Goal: Transaction & Acquisition: Purchase product/service

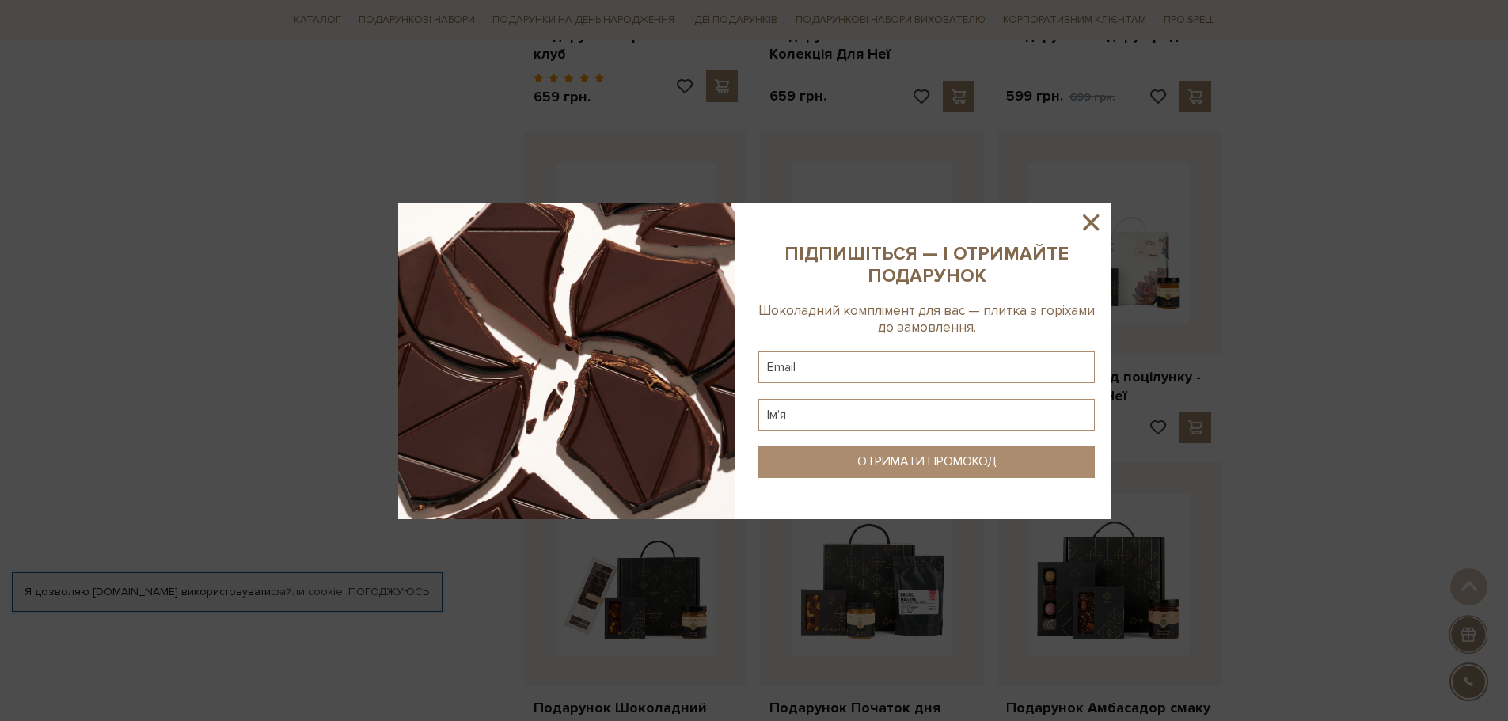
scroll to position [1188, 0]
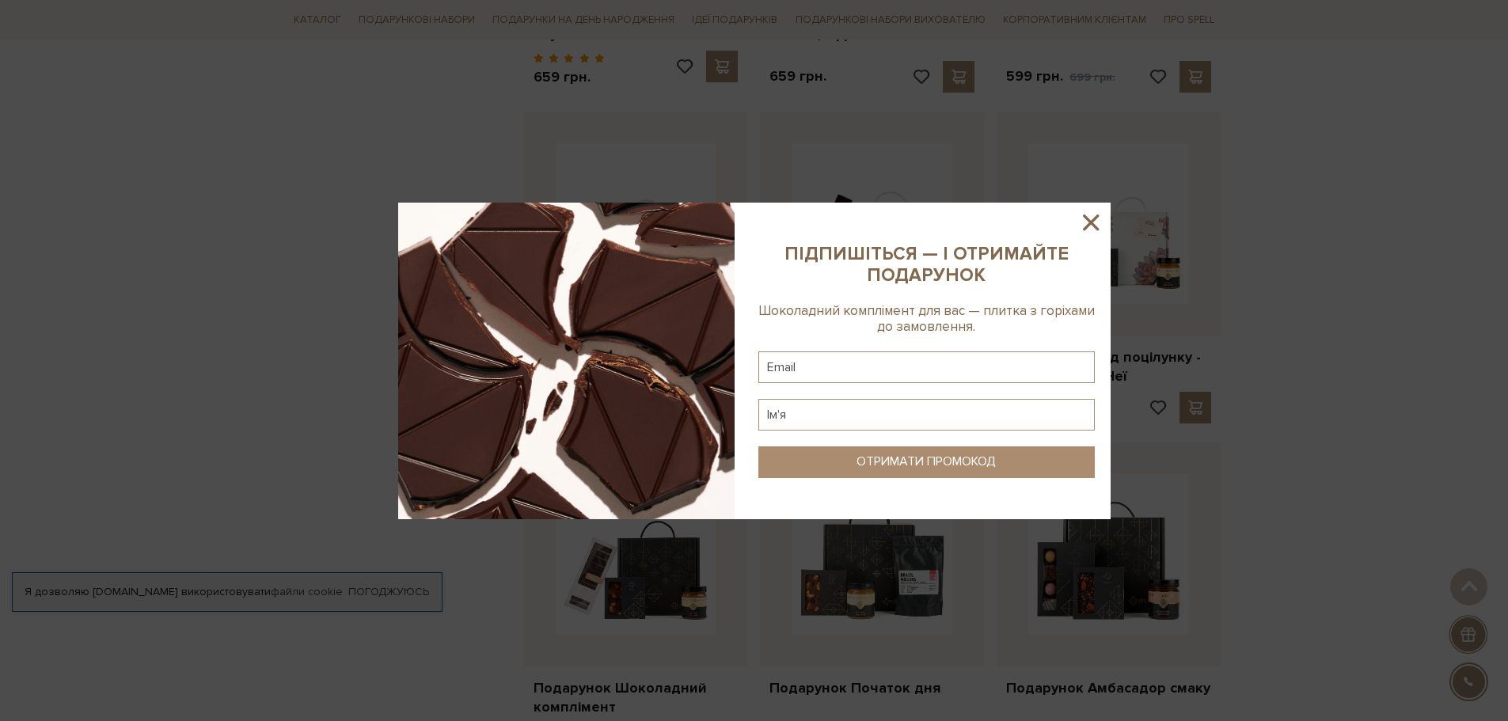
click at [1098, 219] on icon at bounding box center [1090, 222] width 27 height 27
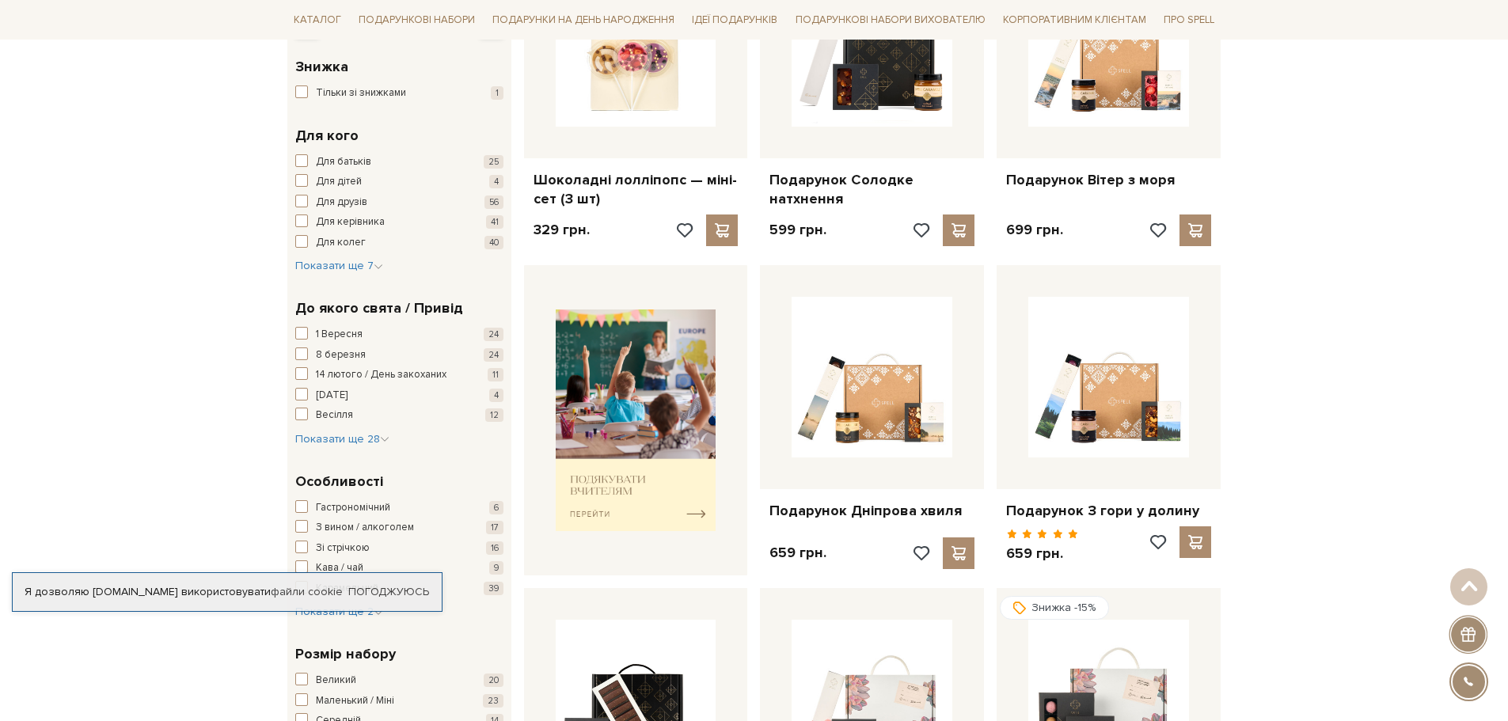
scroll to position [0, 0]
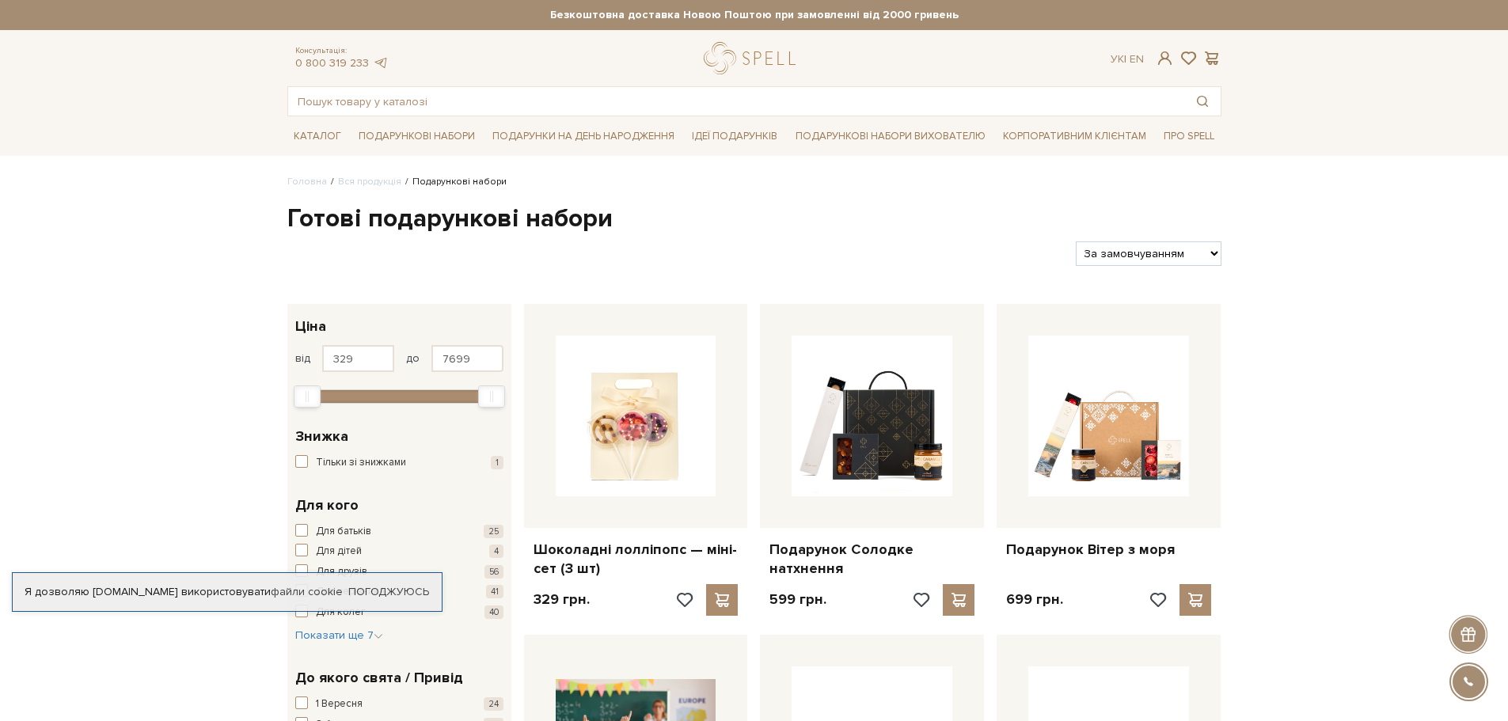
click at [1188, 258] on select "За замовчуванням За Ціною (зростання) За Ціною (зменшення) Новинки За популярні…" at bounding box center [1148, 253] width 145 height 25
select select "https://spellchocolate.com/our-productions/podarunkovi-box/?sort=p.price&order=…"
click at [1076, 241] on select "За замовчуванням За Ціною (зростання) За Ціною (зменшення) Новинки За популярні…" at bounding box center [1148, 253] width 145 height 25
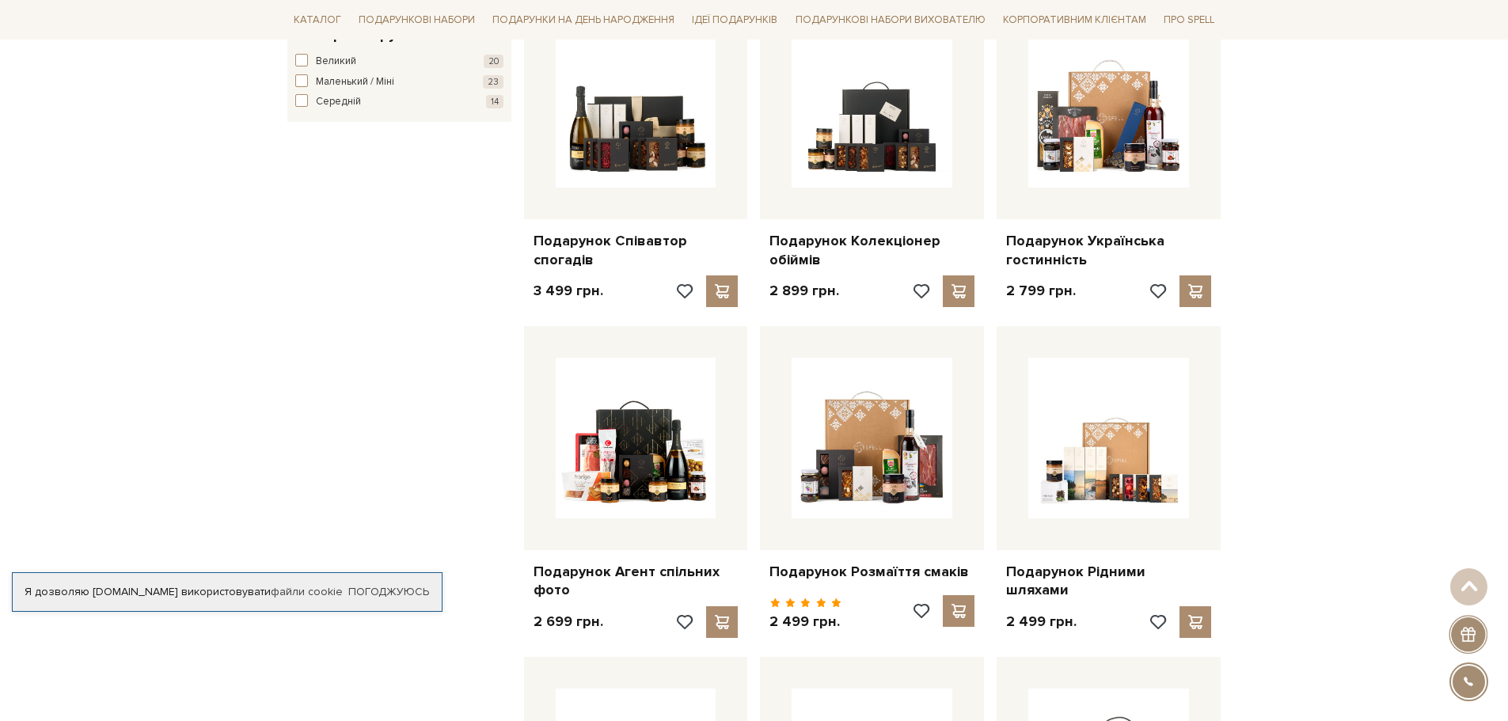
scroll to position [1029, 0]
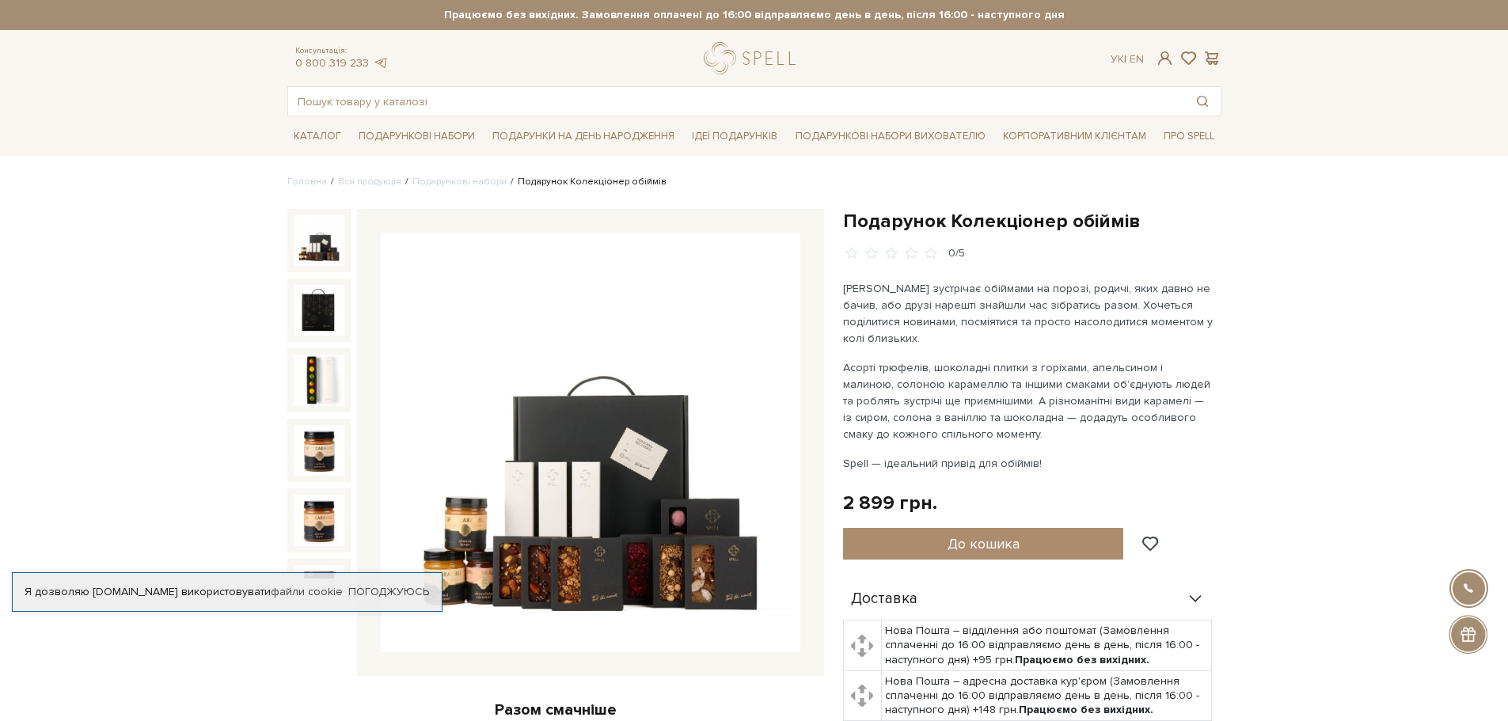
click at [1124, 319] on p "Мама зустрічає обіймами на порозі, родичі, яких давно не бачив, або друзі нареш…" at bounding box center [1028, 313] width 371 height 67
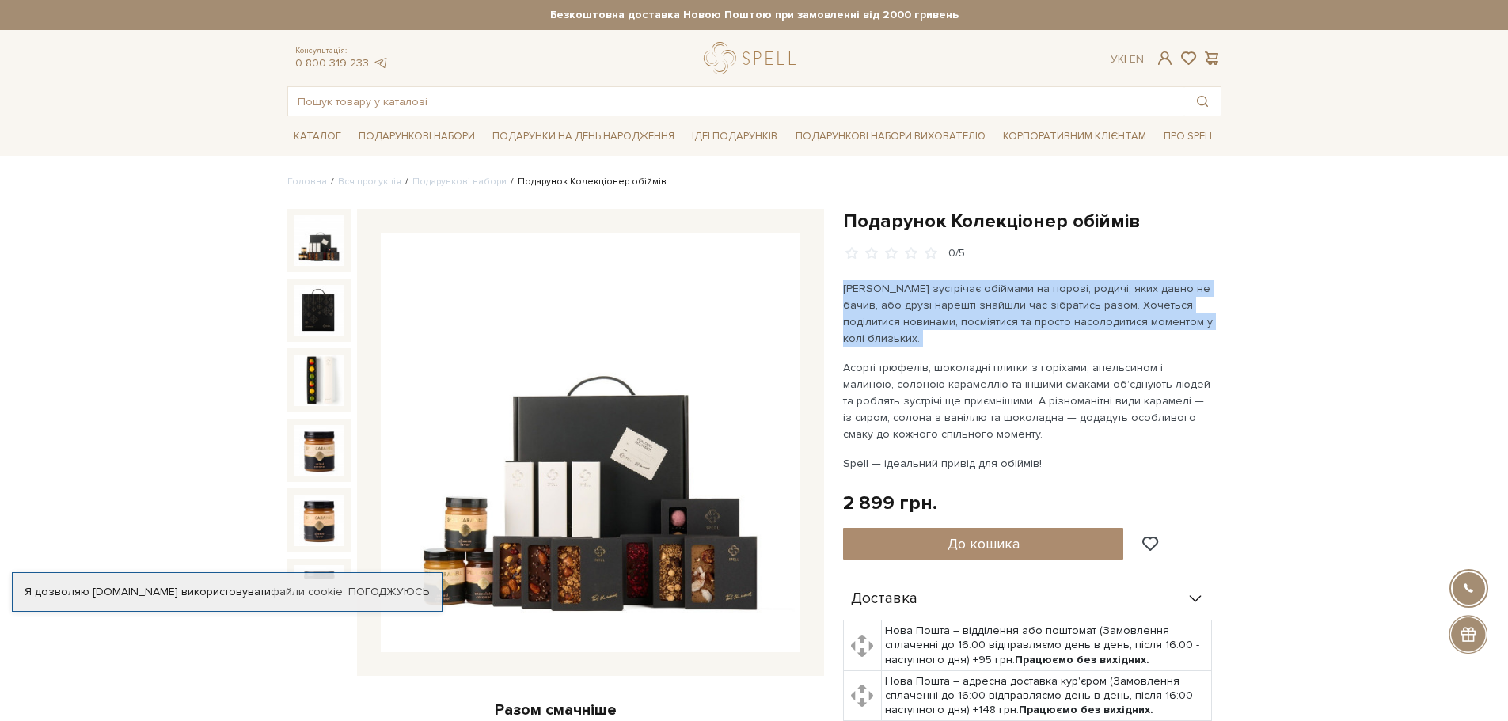
click at [1124, 319] on p "Мама зустрічає обіймами на порозі, родичі, яких давно не бачив, або друзі нареш…" at bounding box center [1028, 313] width 371 height 67
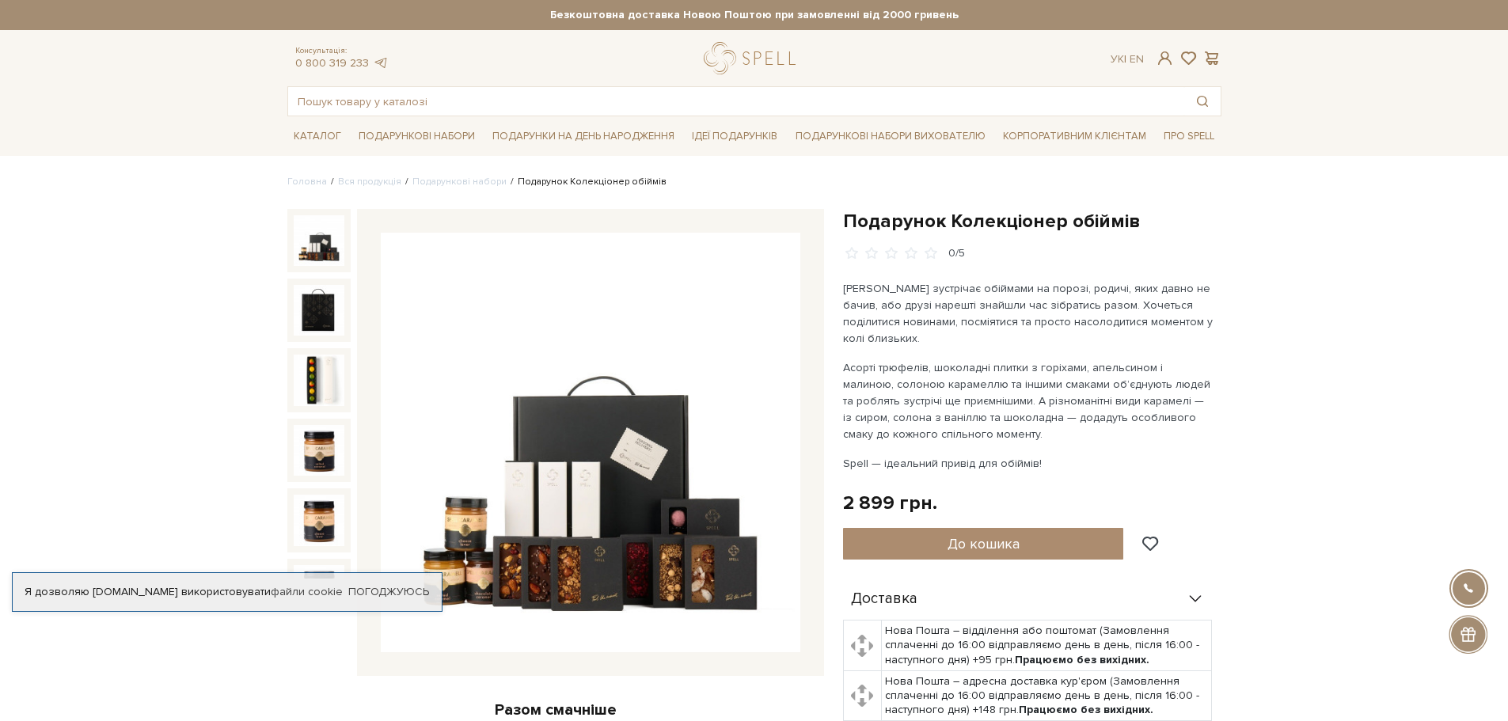
click at [1097, 397] on p "Асорті трюфелів, шоколадні плитки з горіхами, апельсином і малиною, солоною кар…" at bounding box center [1028, 400] width 371 height 83
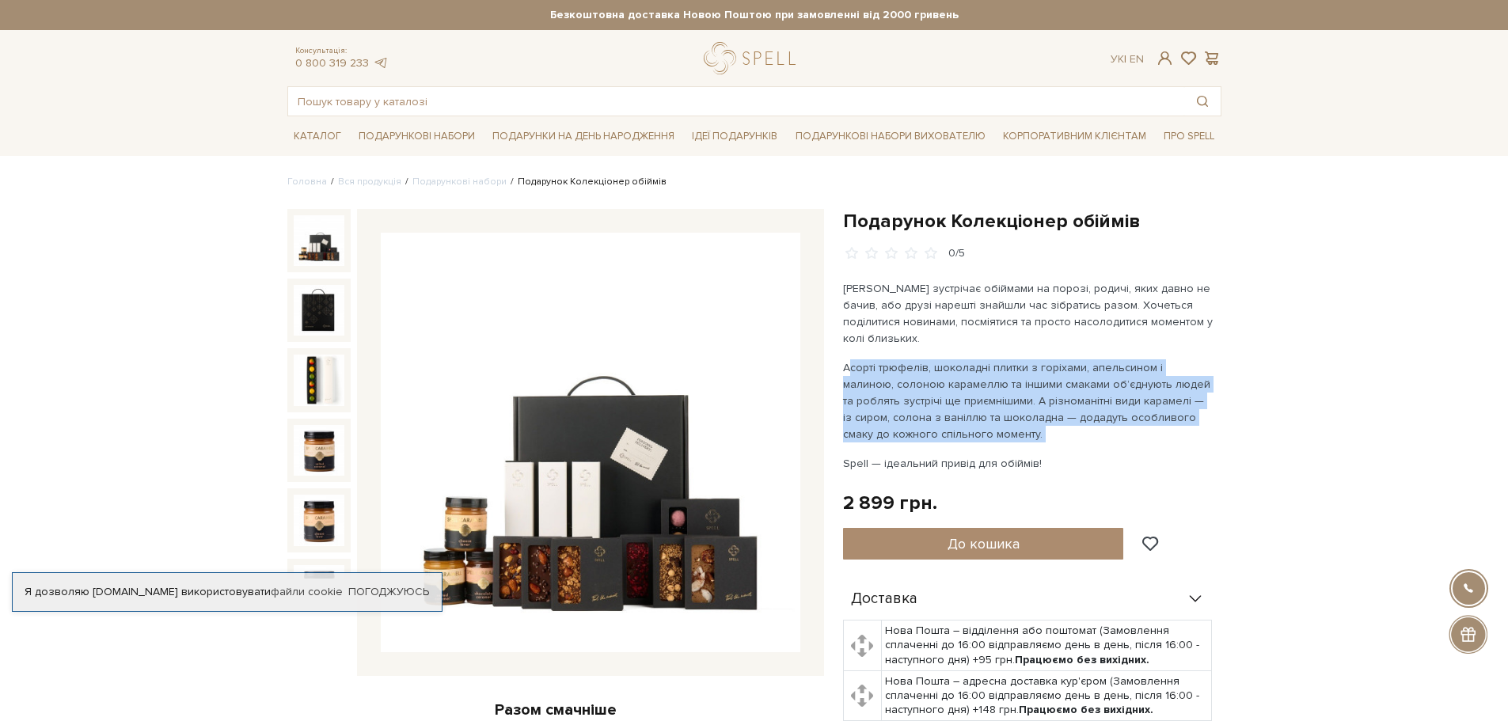
click at [1097, 397] on p "Асорті трюфелів, шоколадні плитки з горіхами, апельсином і малиною, солоною кар…" at bounding box center [1028, 400] width 371 height 83
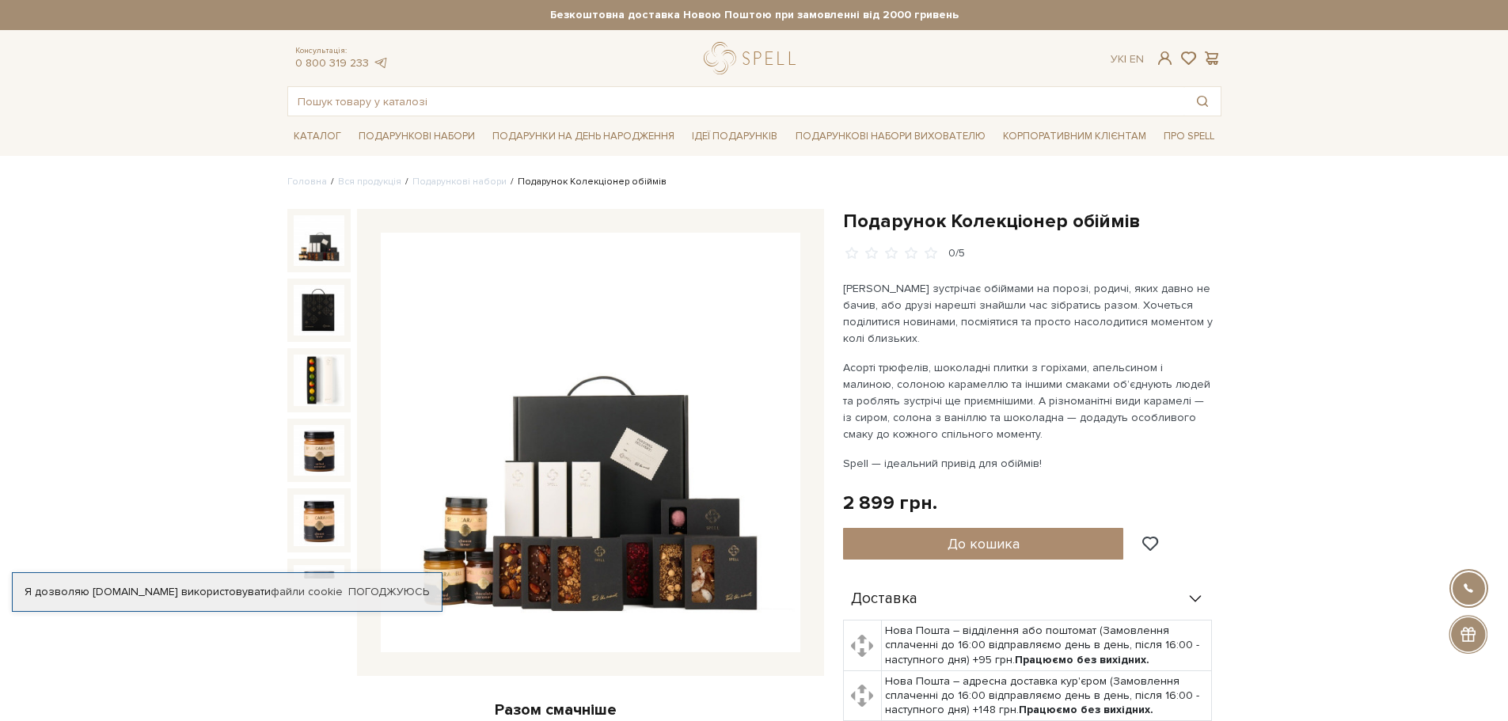
click at [1108, 305] on p "Мама зустрічає обіймами на порозі, родичі, яких давно не бачив, або друзі нареш…" at bounding box center [1028, 313] width 371 height 67
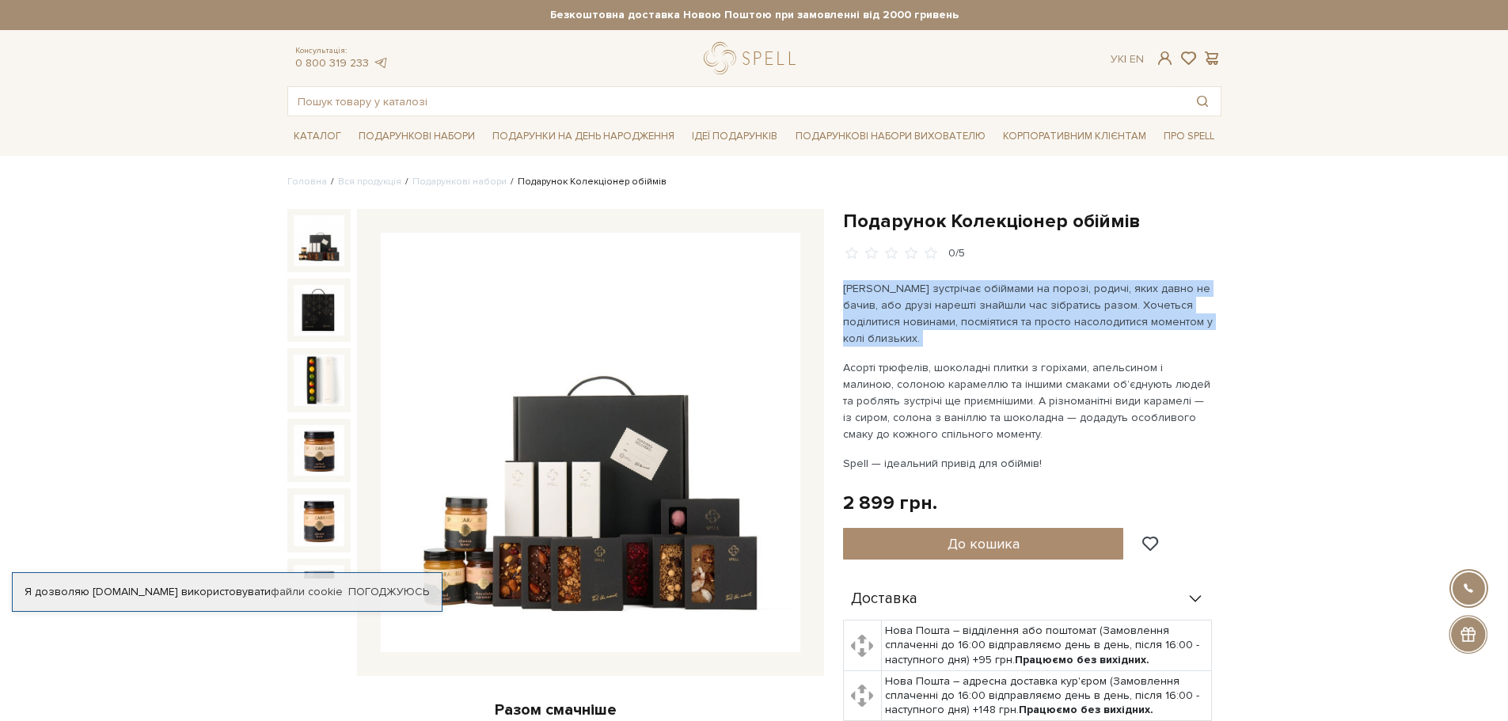
click at [1108, 305] on p "Мама зустрічає обіймами на порозі, родичі, яких давно не бачив, або друзі нареш…" at bounding box center [1028, 313] width 371 height 67
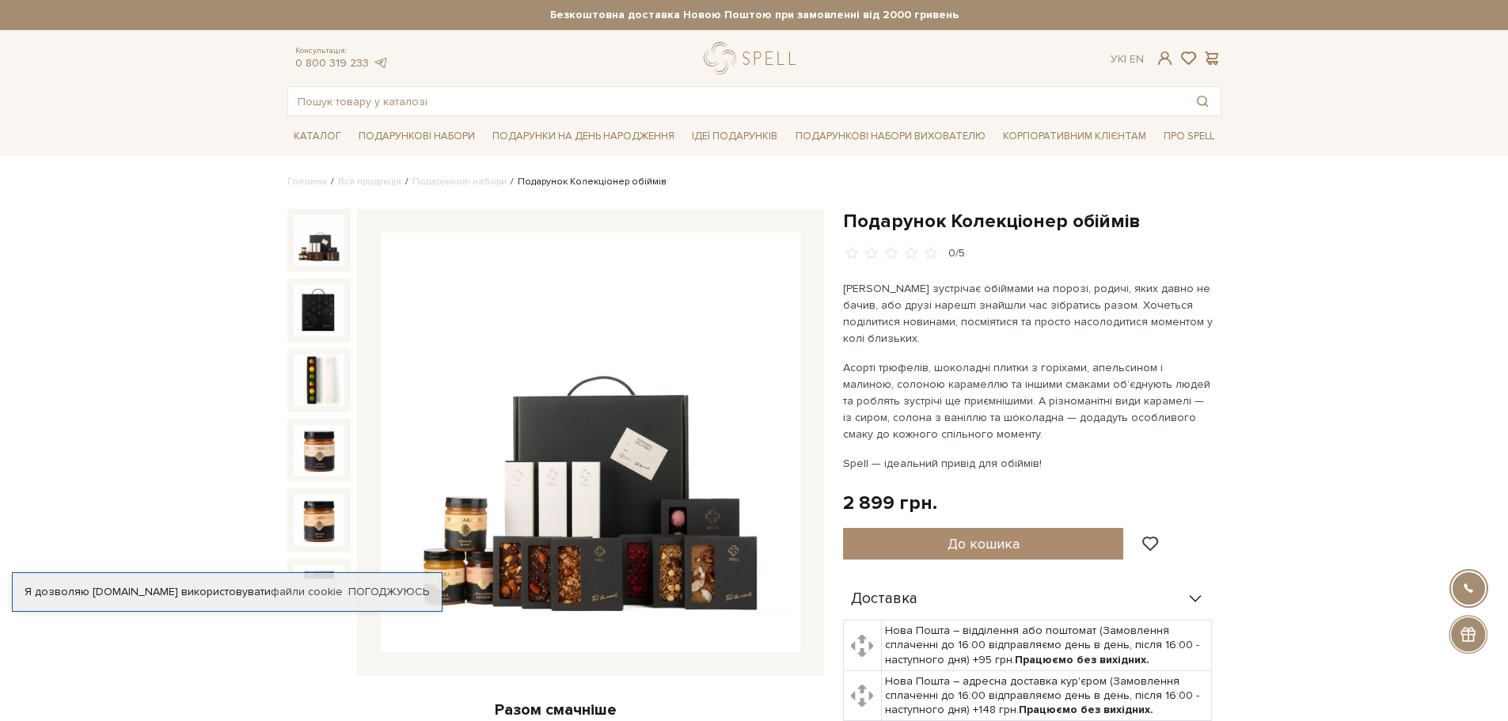
click at [1095, 377] on p "Асорті трюфелів, шоколадні плитки з горіхами, апельсином і малиною, солоною кар…" at bounding box center [1028, 400] width 371 height 83
click at [1093, 377] on p "Асорті трюфелів, шоколадні плитки з горіхами, апельсином і малиною, солоною кар…" at bounding box center [1028, 400] width 371 height 83
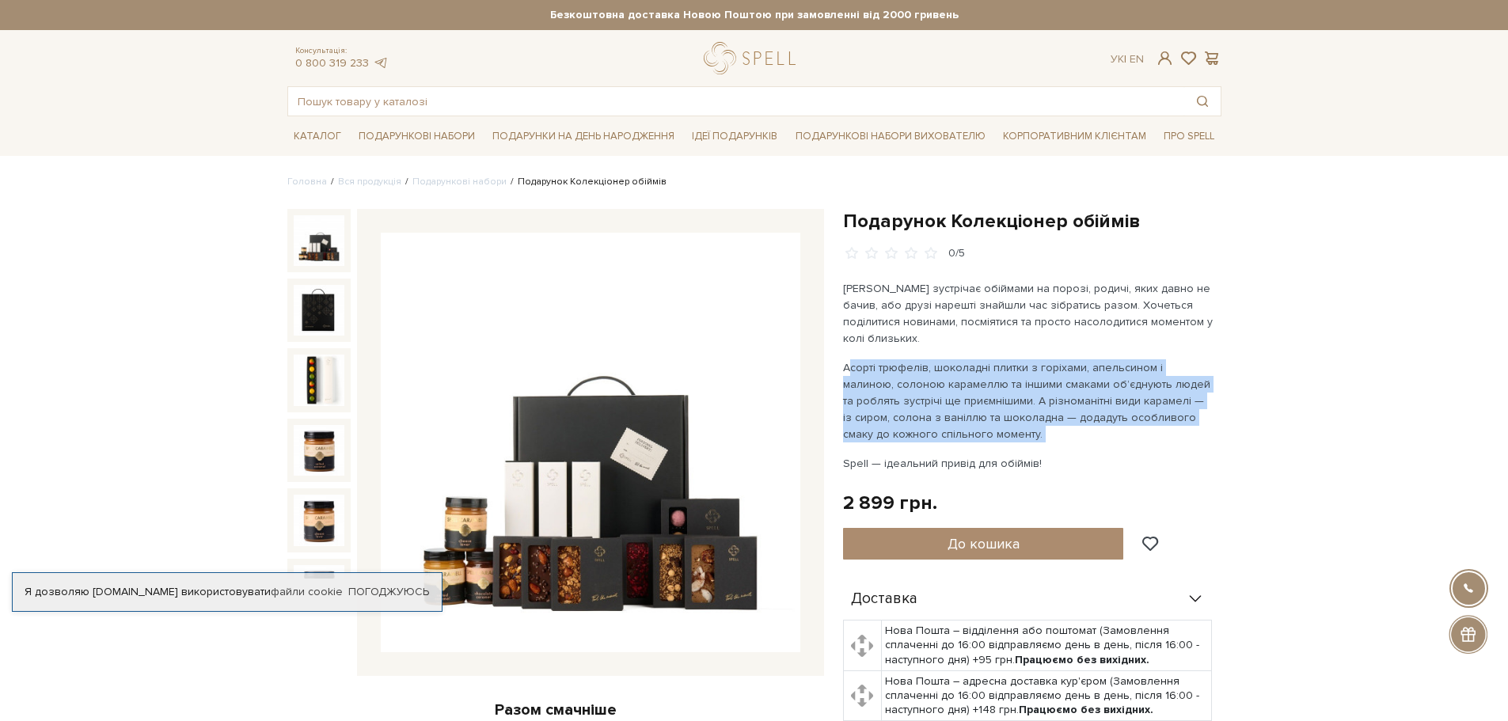
click at [1093, 377] on p "Асорті трюфелів, шоколадні плитки з горіхами, апельсином і малиною, солоною кар…" at bounding box center [1028, 400] width 371 height 83
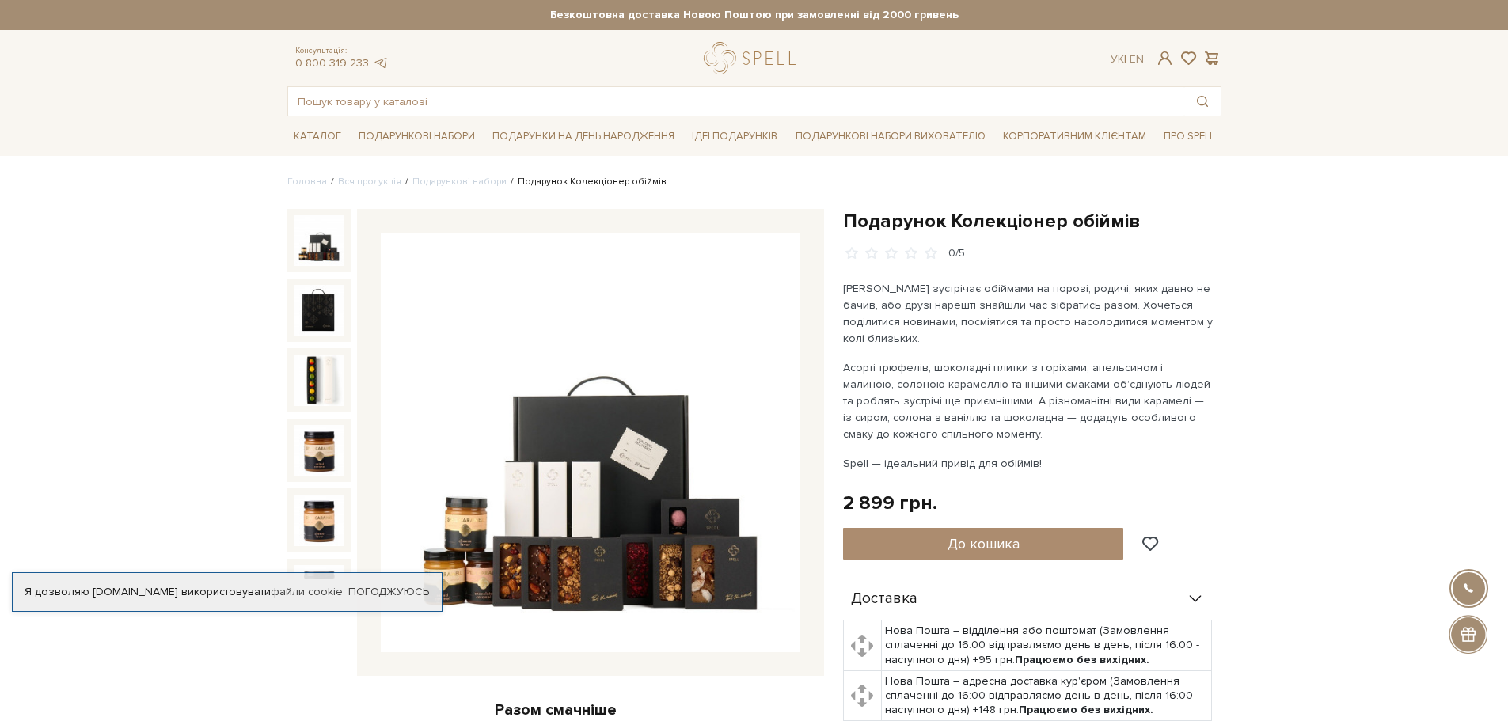
click at [1099, 317] on p "Мама зустрічає обіймами на порозі, родичі, яких давно не бачив, або друзі нареш…" at bounding box center [1028, 313] width 371 height 67
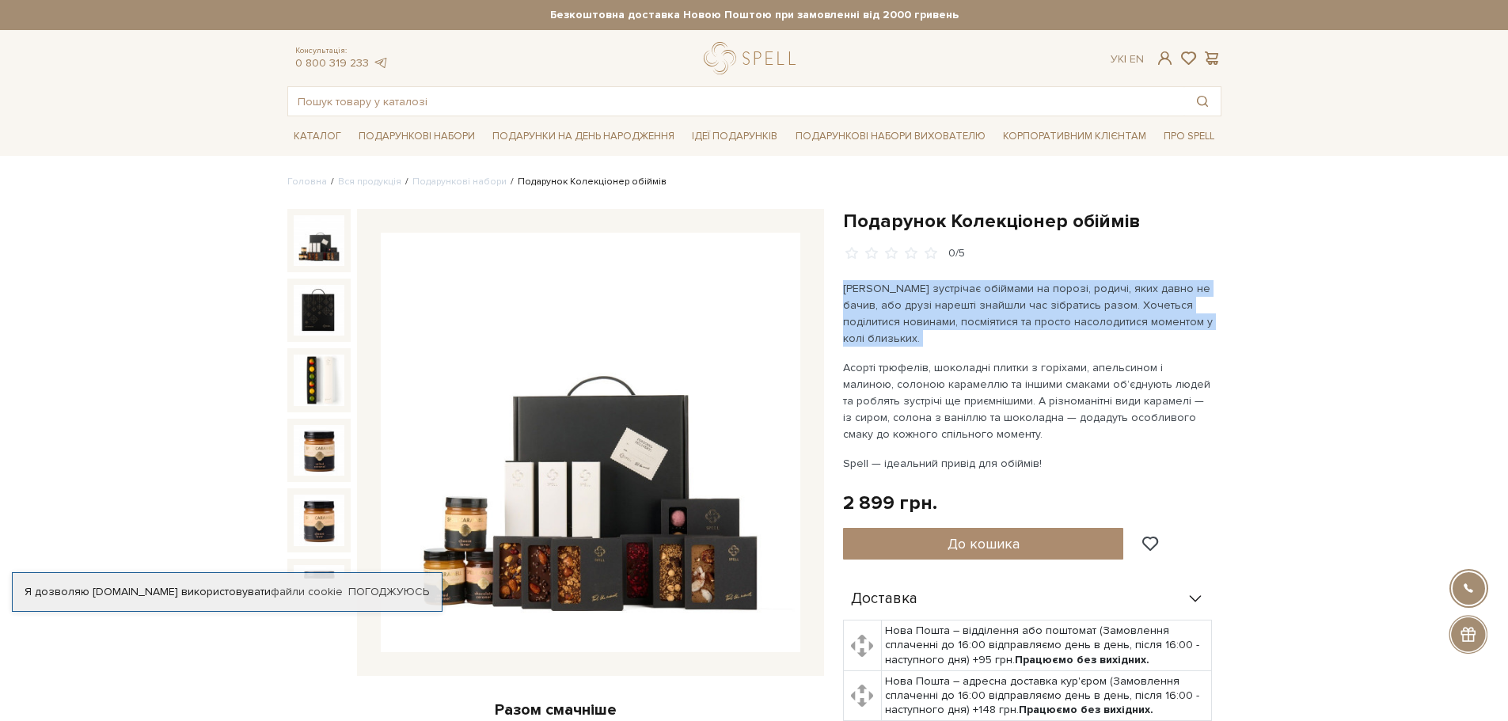
click at [1098, 317] on p "Мама зустрічає обіймами на порозі, родичі, яких давно не бачив, або друзі нареш…" at bounding box center [1028, 313] width 371 height 67
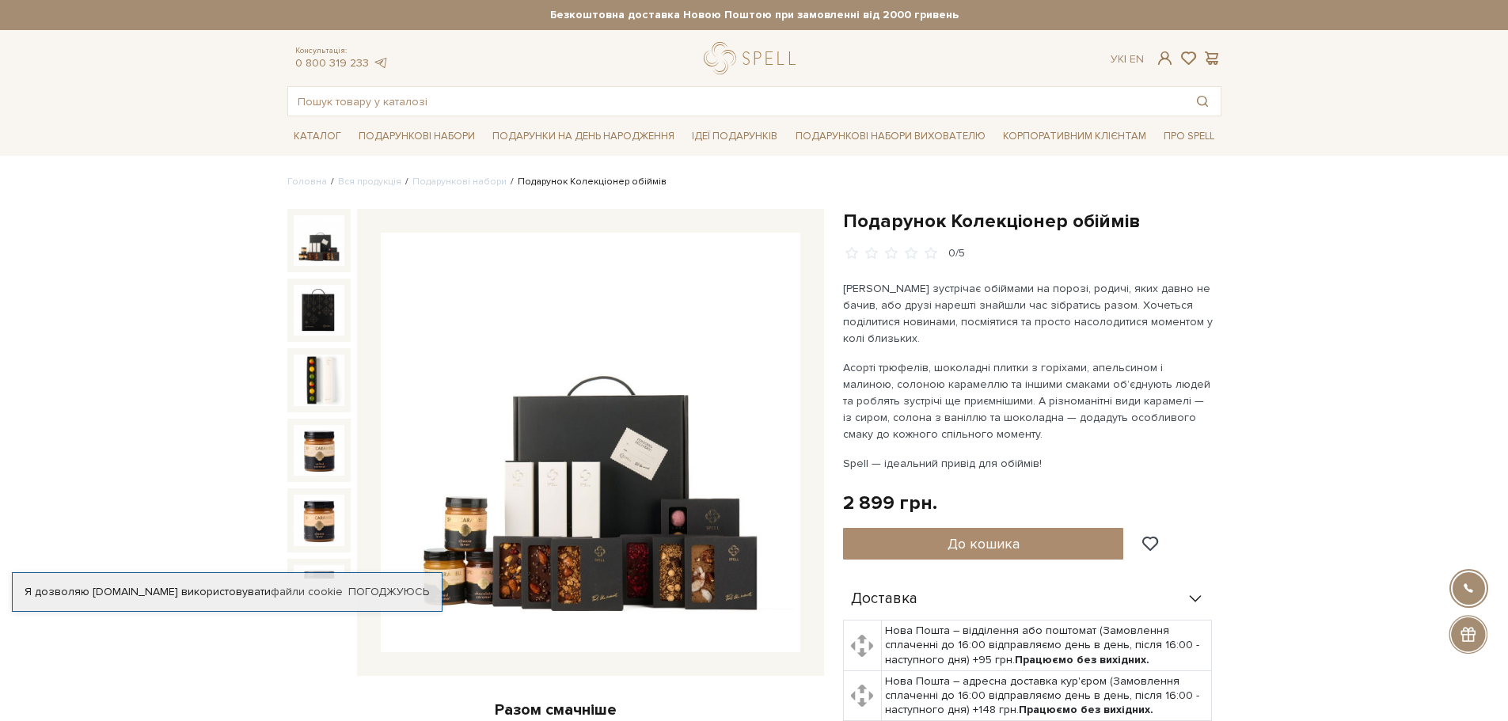
click at [1083, 384] on p "Асорті трюфелів, шоколадні плитки з горіхами, апельсином і малиною, солоною кар…" at bounding box center [1028, 400] width 371 height 83
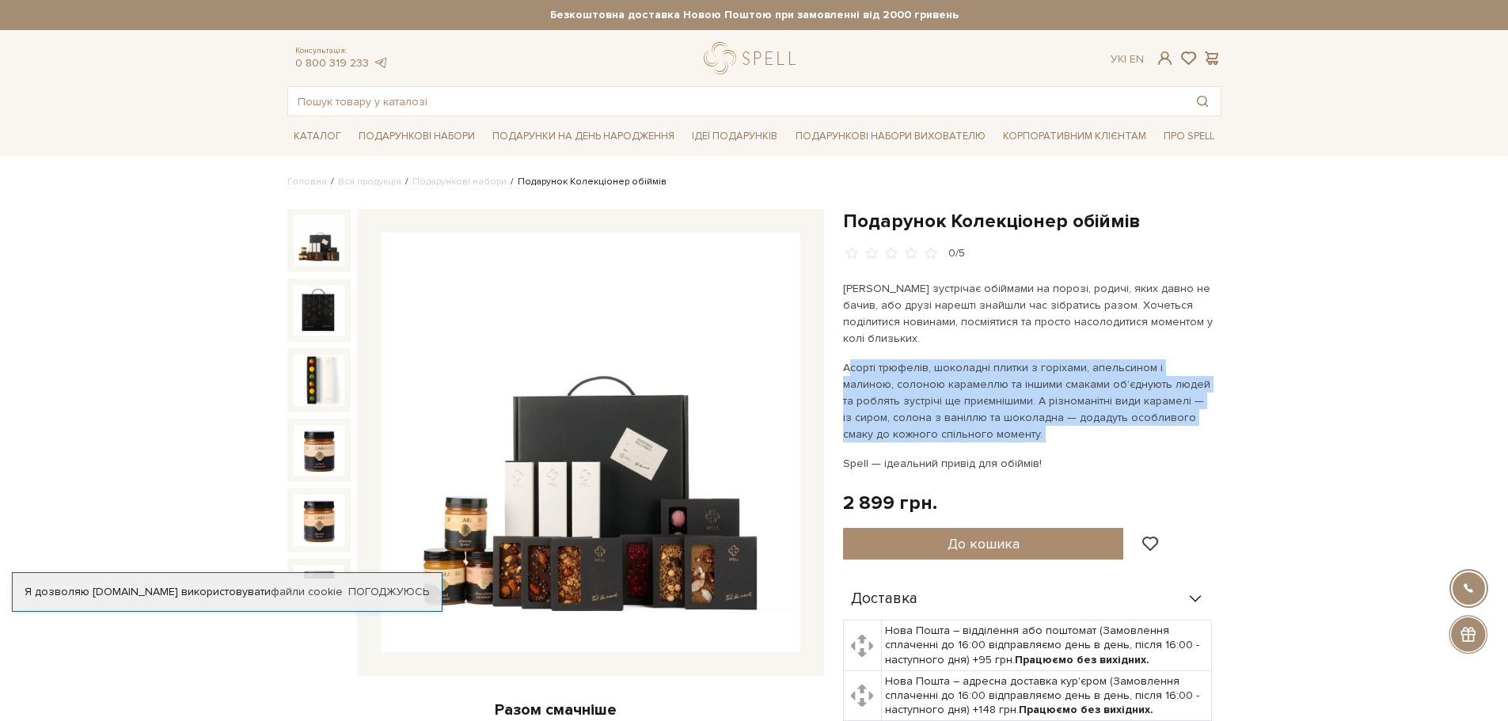
click at [1081, 384] on p "Асорті трюфелів, шоколадні плитки з горіхами, апельсином і малиною, солоною кар…" at bounding box center [1028, 400] width 371 height 83
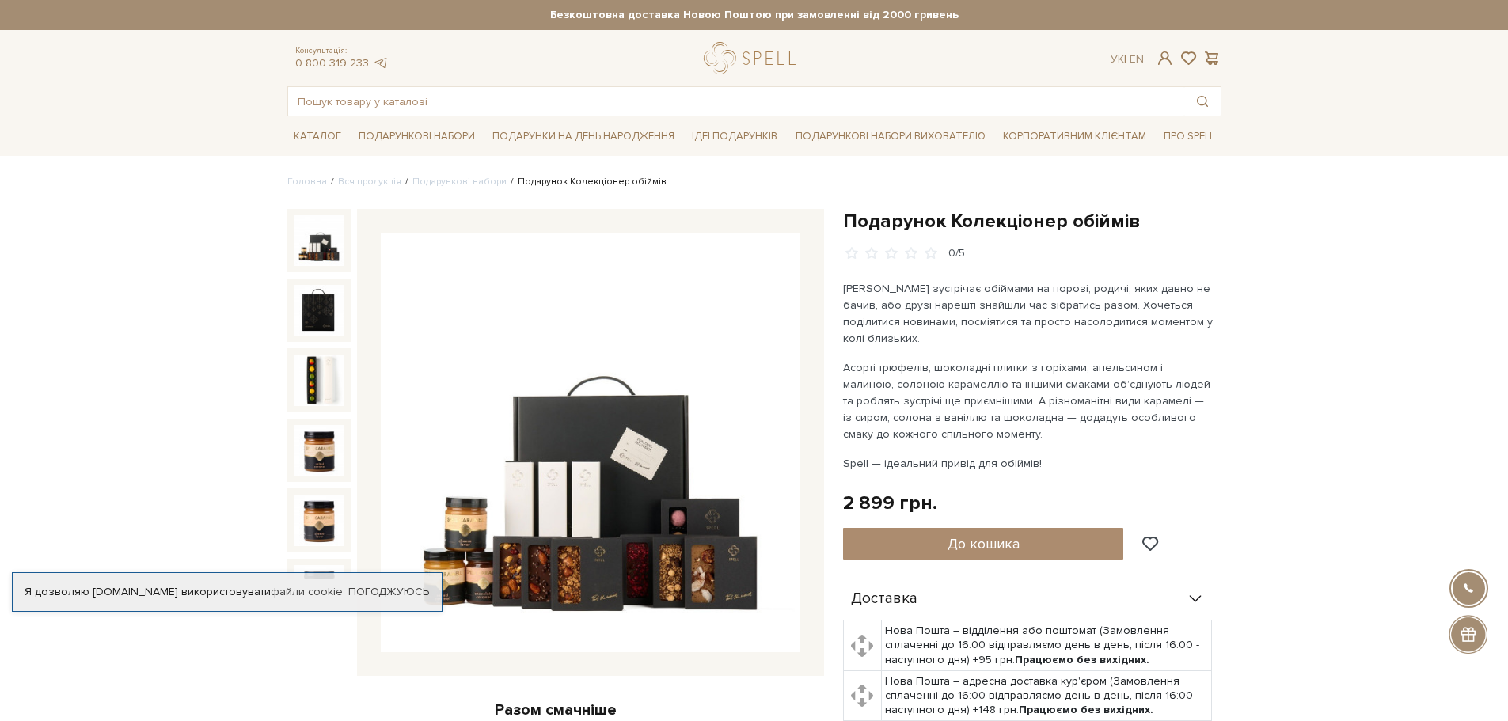
click at [1089, 303] on p "Мама зустрічає обіймами на порозі, родичі, яких давно не бачив, або друзі нареш…" at bounding box center [1028, 313] width 371 height 67
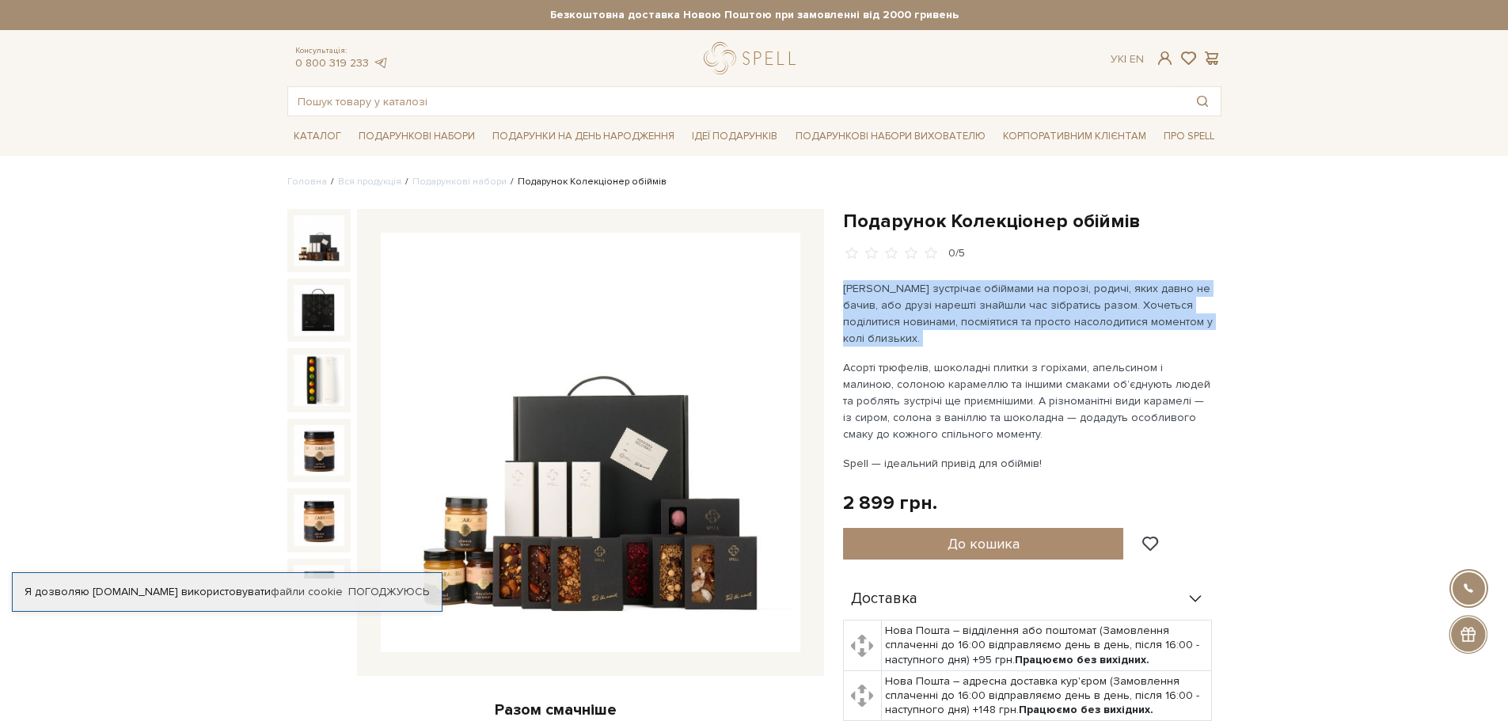
click at [1089, 303] on p "Мама зустрічає обіймами на порозі, родичі, яких давно не бачив, або друзі нареш…" at bounding box center [1028, 313] width 371 height 67
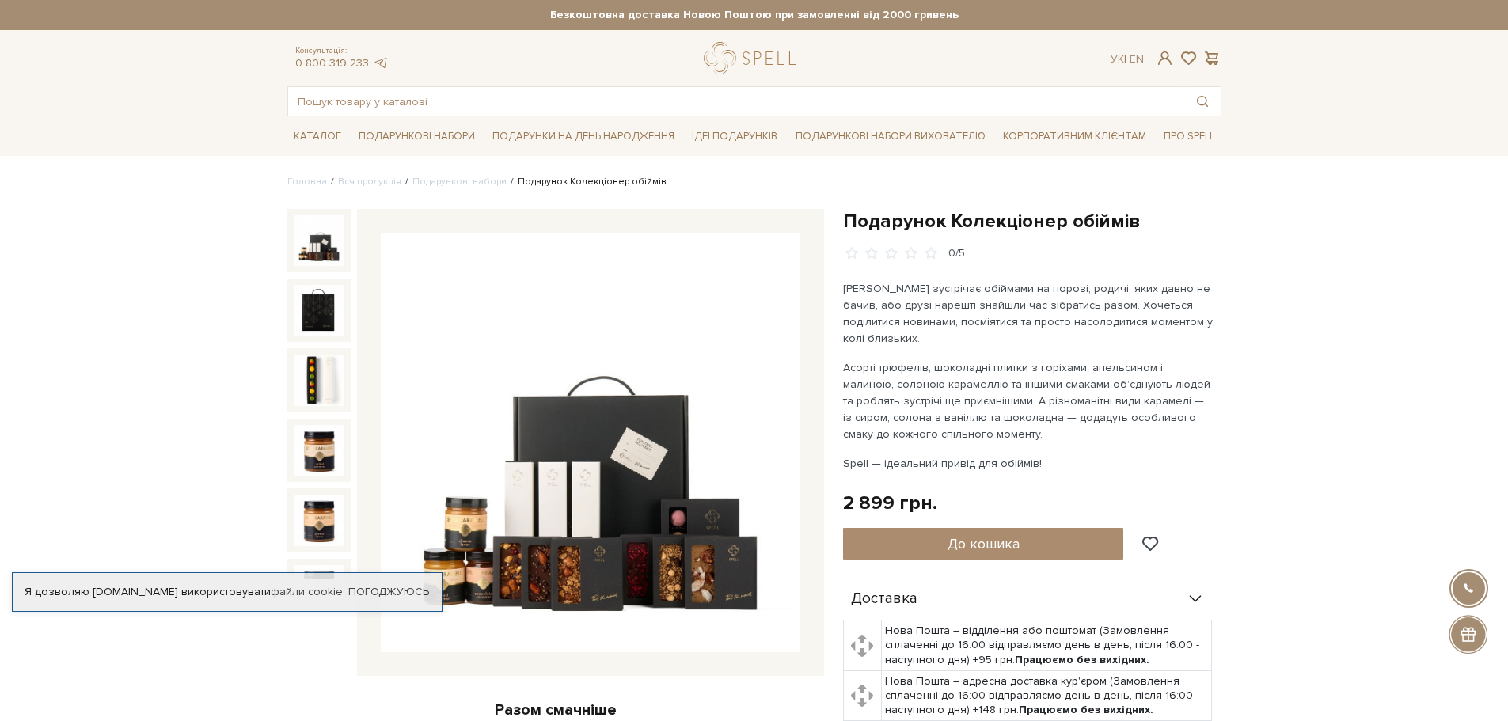
click at [1077, 385] on p "Асорті трюфелів, шоколадні плитки з горіхами, апельсином і малиною, солоною кар…" at bounding box center [1028, 400] width 371 height 83
click at [1066, 321] on p "Мама зустрічає обіймами на порозі, родичі, яких давно не бачив, або друзі нареш…" at bounding box center [1028, 313] width 371 height 67
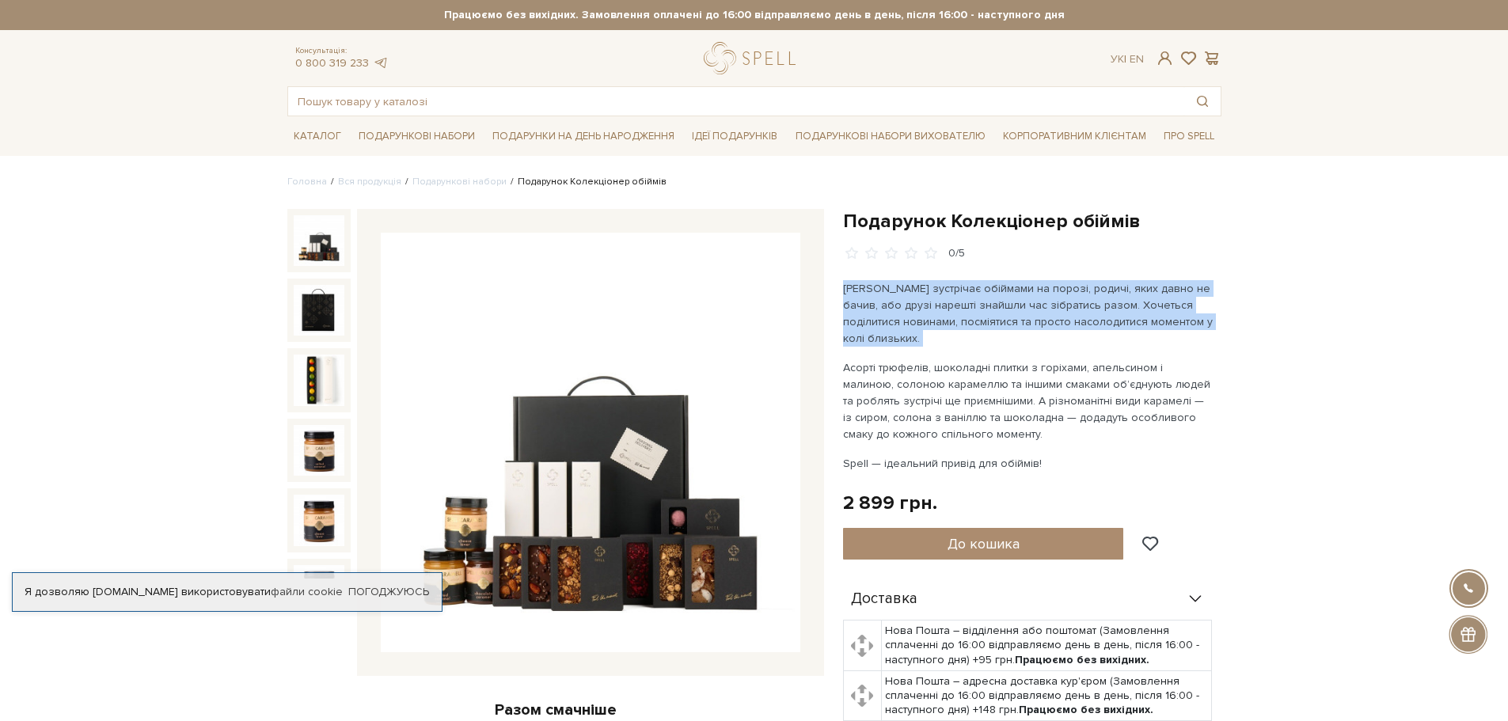
click at [1066, 321] on p "Мама зустрічає обіймами на порозі, родичі, яких давно не бачив, або друзі нареш…" at bounding box center [1028, 313] width 371 height 67
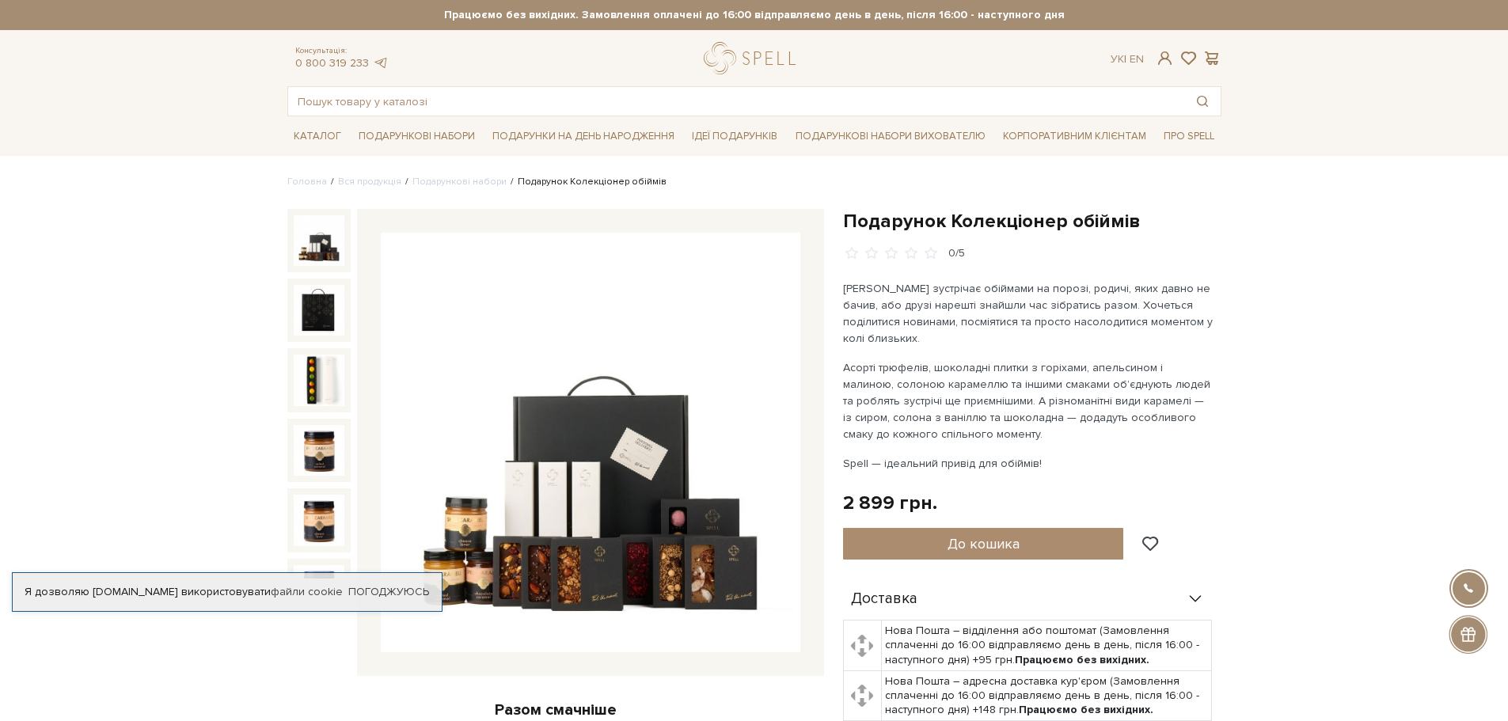
click at [1057, 393] on p "Асорті трюфелів, шоколадні плитки з горіхами, апельсином і малиною, солоною кар…" at bounding box center [1028, 400] width 371 height 83
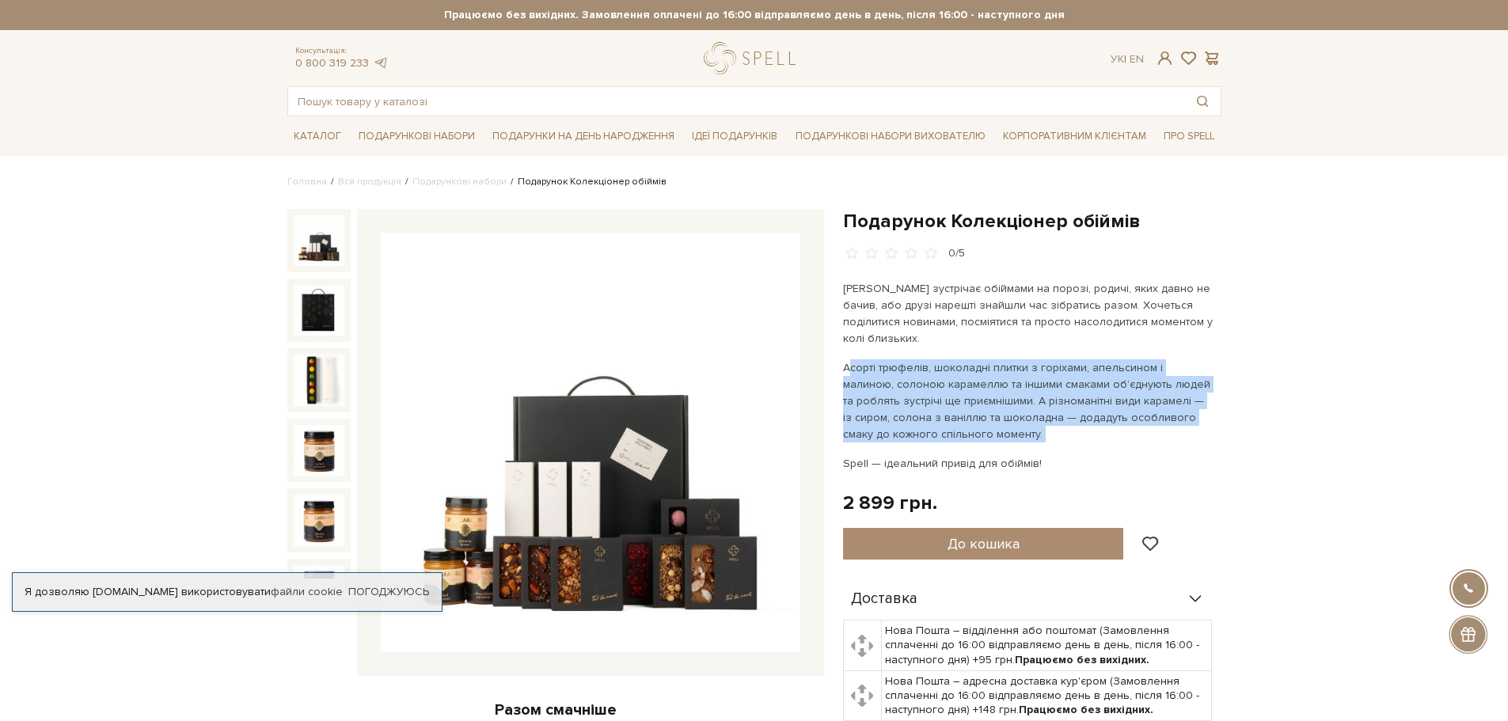
drag, startPoint x: 1057, startPoint y: 393, endPoint x: 1058, endPoint y: 317, distance: 76.8
click at [1055, 393] on p "Асорті трюфелів, шоколадні плитки з горіхами, апельсином і малиною, солоною кар…" at bounding box center [1028, 400] width 371 height 83
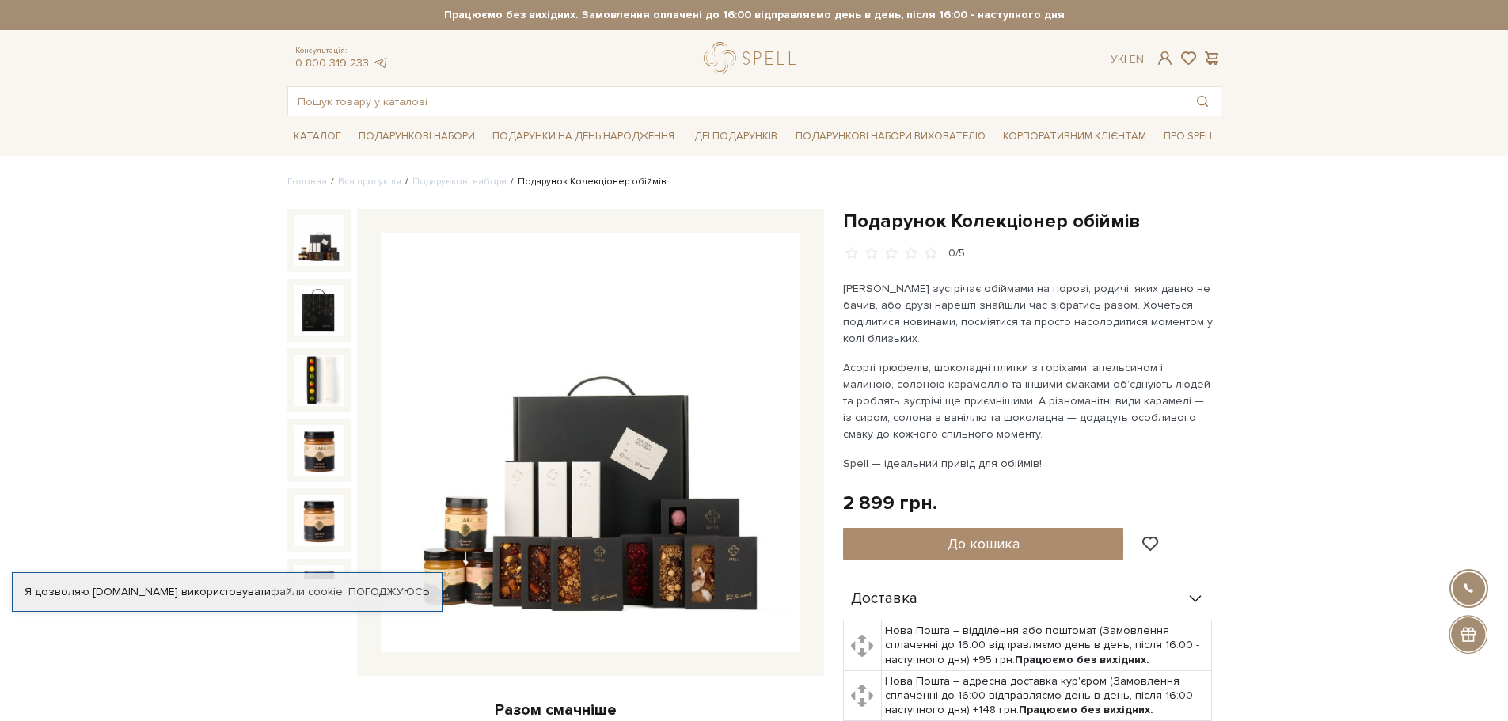
click at [1058, 298] on p "Мама зустрічає обіймами на порозі, родичі, яких давно не бачив, або друзі нареш…" at bounding box center [1028, 313] width 371 height 67
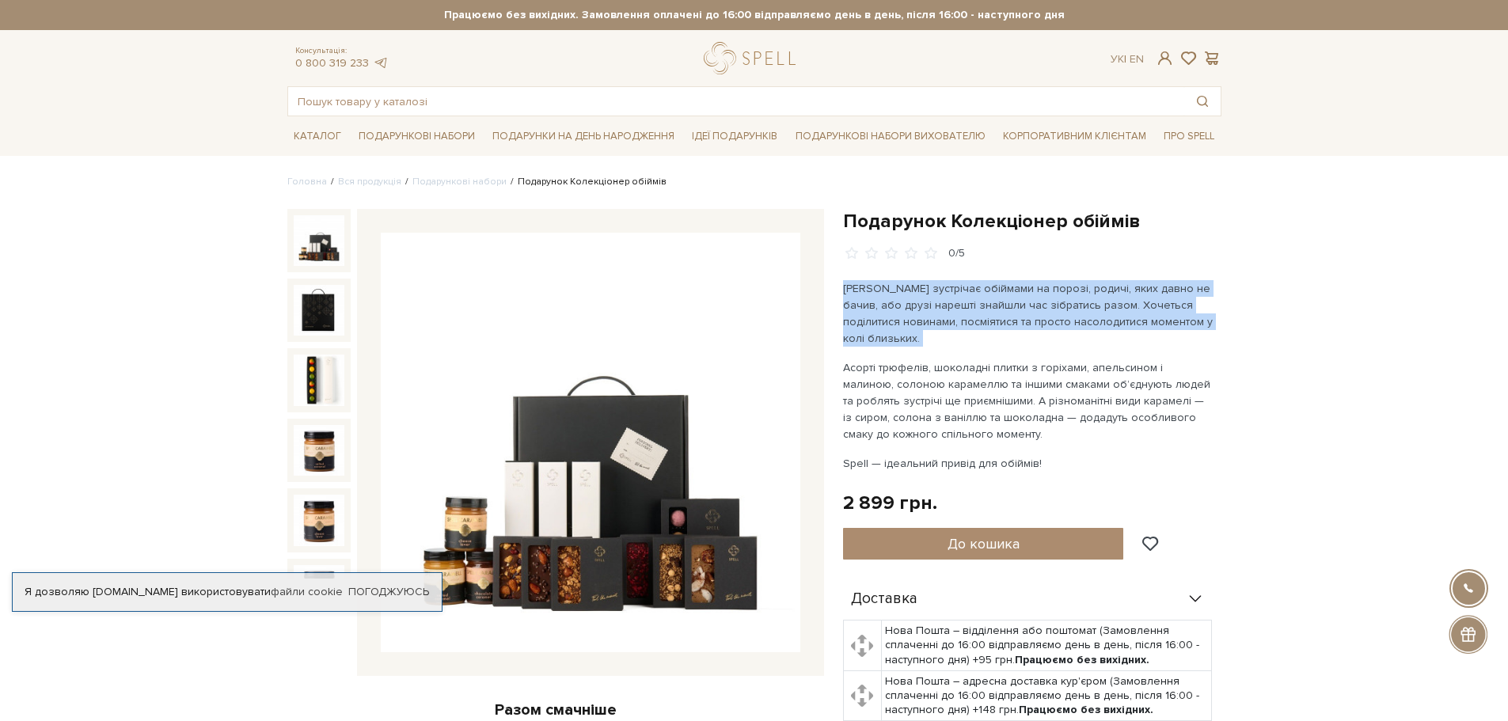
click at [1058, 298] on p "Мама зустрічає обіймами на порозі, родичі, яких давно не бачив, або друзі нареш…" at bounding box center [1028, 313] width 371 height 67
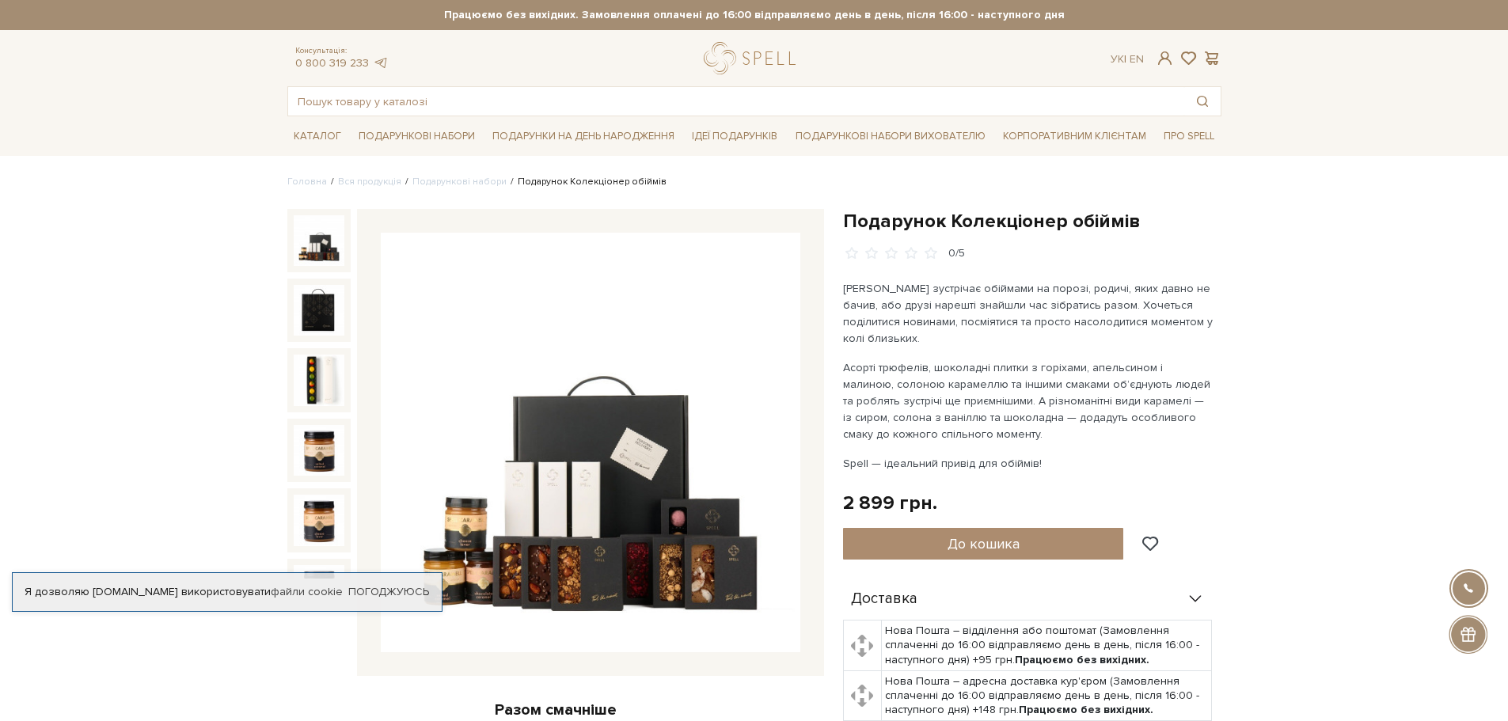
click at [1058, 387] on p "Асорті трюфелів, шоколадні плитки з горіхами, апельсином і малиною, солоною кар…" at bounding box center [1028, 400] width 371 height 83
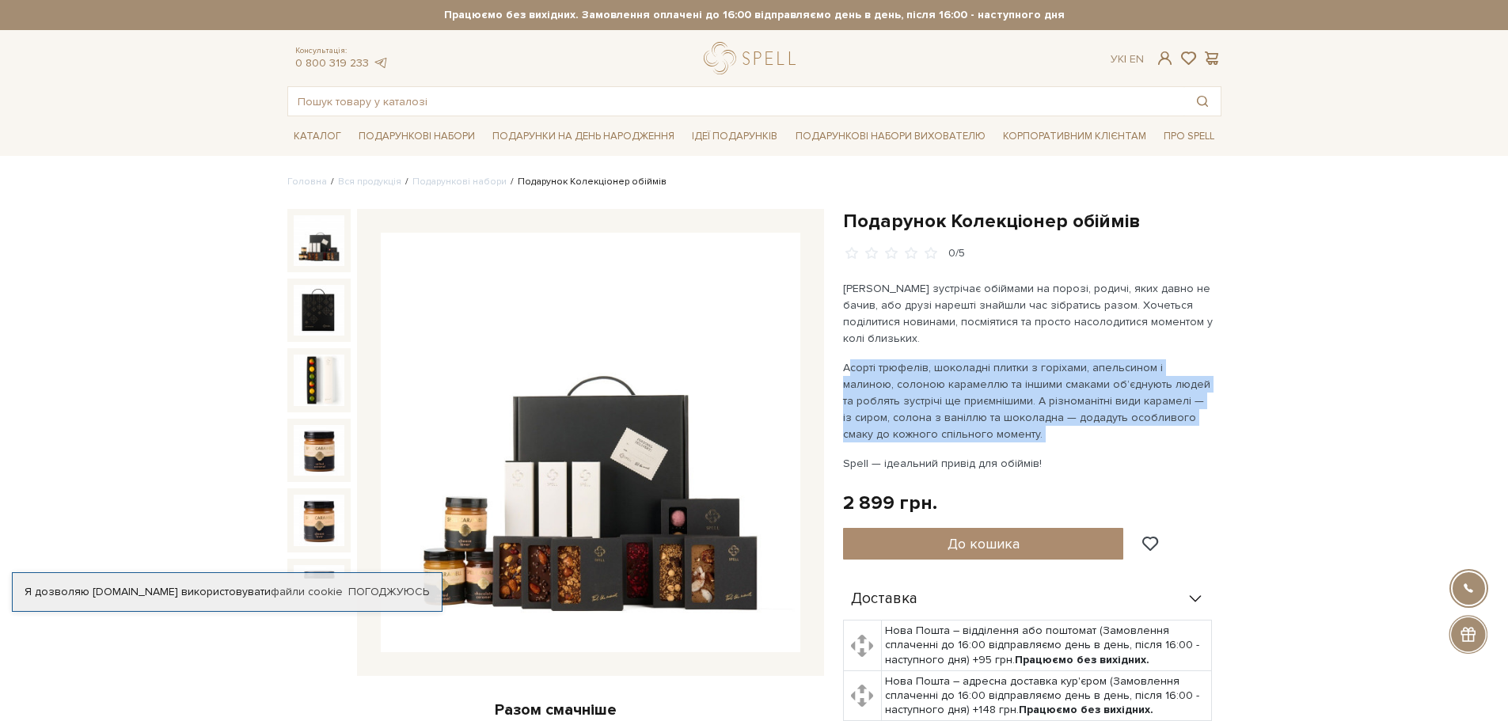
click at [1058, 387] on p "Асорті трюфелів, шоколадні плитки з горіхами, апельсином і малиною, солоною кар…" at bounding box center [1028, 400] width 371 height 83
click at [1184, 393] on p "Асорті трюфелів, шоколадні плитки з горіхами, апельсином і малиною, солоною кар…" at bounding box center [1028, 400] width 371 height 83
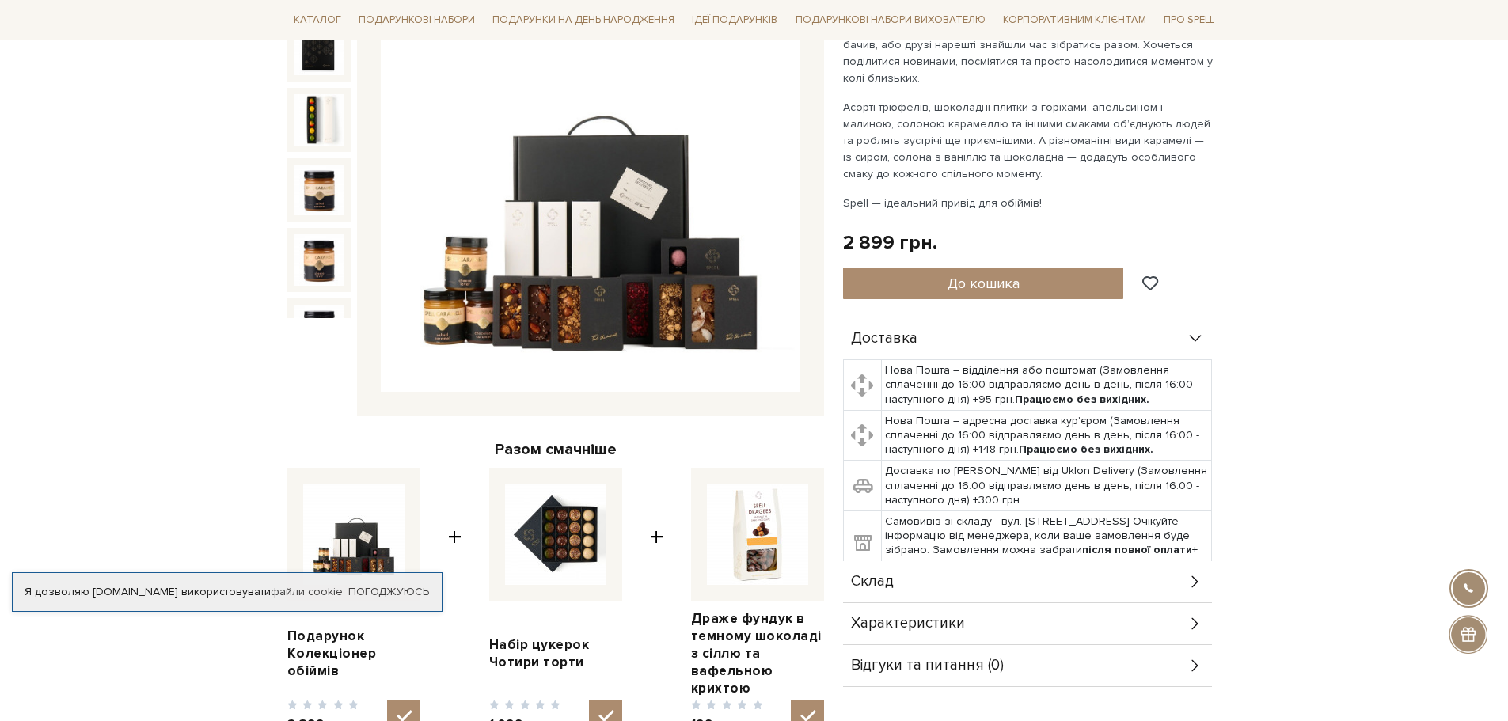
scroll to position [396, 0]
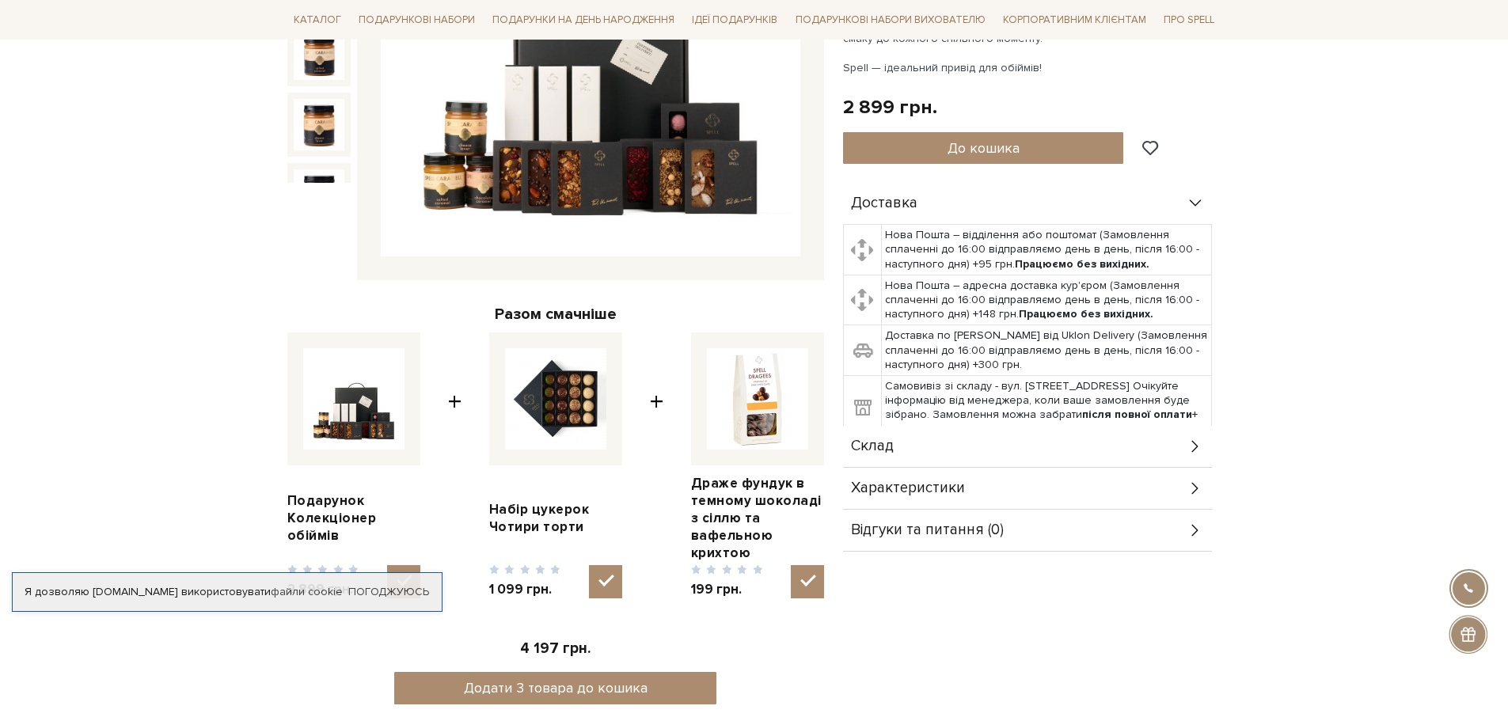
click at [1036, 338] on td "Доставка по Києву від Uklon Delivery (Замовлення сплаченні до 16:00 відправляєм…" at bounding box center [1047, 350] width 330 height 51
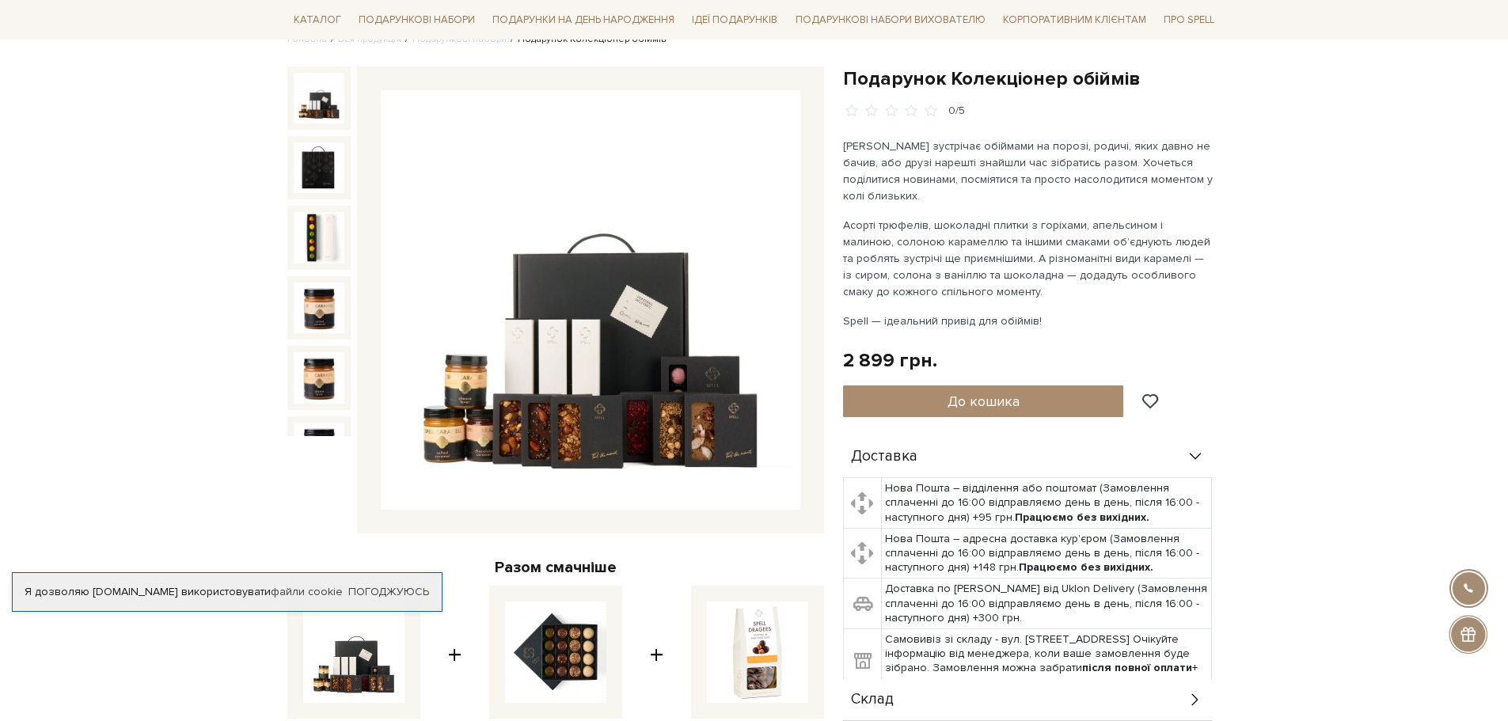
scroll to position [238, 0]
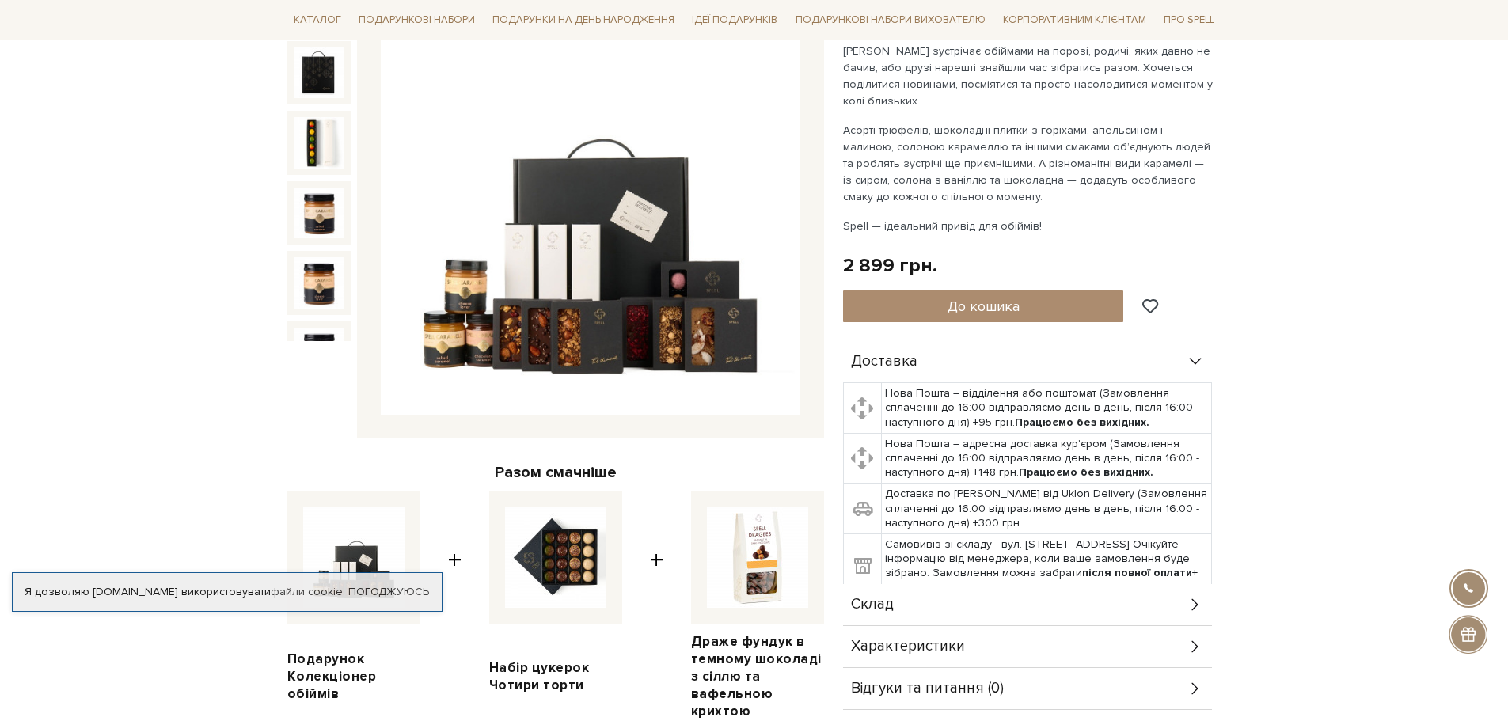
click at [1010, 129] on p "Асорті трюфелів, шоколадні плитки з горіхами, апельсином і малиною, солоною кар…" at bounding box center [1028, 163] width 371 height 83
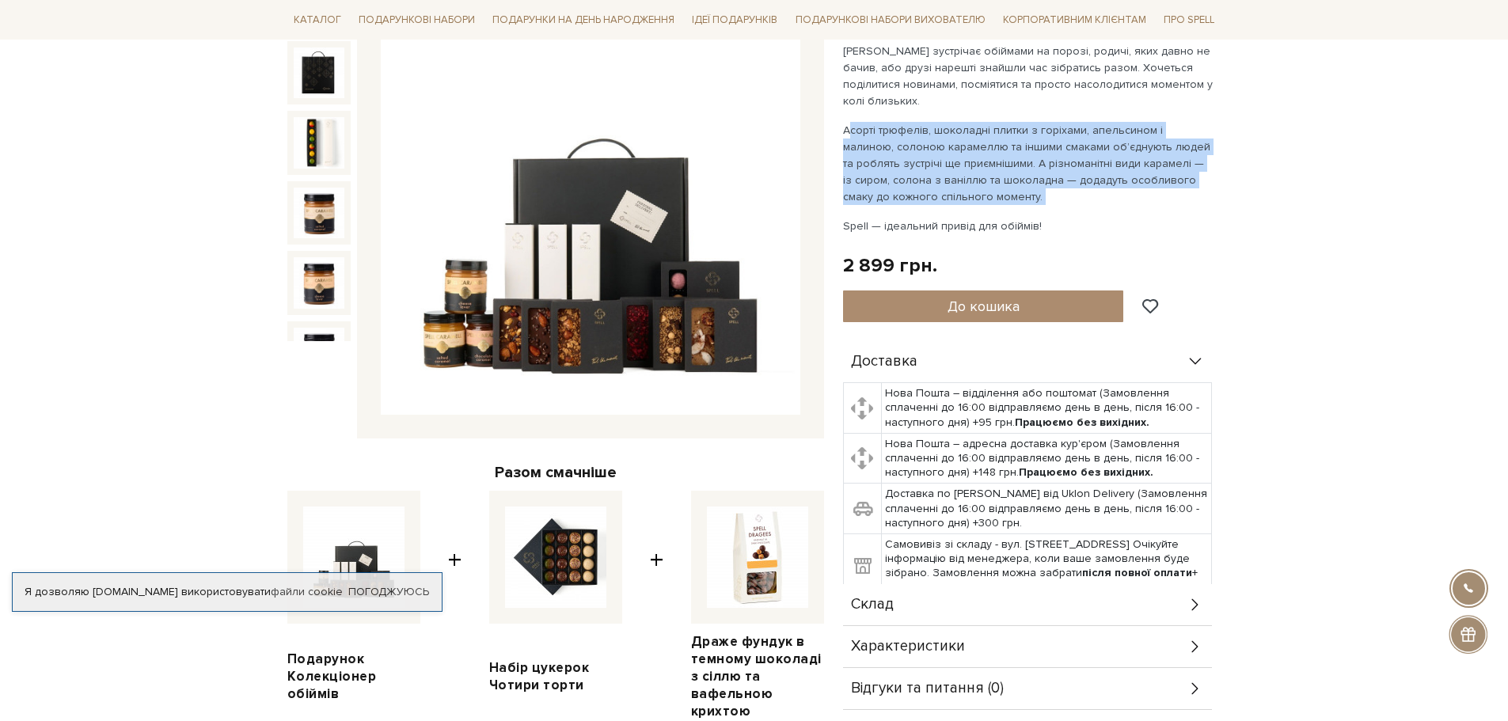
click at [1010, 129] on p "Асорті трюфелів, шоколадні плитки з горіхами, апельсином і малиною, солоною кар…" at bounding box center [1028, 163] width 371 height 83
click at [1146, 173] on p "Асорті трюфелів, шоколадні плитки з горіхами, апельсином і малиною, солоною кар…" at bounding box center [1028, 163] width 371 height 83
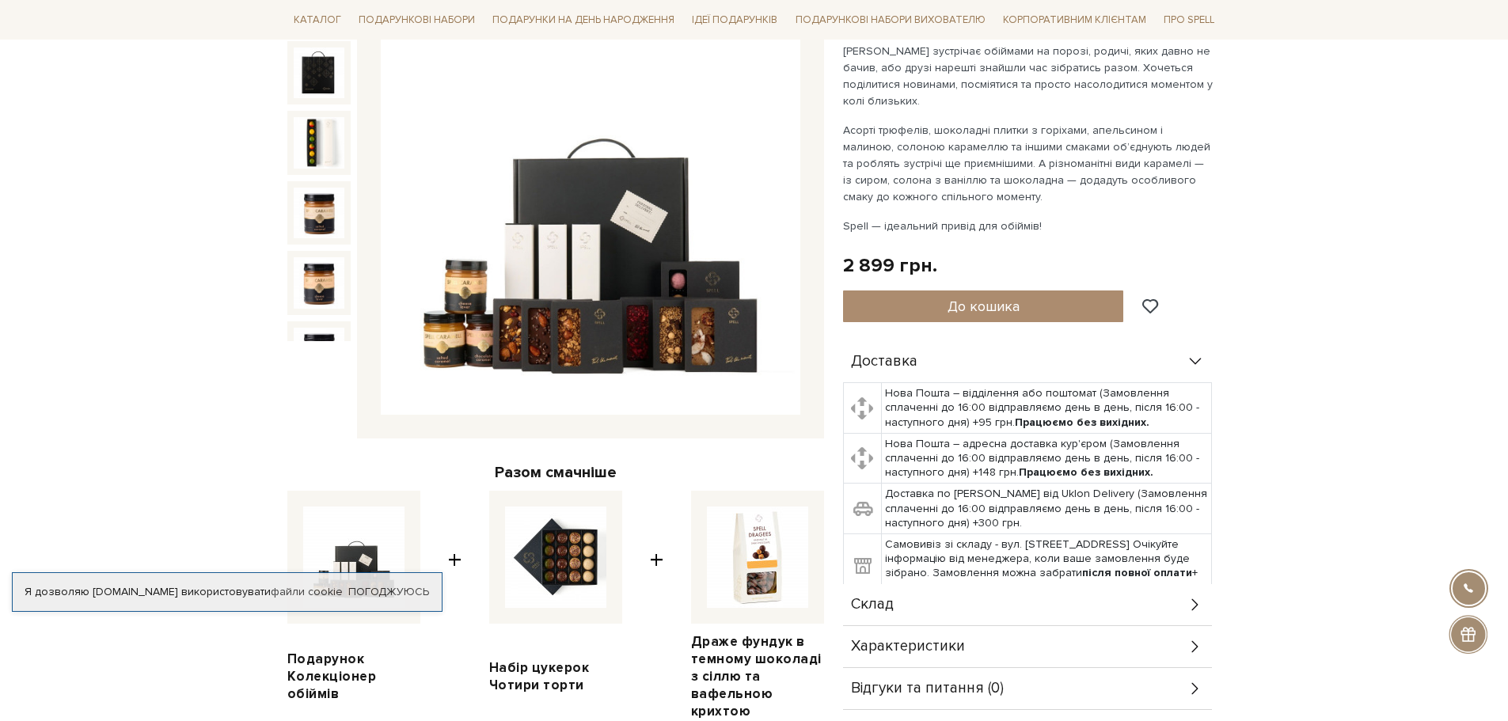
click at [431, 333] on img at bounding box center [591, 205] width 420 height 420
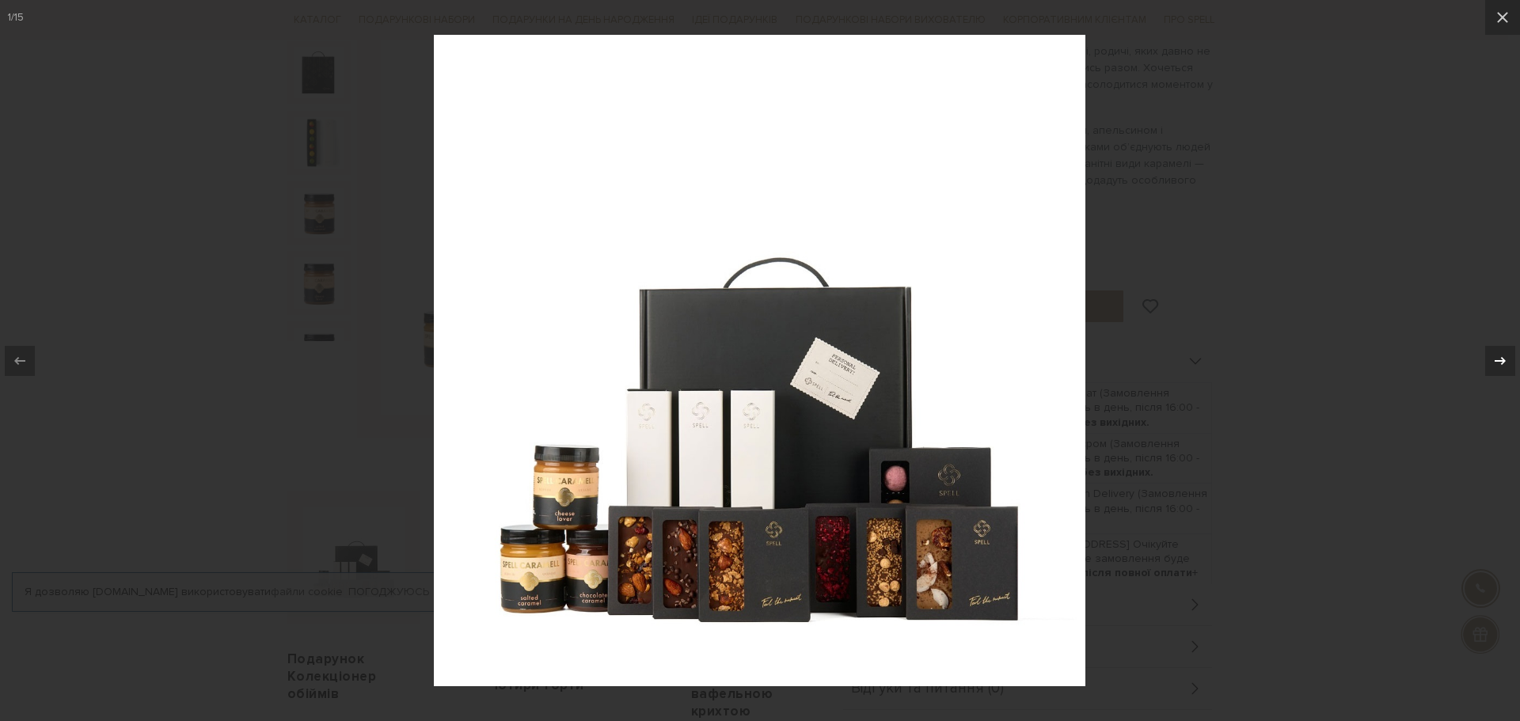
click at [1499, 365] on icon at bounding box center [1500, 361] width 19 height 19
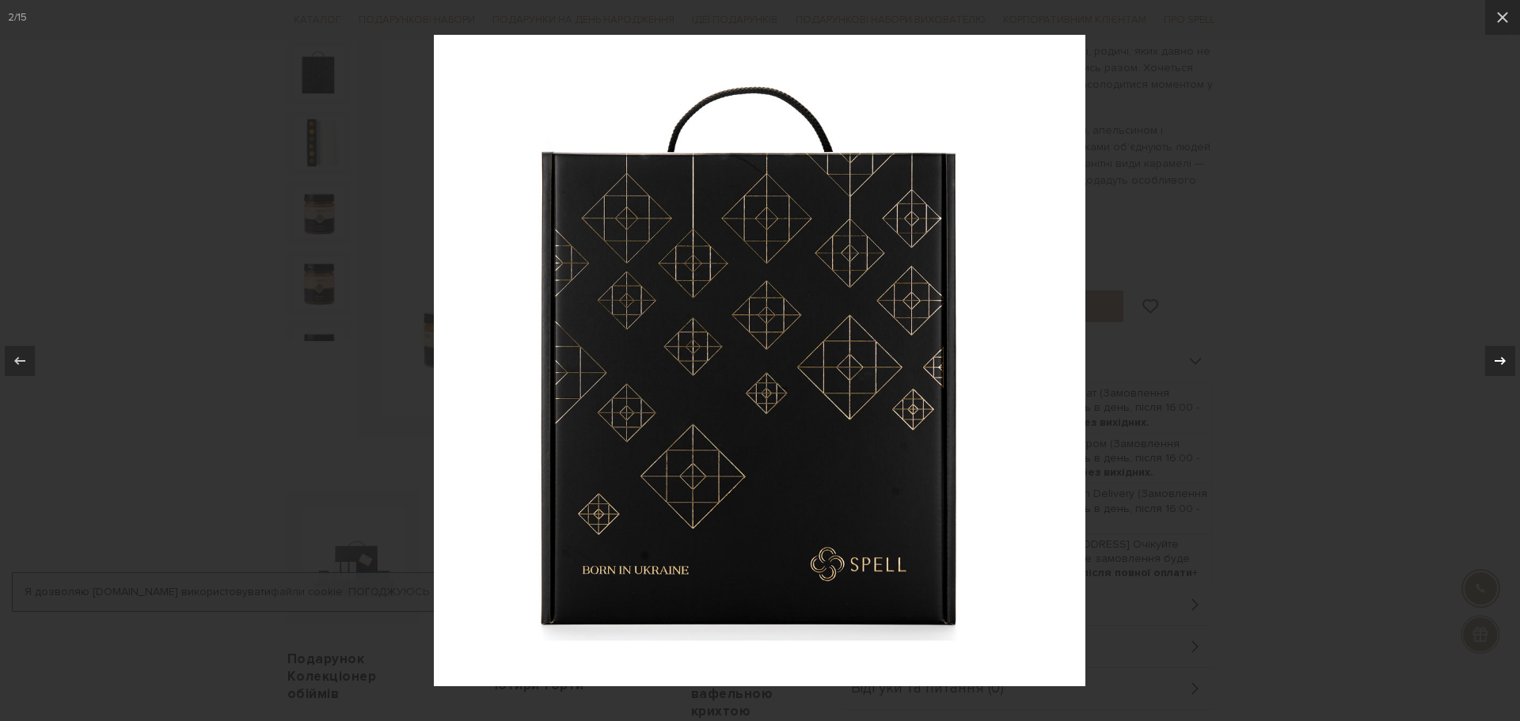
click at [1499, 365] on icon at bounding box center [1500, 361] width 19 height 19
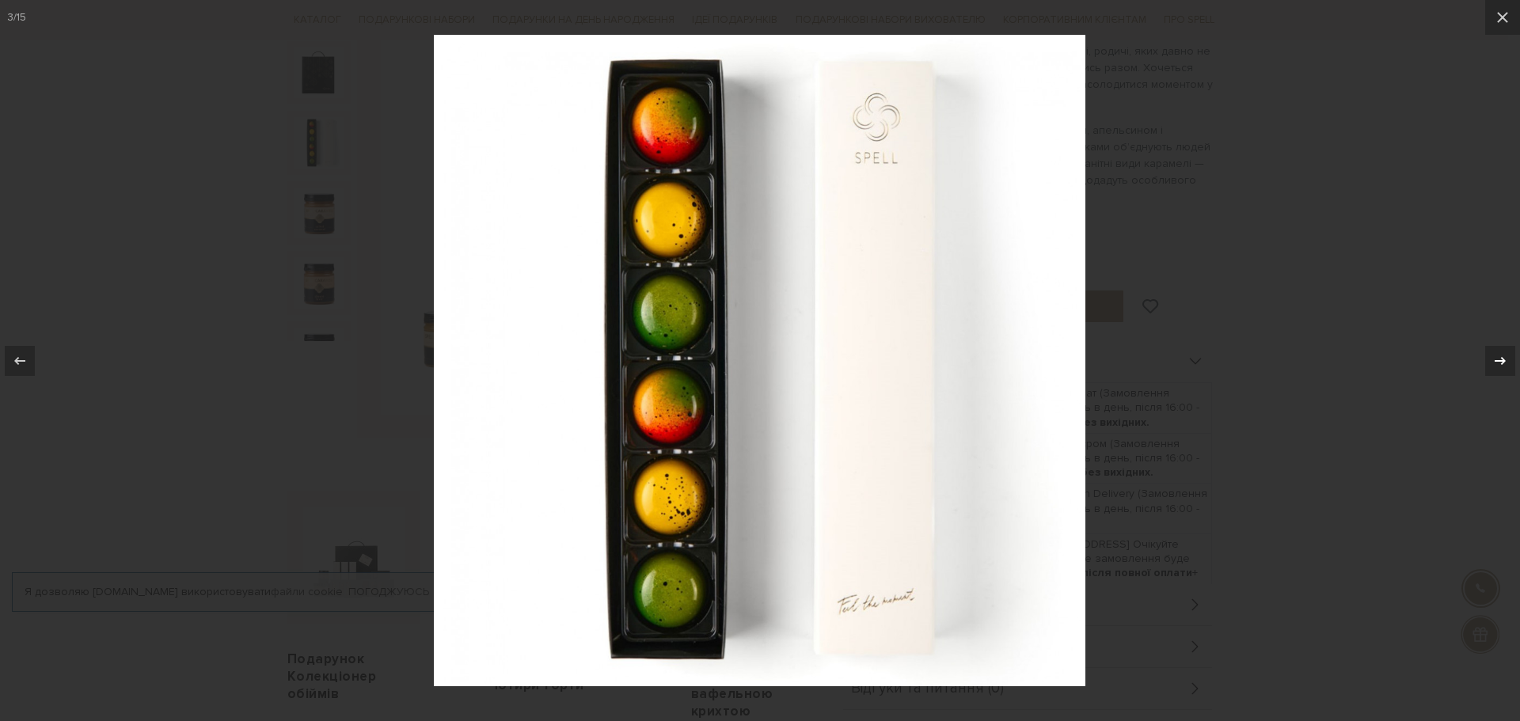
click at [1499, 365] on icon at bounding box center [1500, 361] width 19 height 19
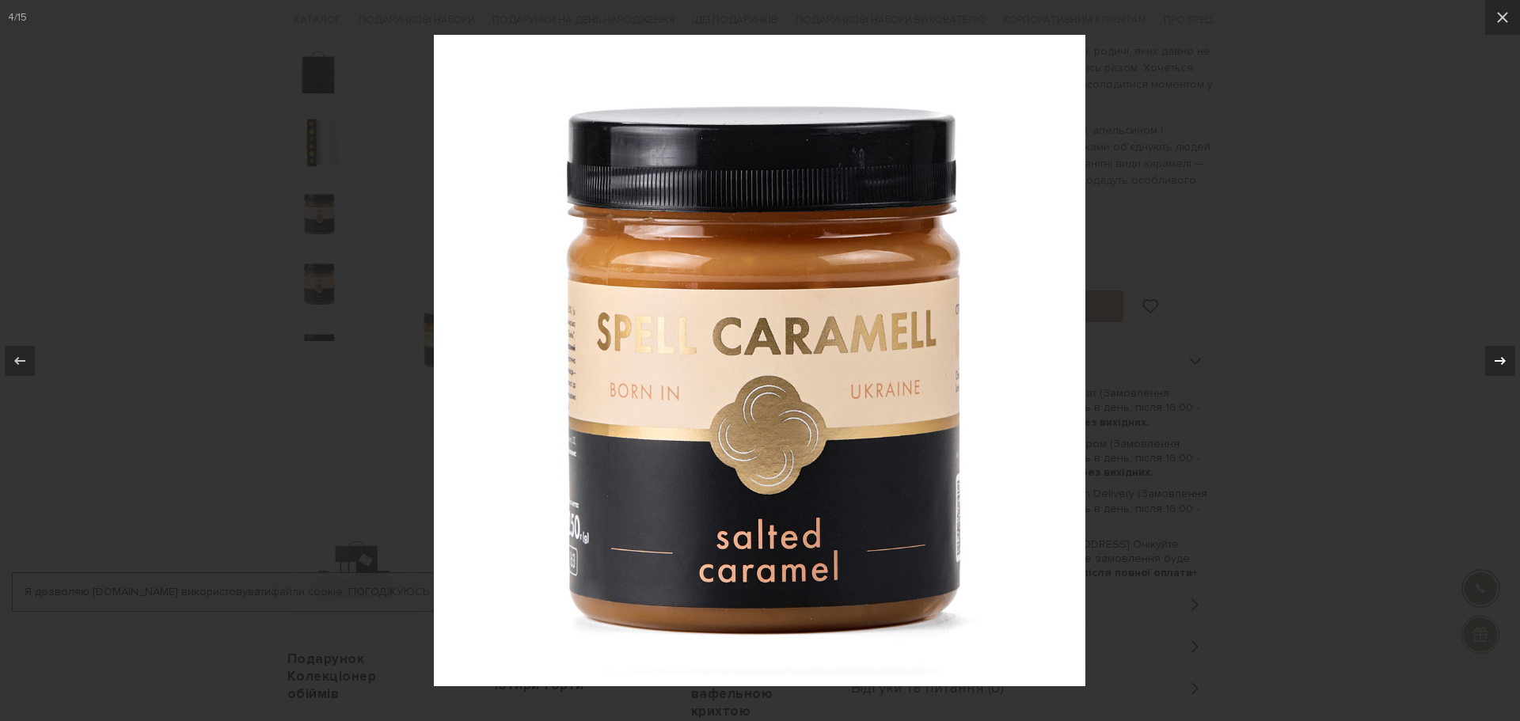
click at [1499, 365] on icon at bounding box center [1500, 361] width 19 height 19
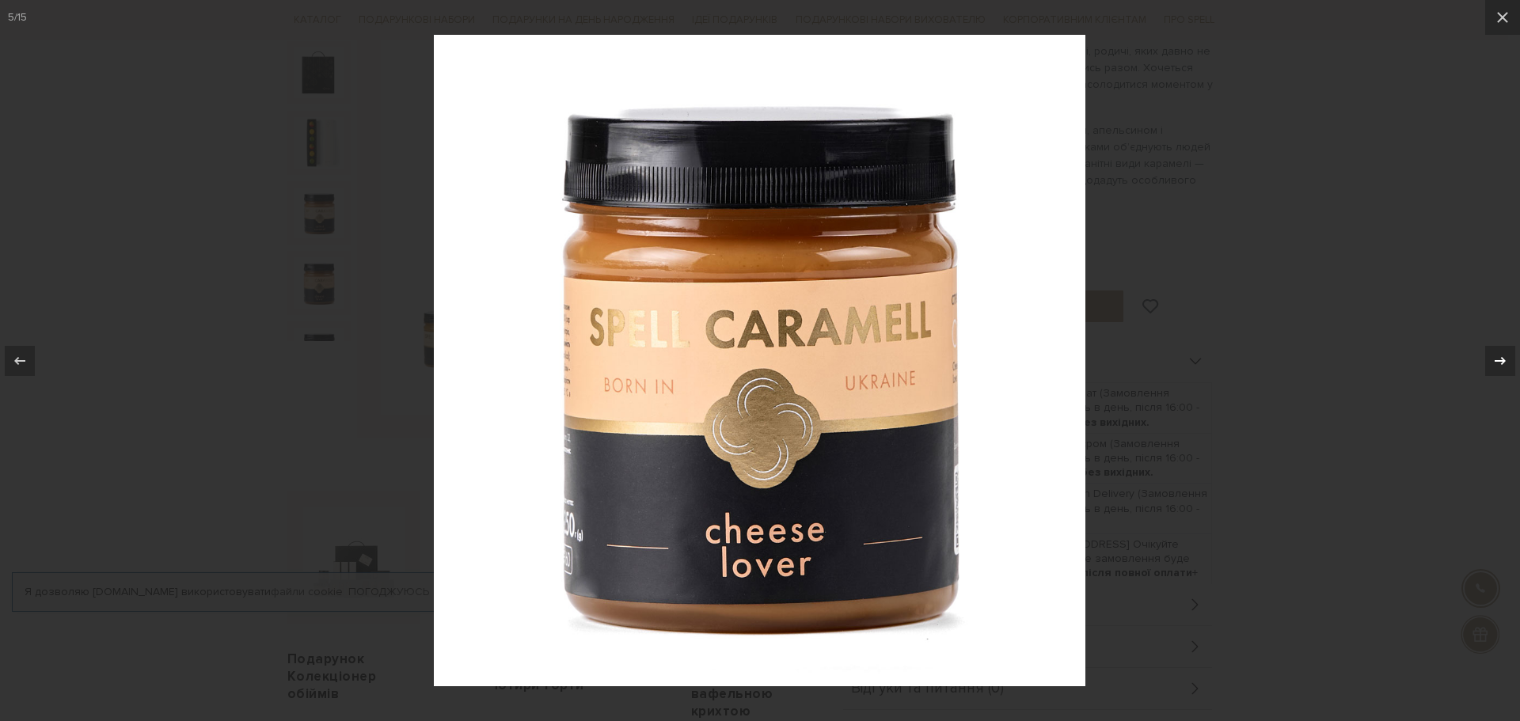
click at [1499, 365] on icon at bounding box center [1500, 361] width 19 height 19
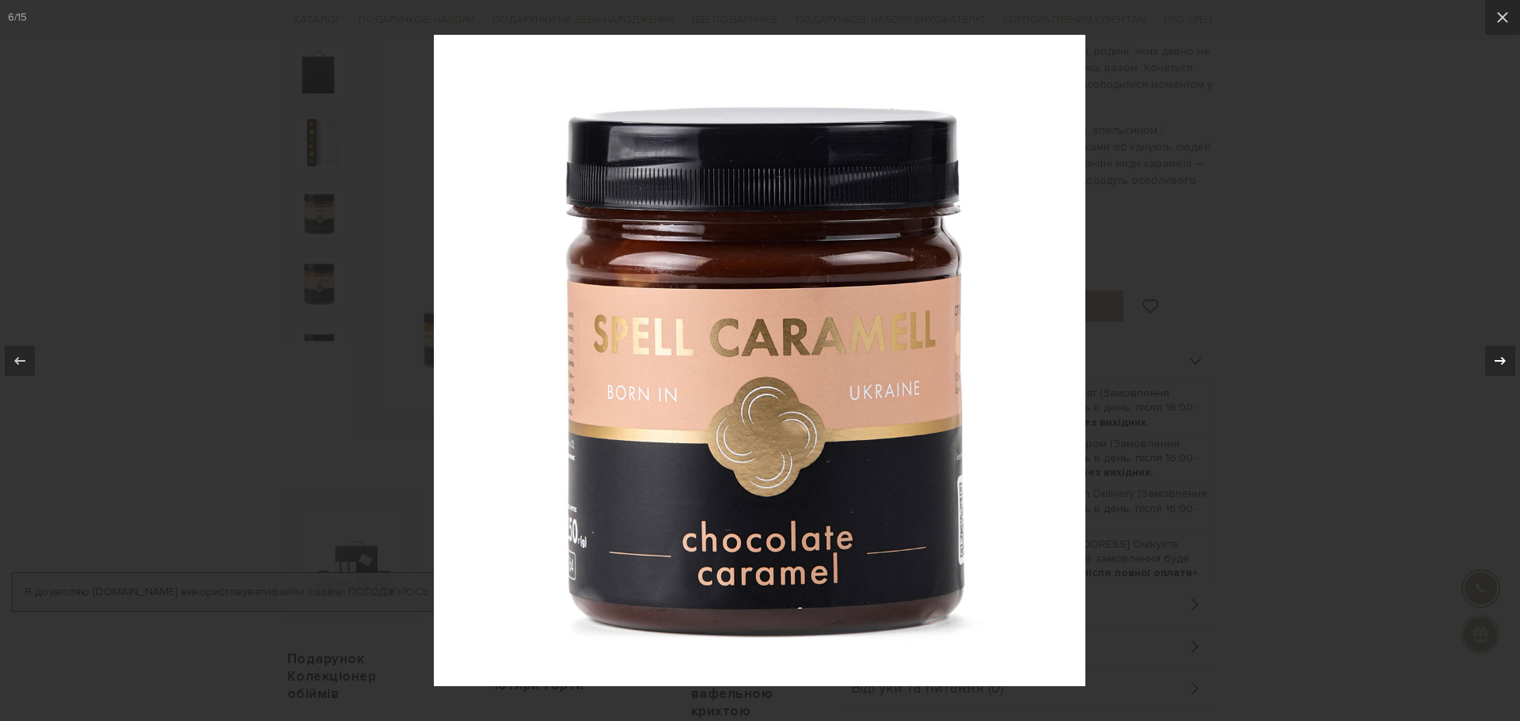
click at [1499, 365] on icon at bounding box center [1500, 361] width 19 height 19
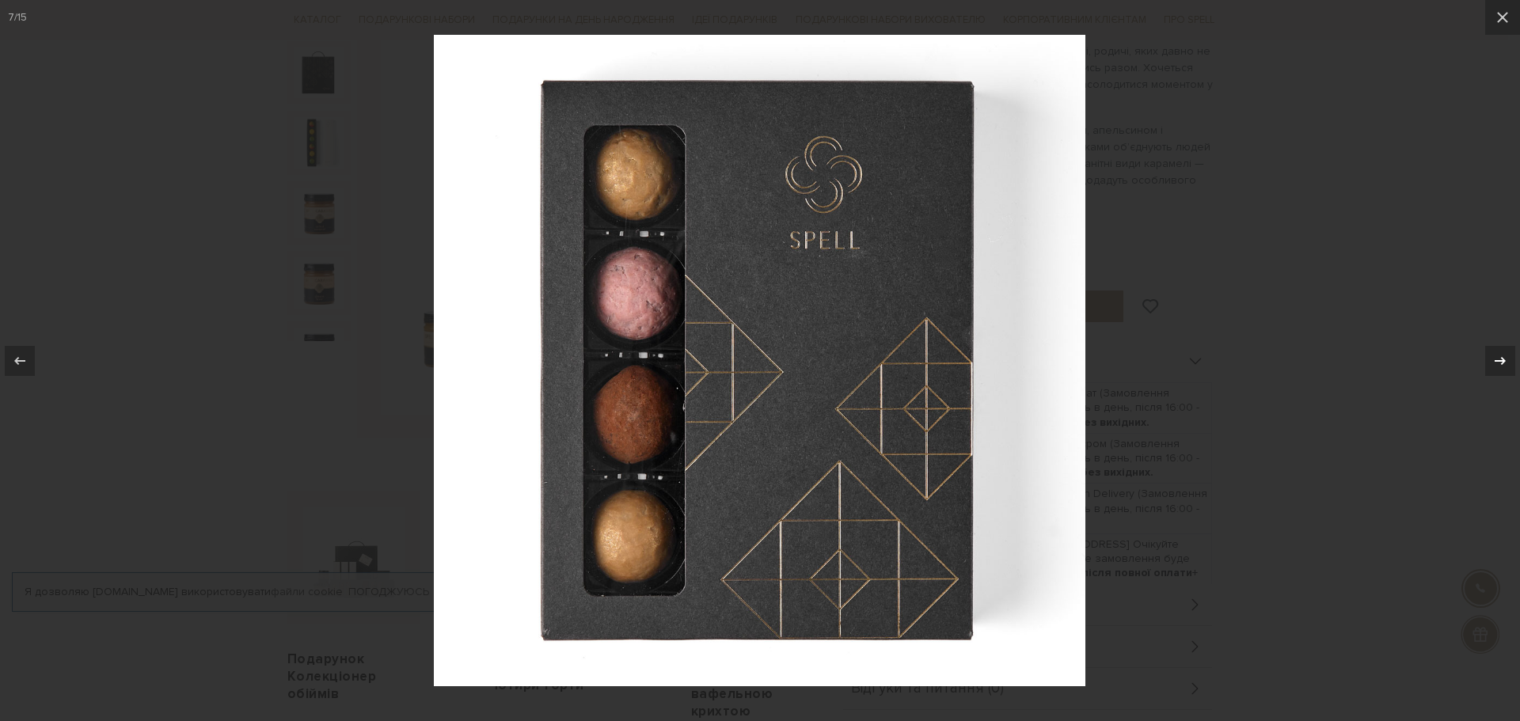
click at [1499, 365] on icon at bounding box center [1500, 361] width 19 height 19
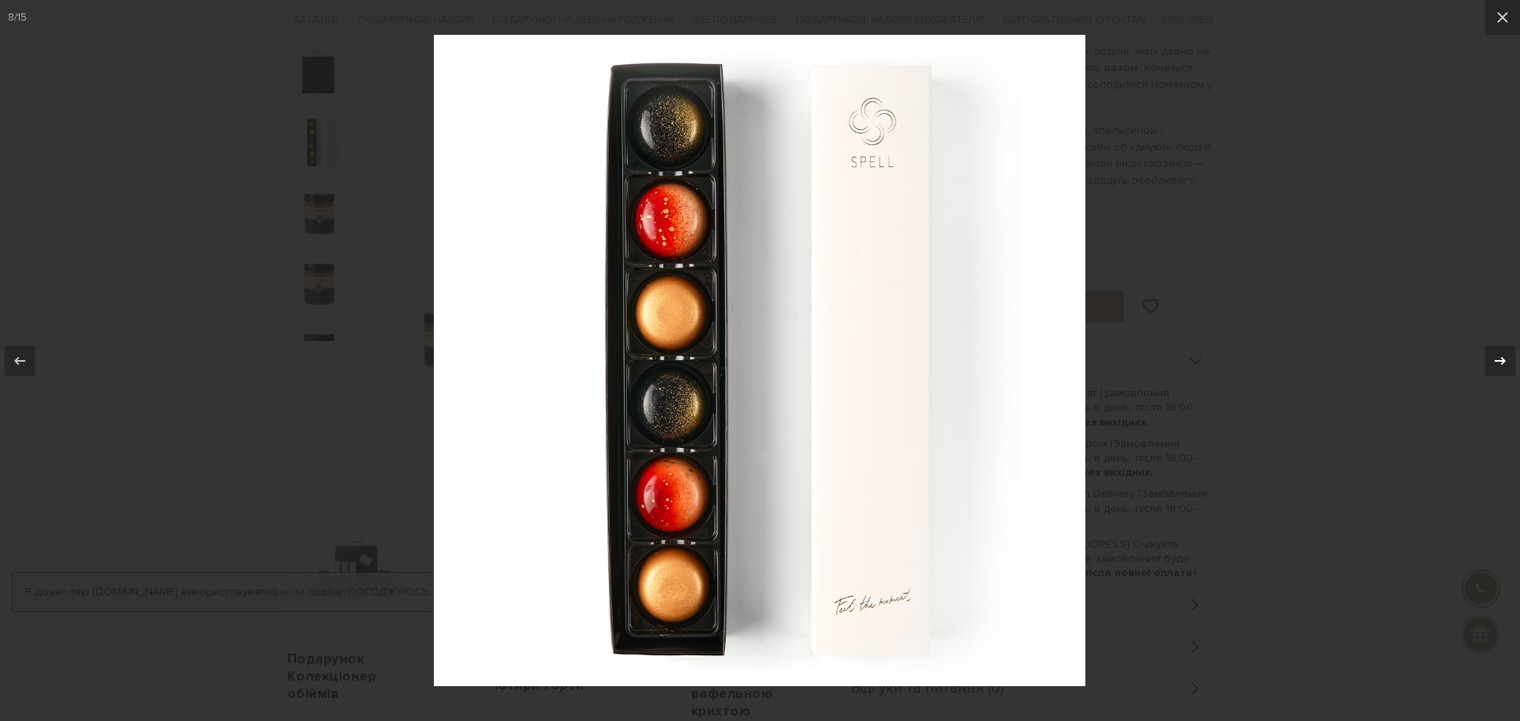
click at [1499, 365] on icon at bounding box center [1500, 361] width 19 height 19
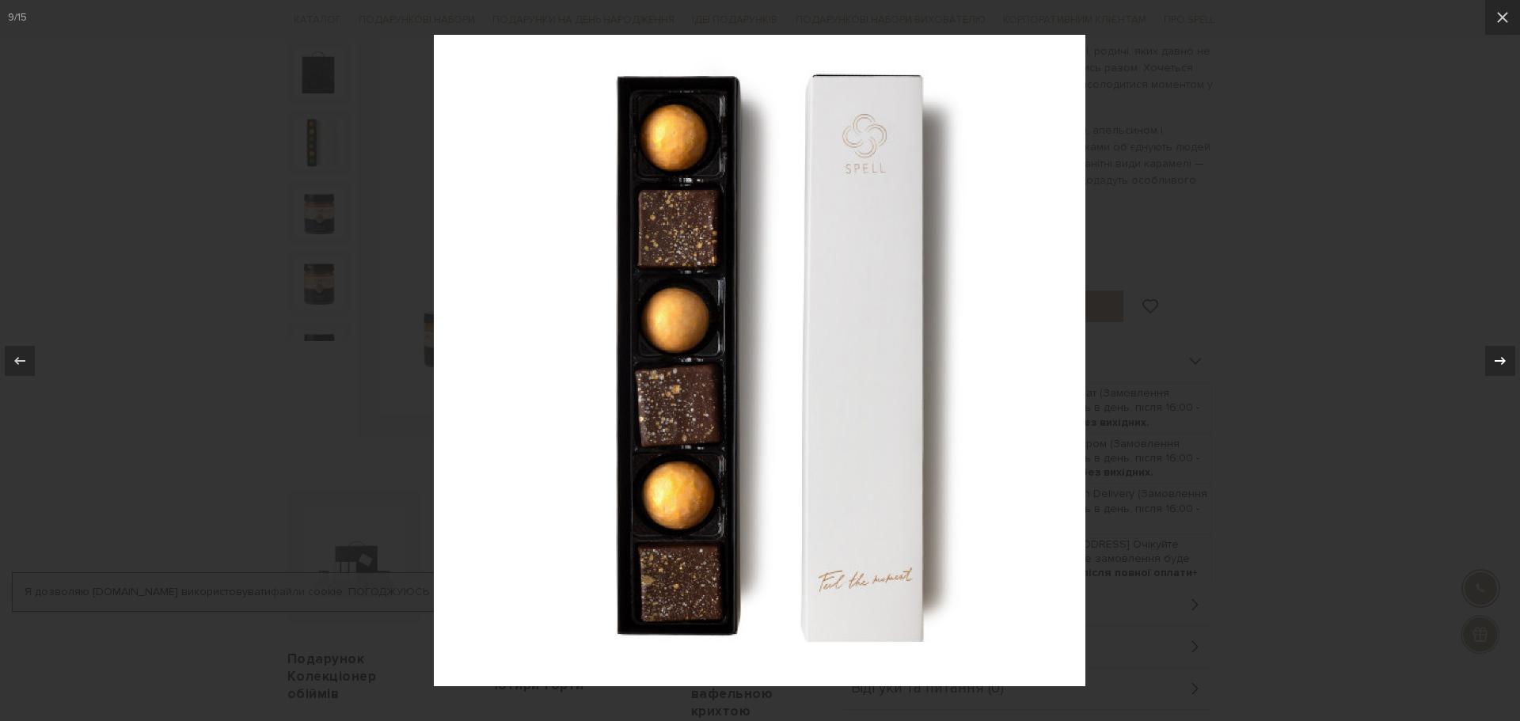
click at [1499, 365] on icon at bounding box center [1500, 361] width 19 height 19
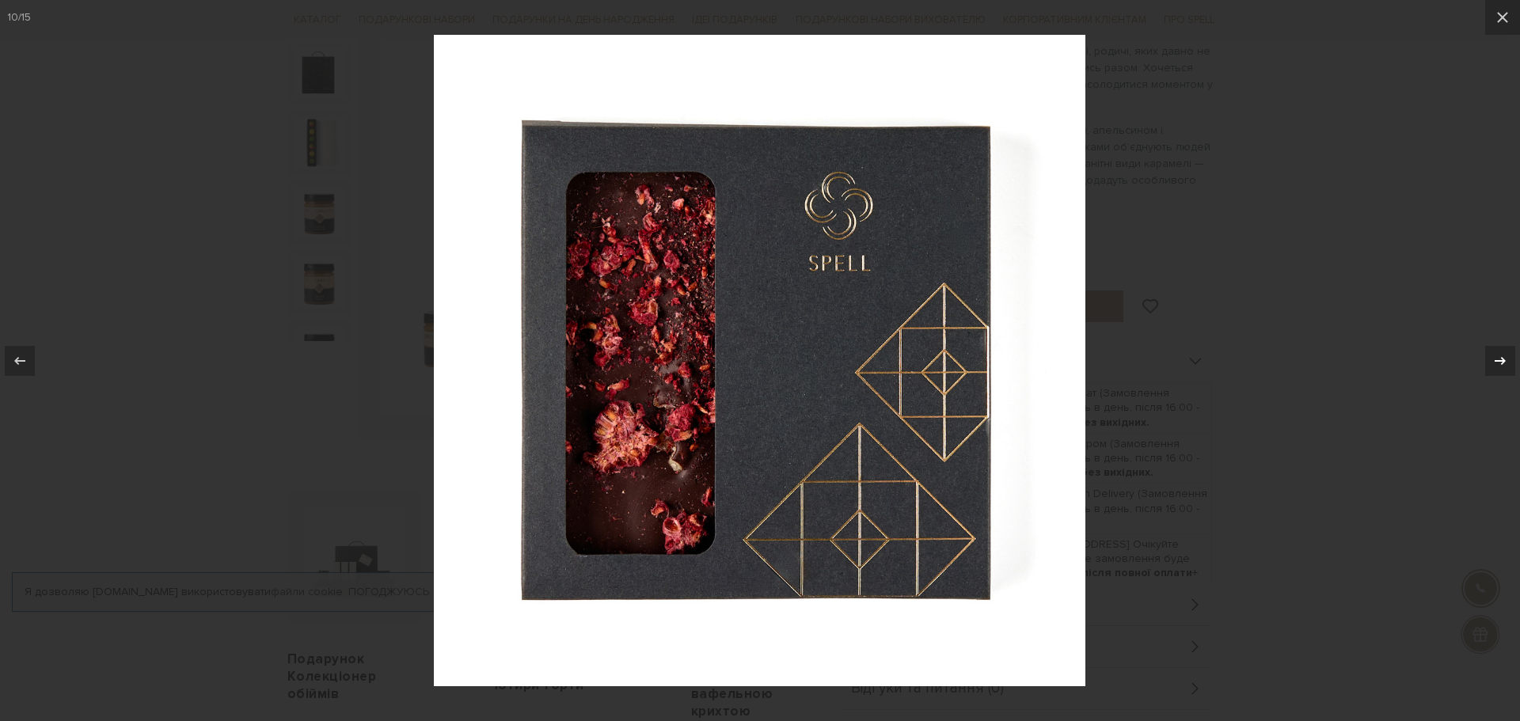
click at [1499, 365] on icon at bounding box center [1500, 361] width 19 height 19
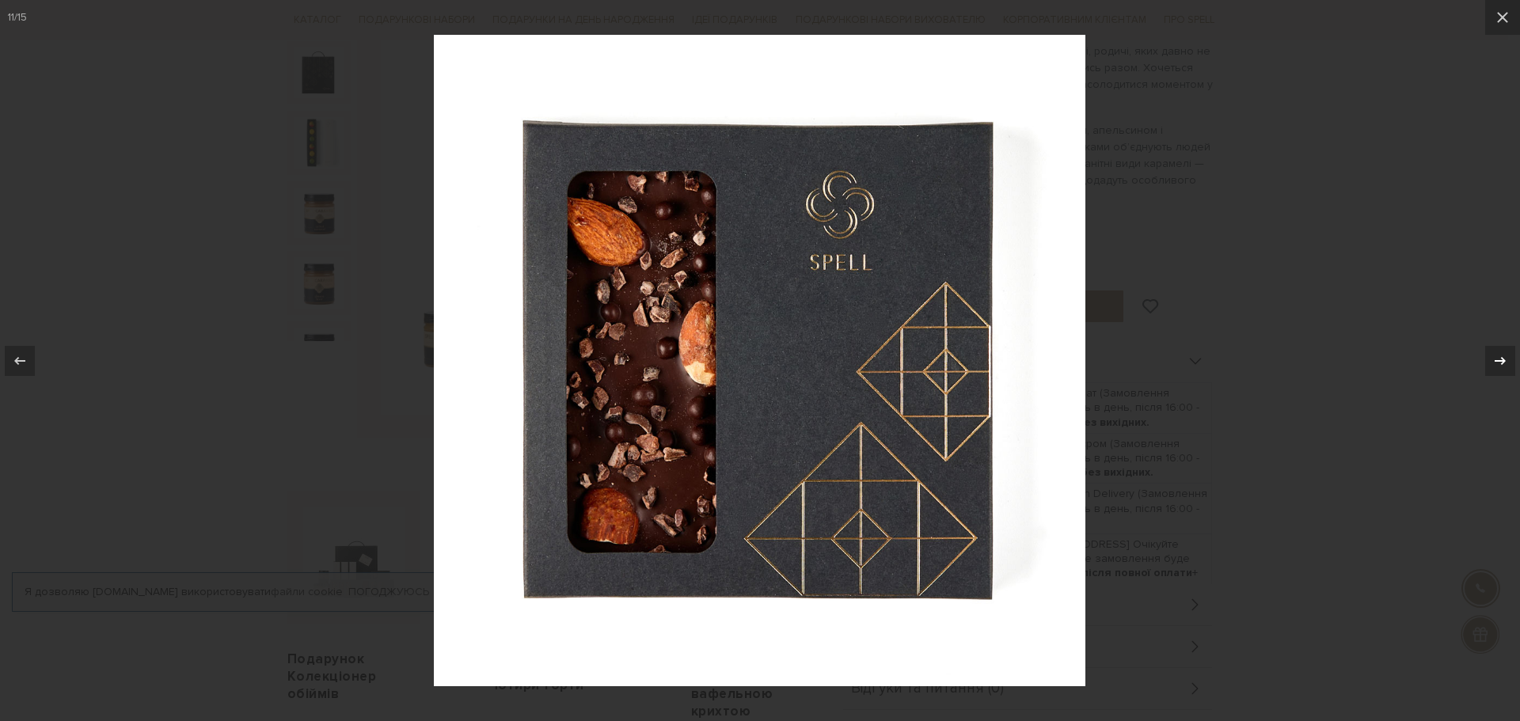
click at [1499, 365] on icon at bounding box center [1500, 361] width 19 height 19
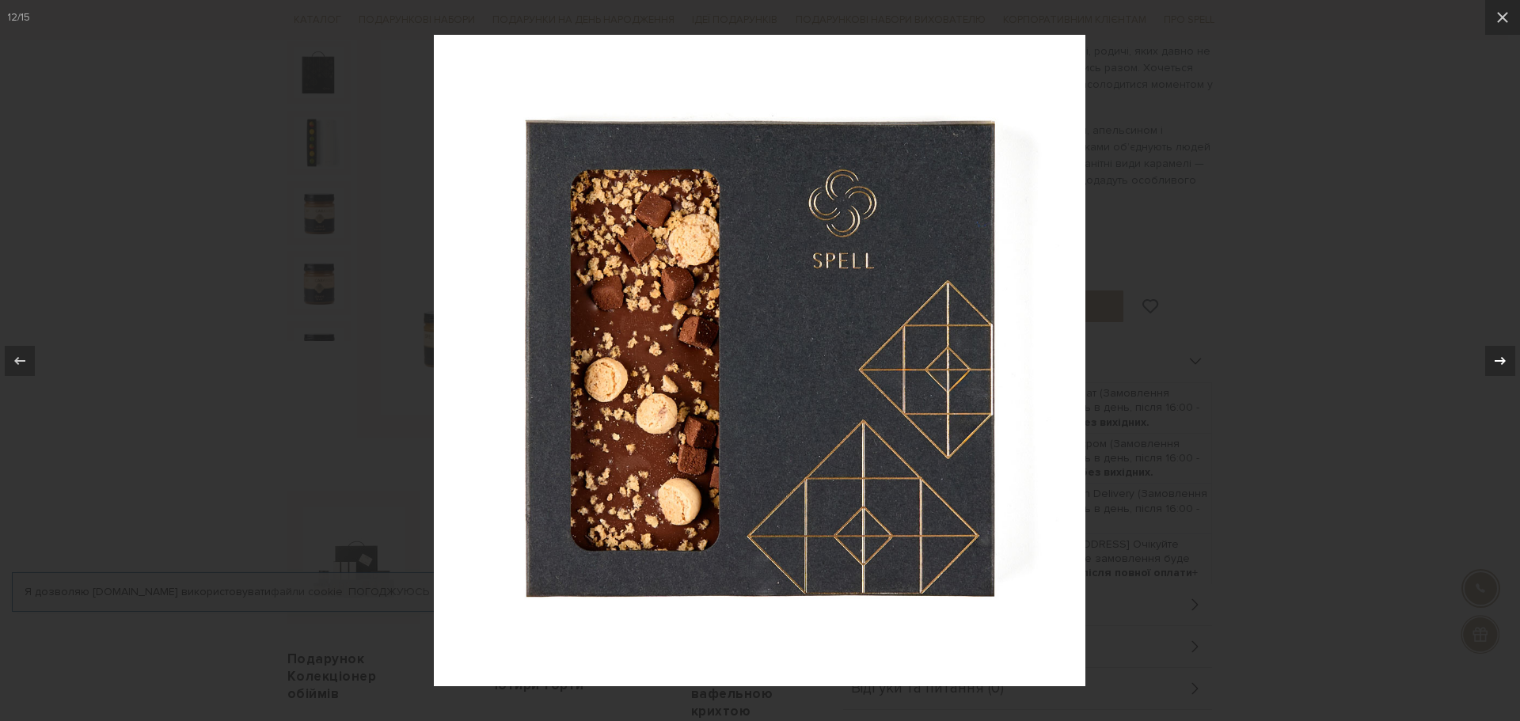
click at [1499, 365] on icon at bounding box center [1500, 361] width 19 height 19
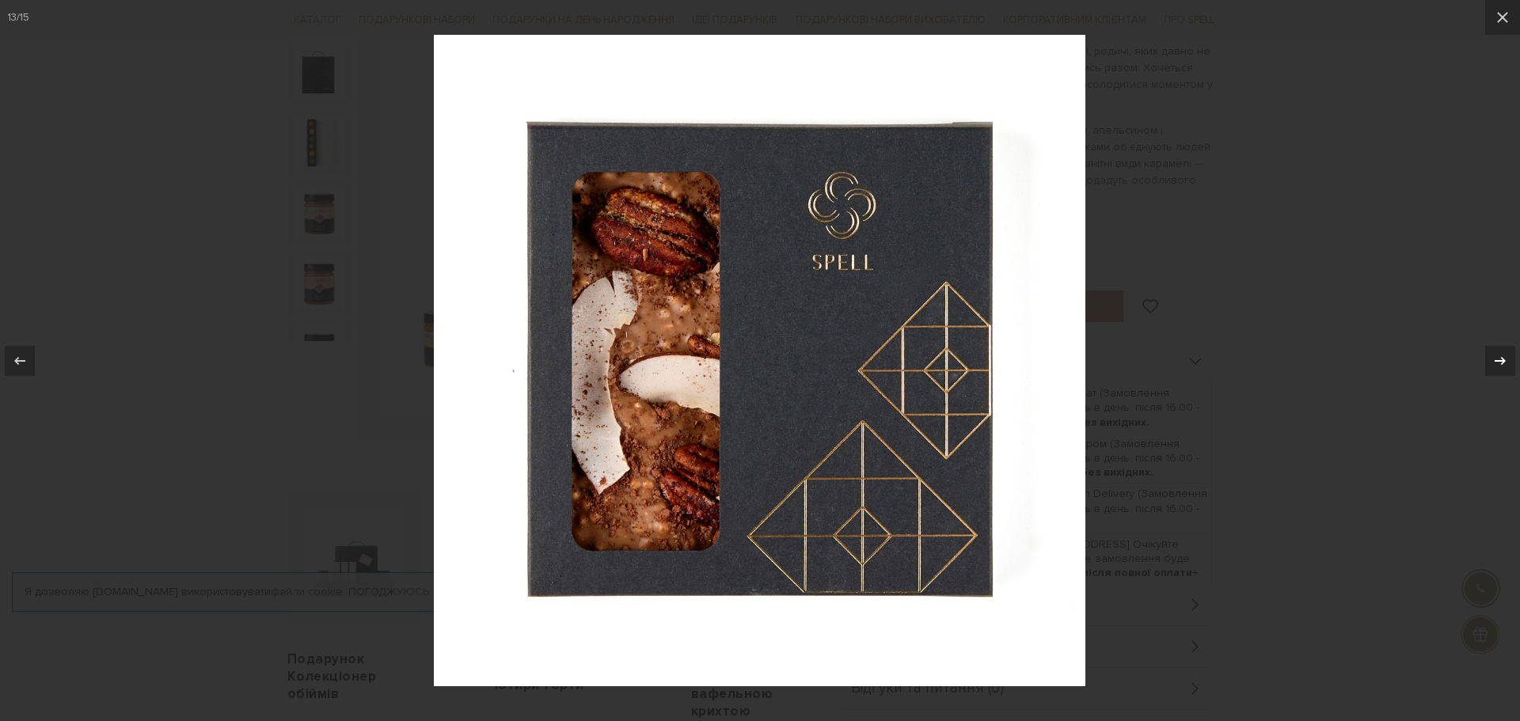
click at [1499, 365] on icon at bounding box center [1500, 361] width 19 height 19
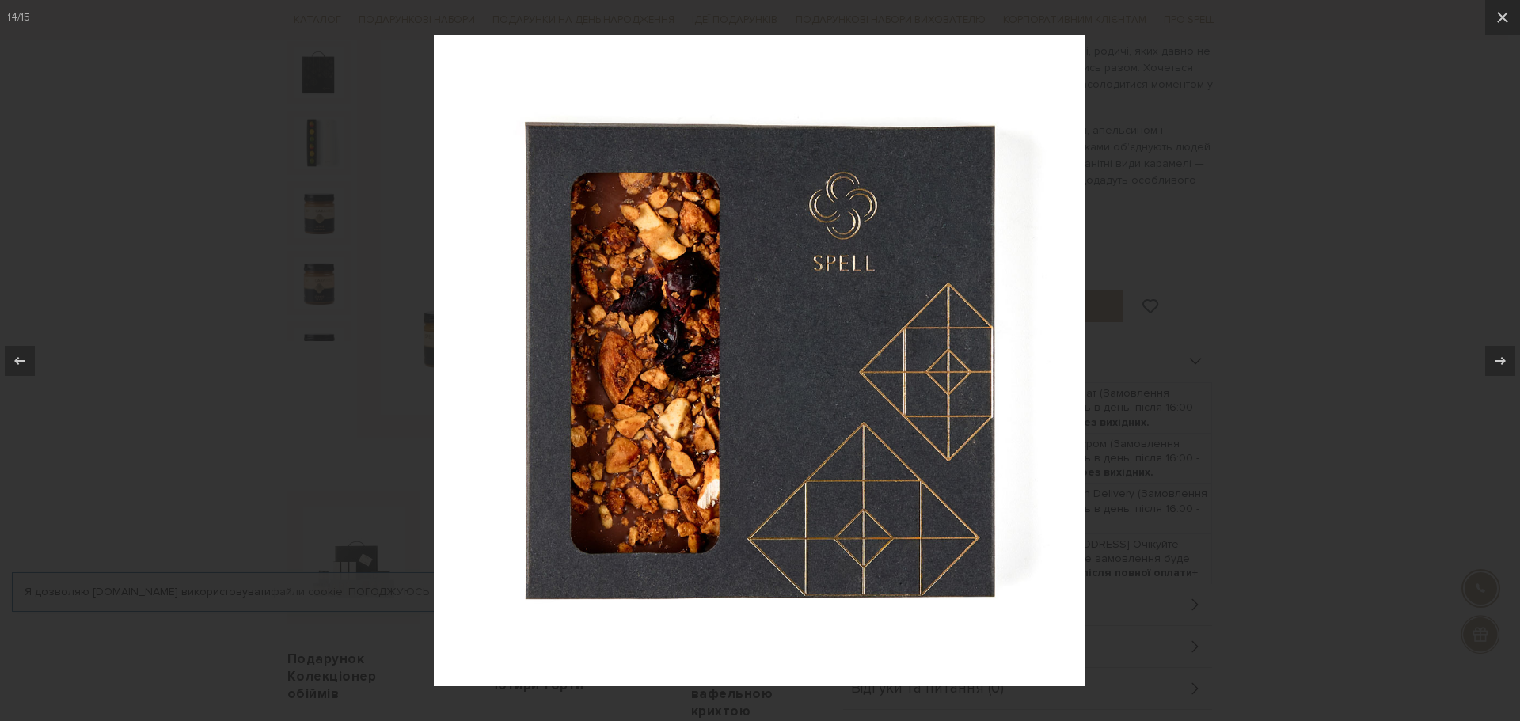
click at [1364, 323] on div at bounding box center [760, 360] width 1520 height 721
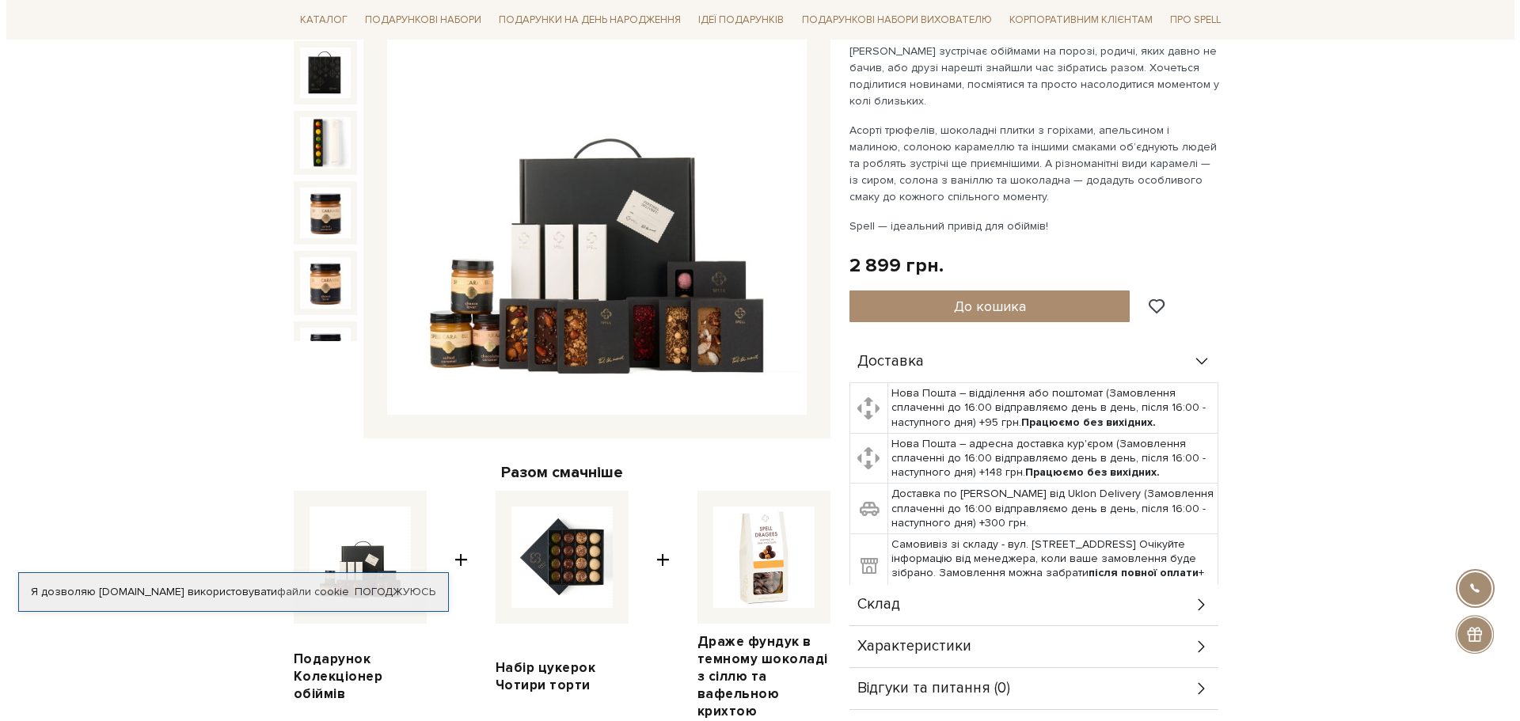
scroll to position [640, 0]
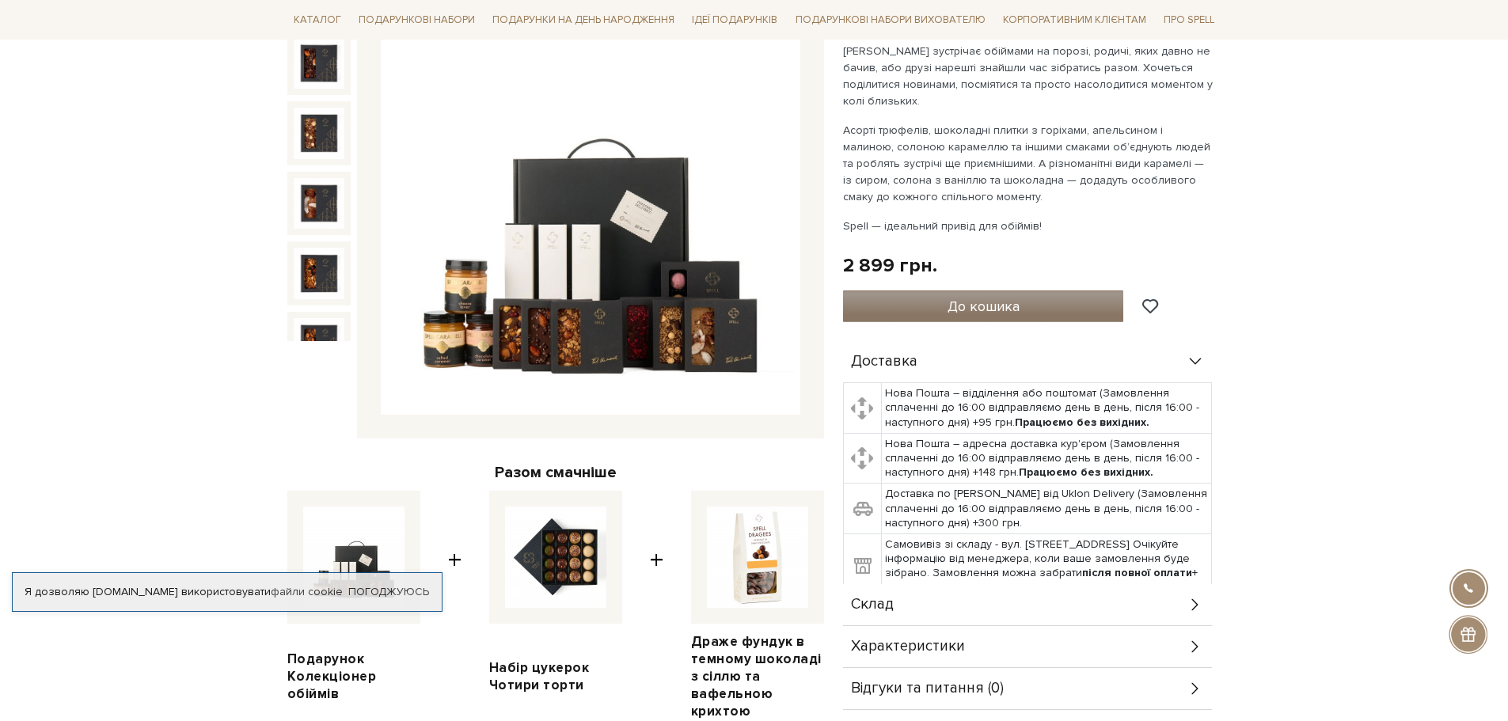
click at [974, 301] on span "До кошика" at bounding box center [984, 306] width 72 height 17
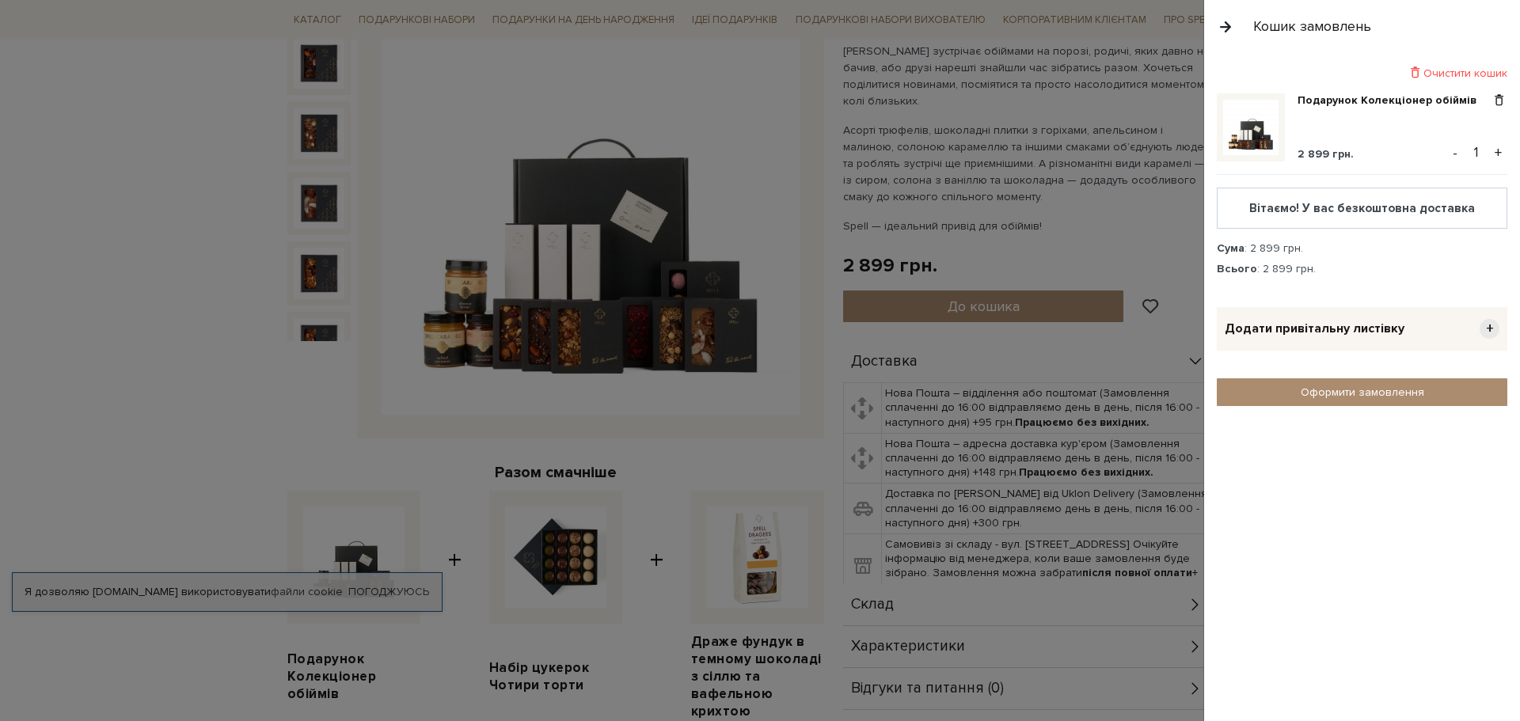
click at [1488, 326] on span "+" at bounding box center [1490, 329] width 20 height 20
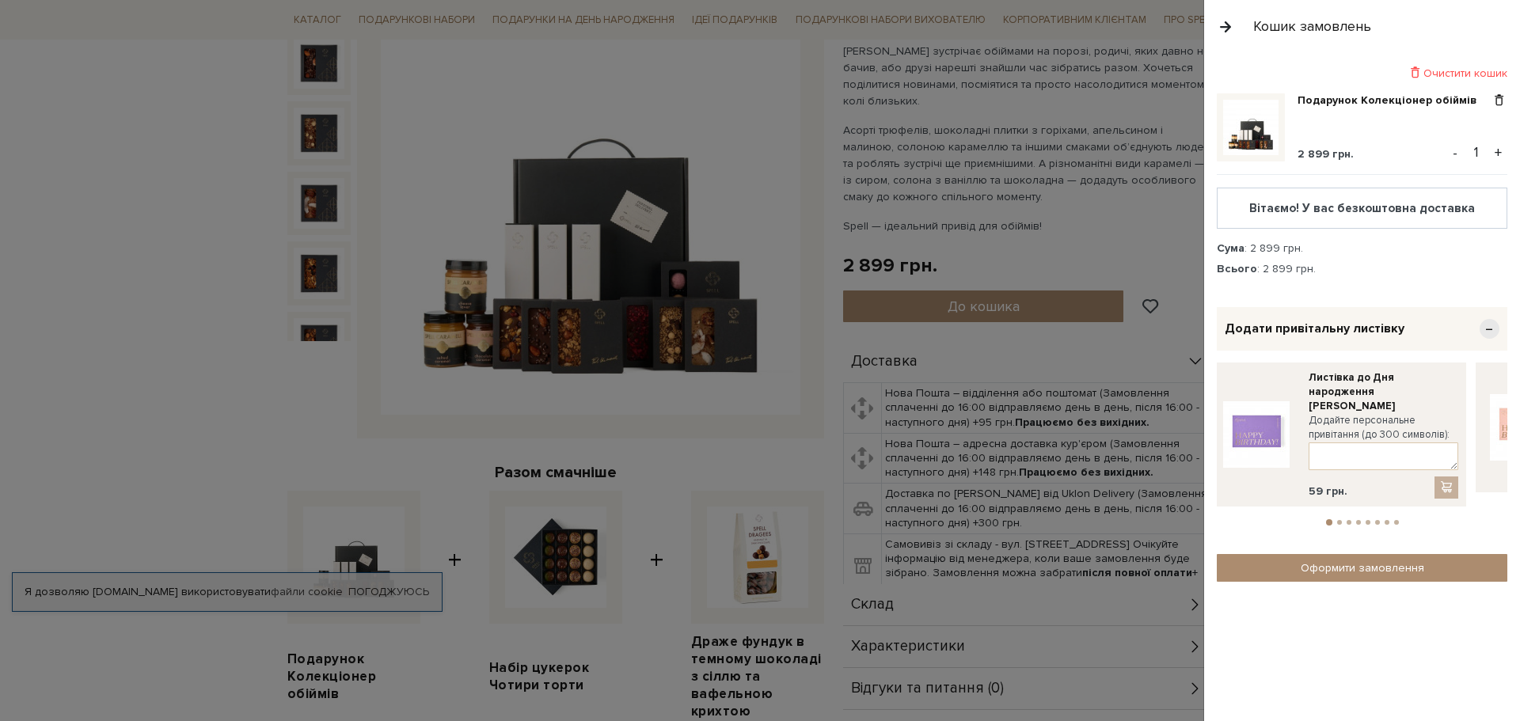
click at [1492, 335] on span "−" at bounding box center [1490, 329] width 20 height 20
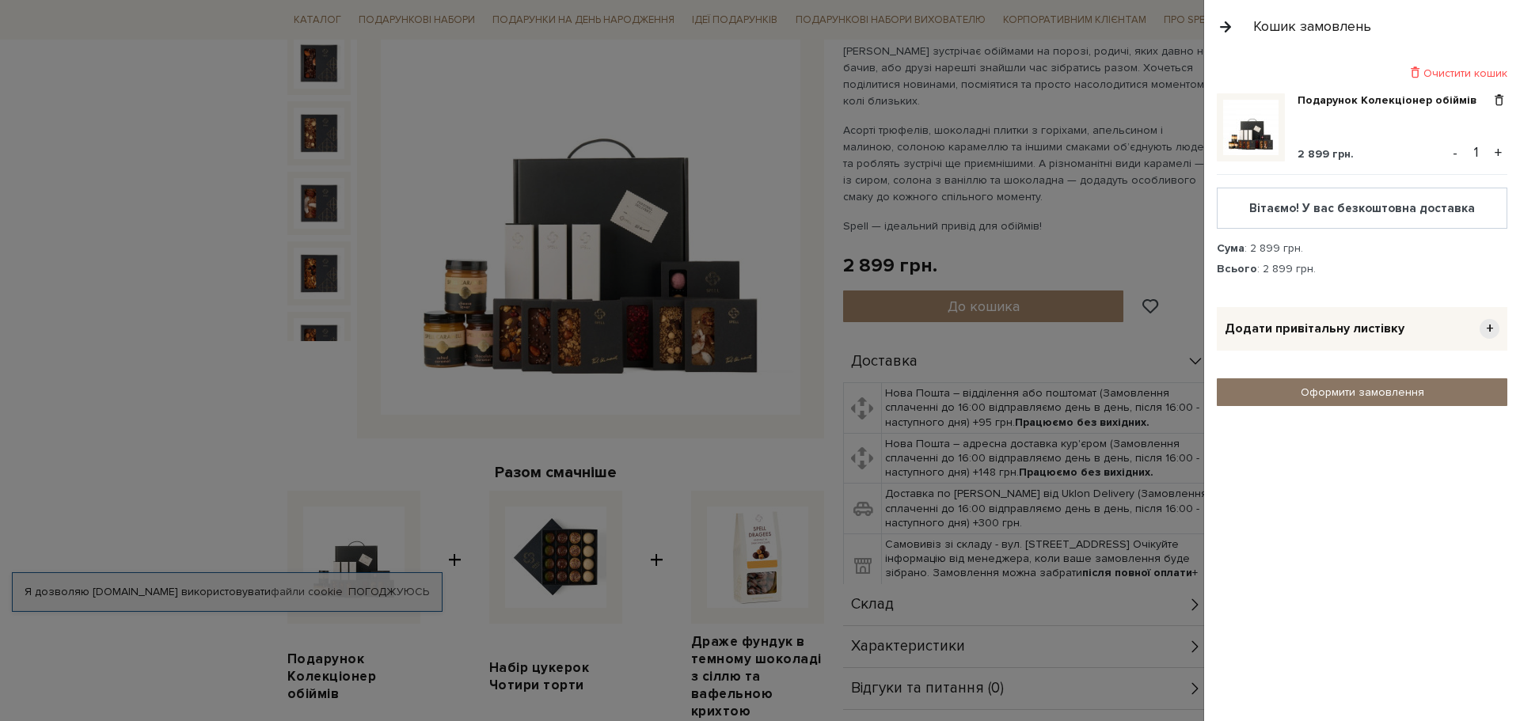
click at [1373, 390] on link "Оформити замовлення" at bounding box center [1362, 392] width 291 height 28
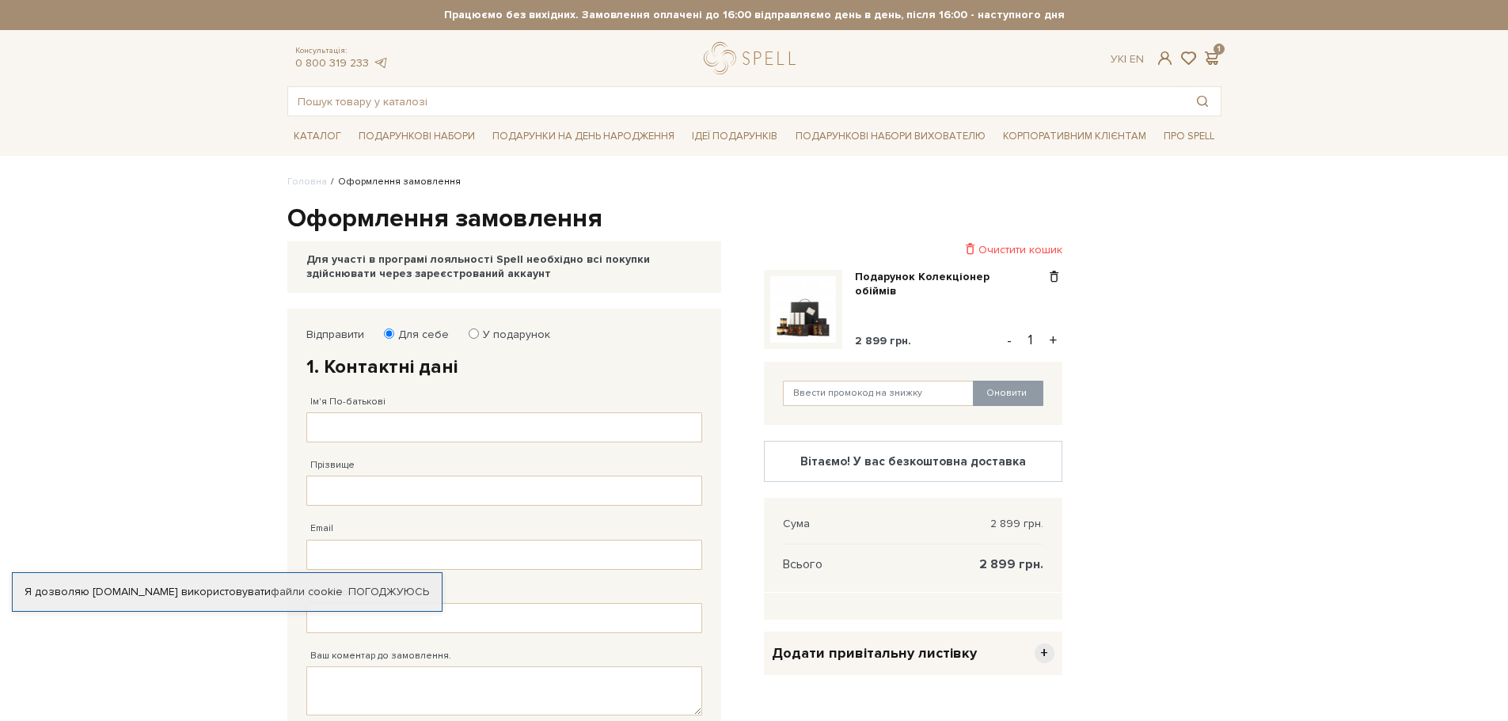
click at [513, 331] on label "У подарунок" at bounding box center [512, 335] width 78 height 14
click at [479, 331] on input "У подарунок" at bounding box center [474, 334] width 10 height 10
radio input "true"
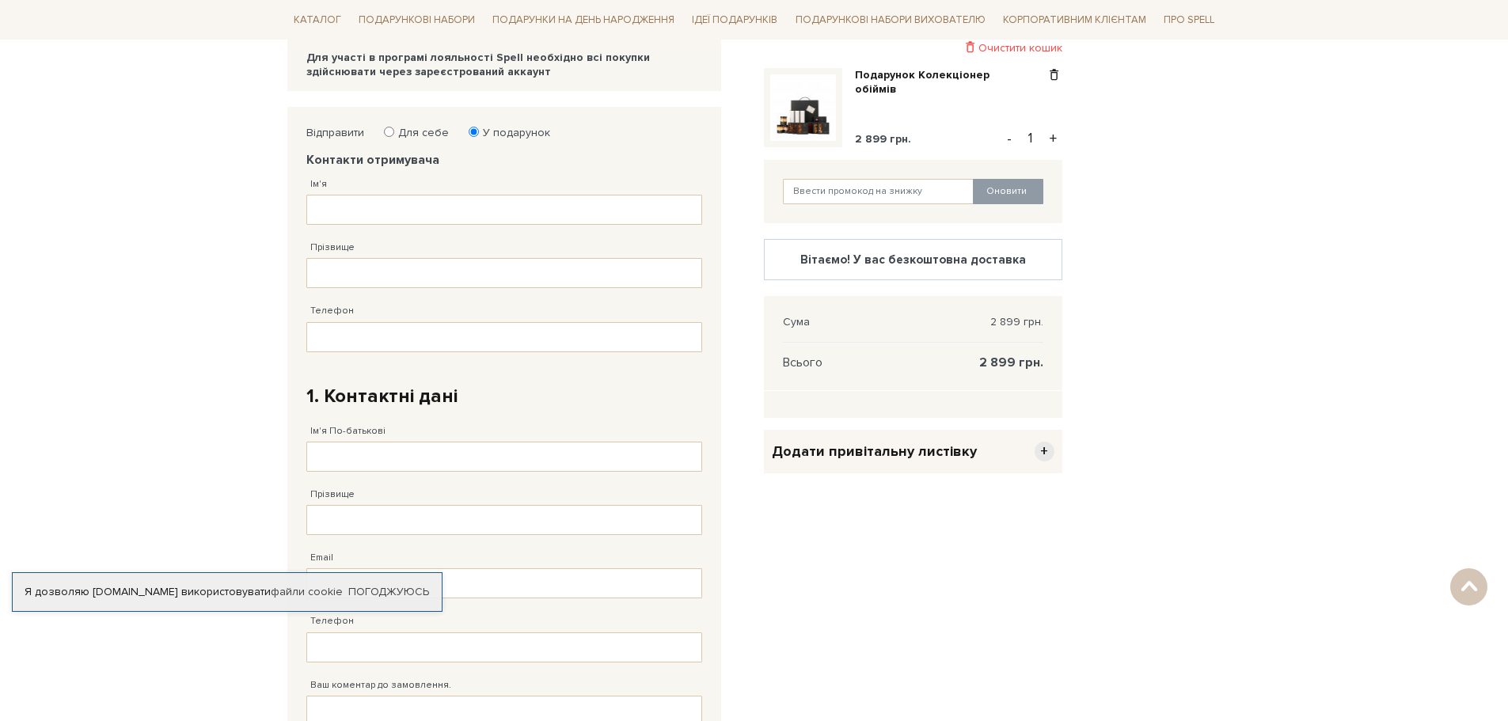
scroll to position [79, 0]
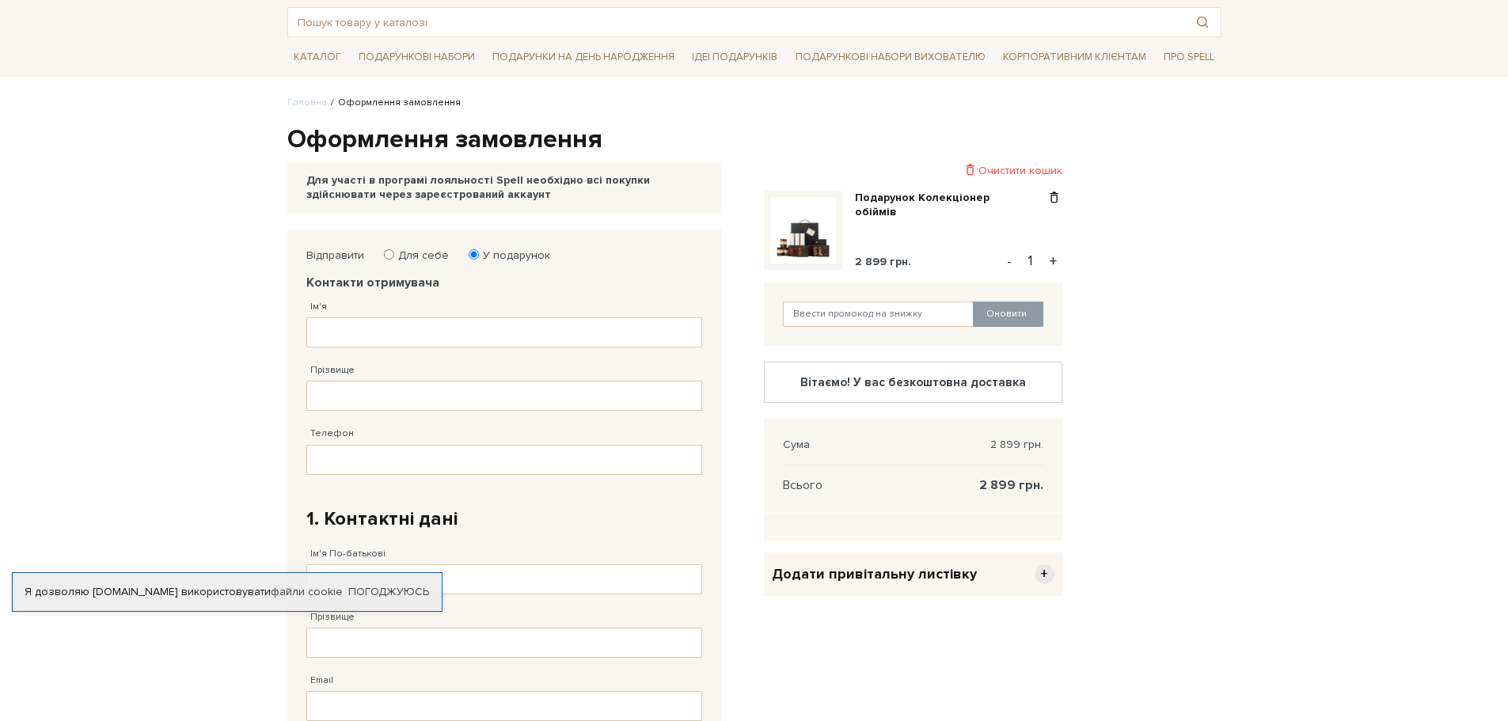
click at [409, 264] on fieldset "Відправити Для себе У подарунок Контакти отримувача Ім'я Заповніть поле! Прізви…" at bounding box center [504, 602] width 396 height 706
click at [412, 259] on label "Для себе" at bounding box center [418, 256] width 61 height 14
click at [394, 259] on input "Для себе" at bounding box center [389, 254] width 10 height 10
radio input "true"
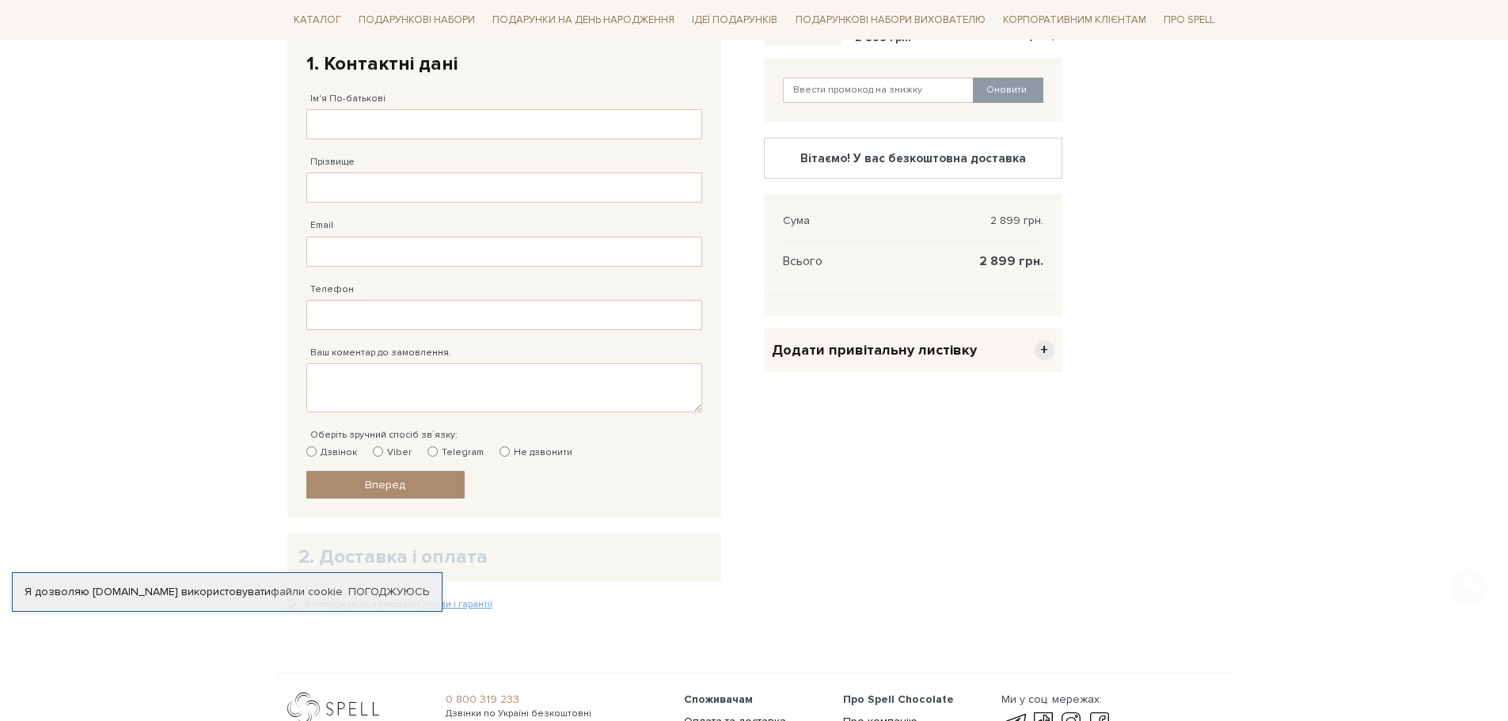
scroll to position [526, 0]
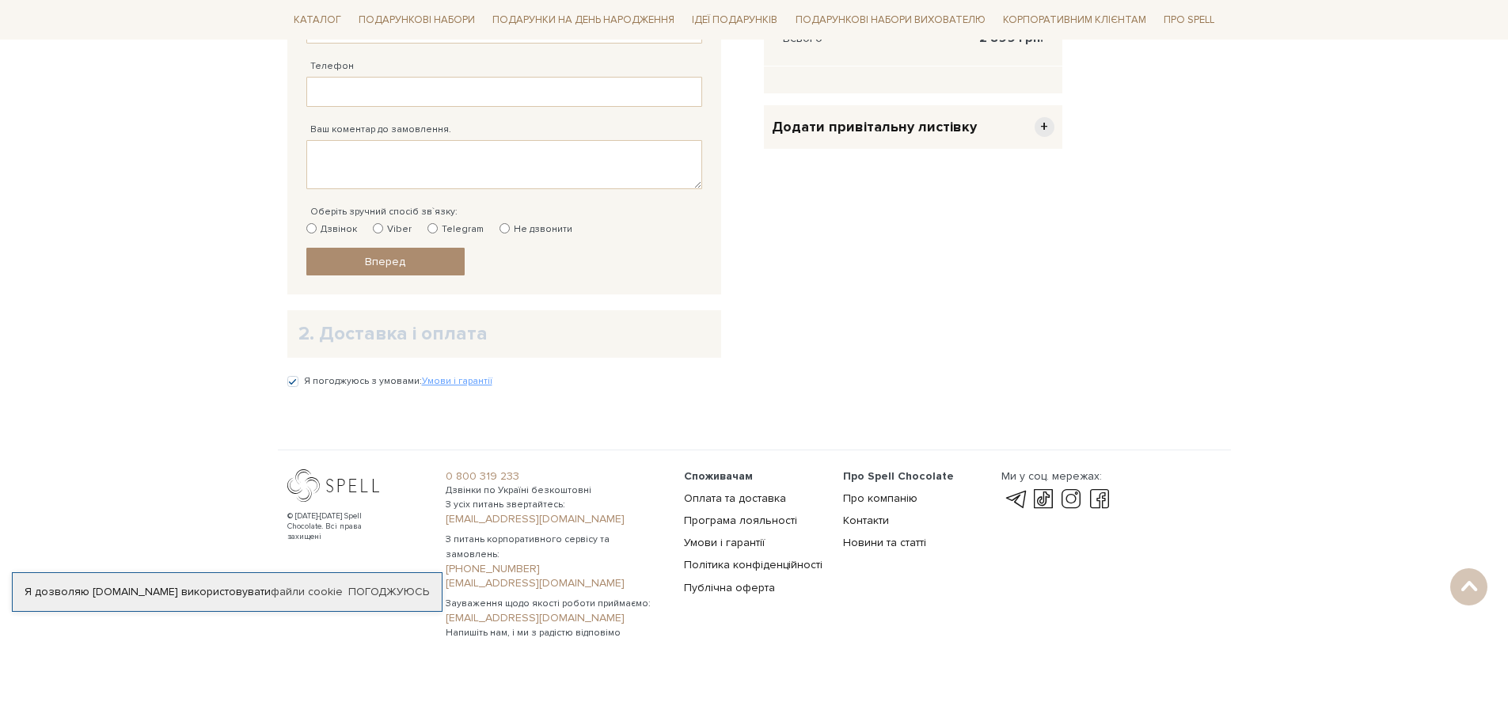
click at [382, 344] on h2 "2. Доставка і оплата" at bounding box center [504, 333] width 412 height 25
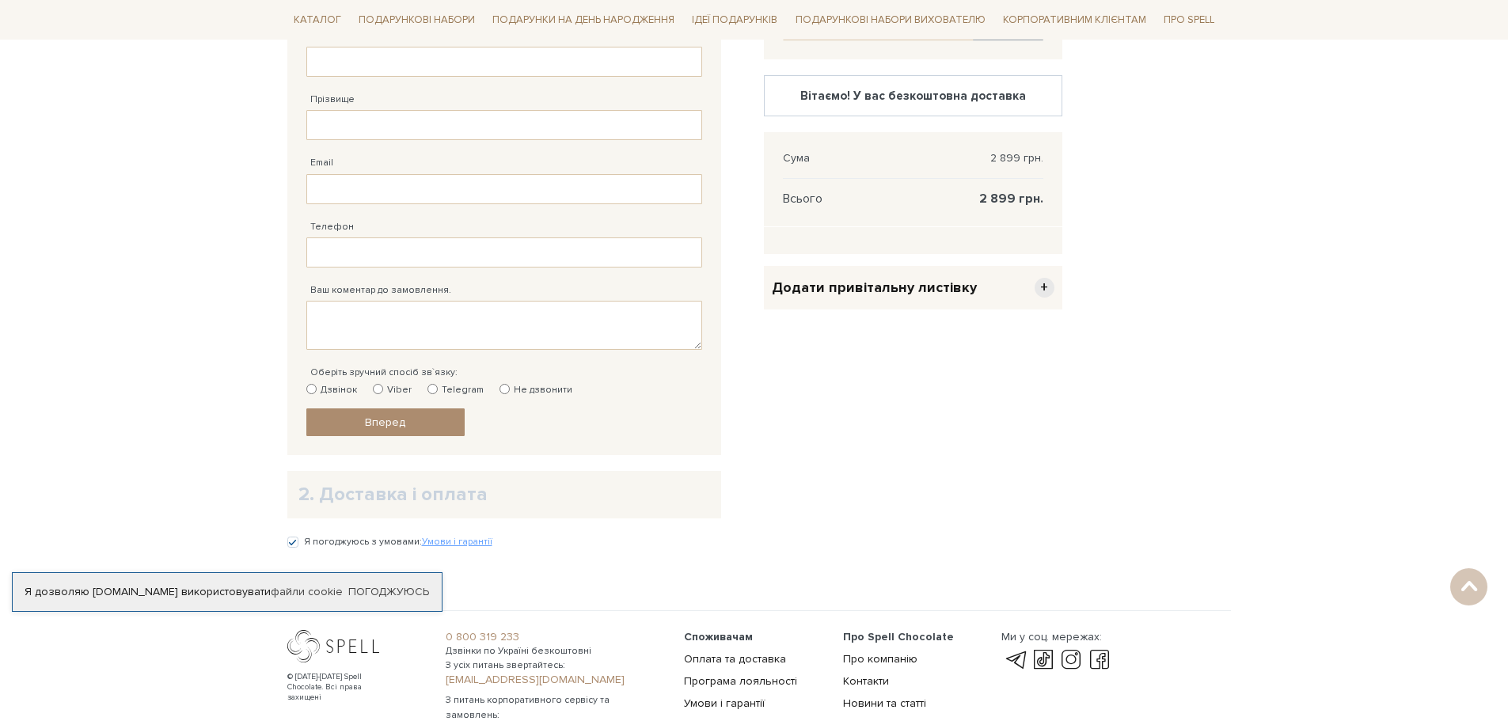
scroll to position [289, 0]
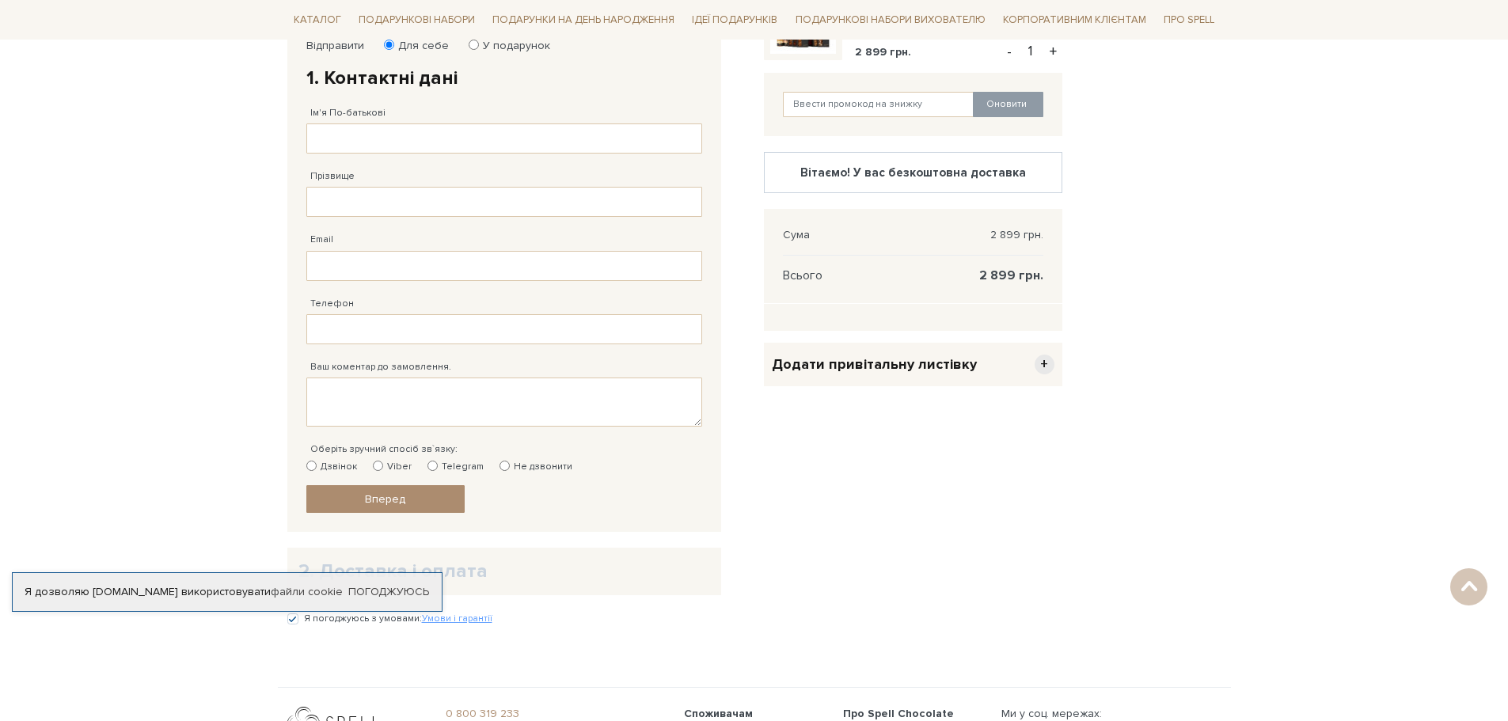
click at [455, 469] on label "Telegram" at bounding box center [456, 467] width 56 height 14
click at [438, 469] on input "Telegram" at bounding box center [433, 466] width 10 height 10
radio input "true"
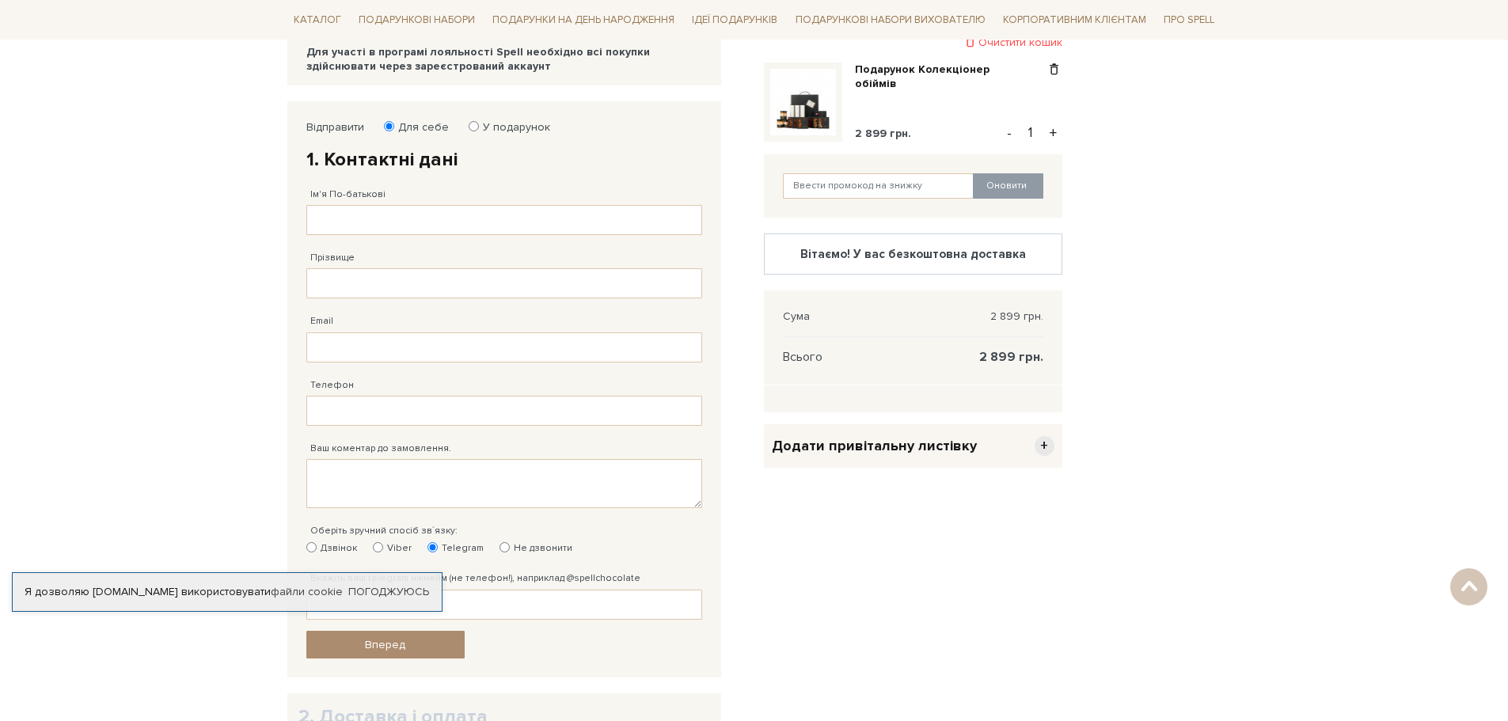
scroll to position [131, 0]
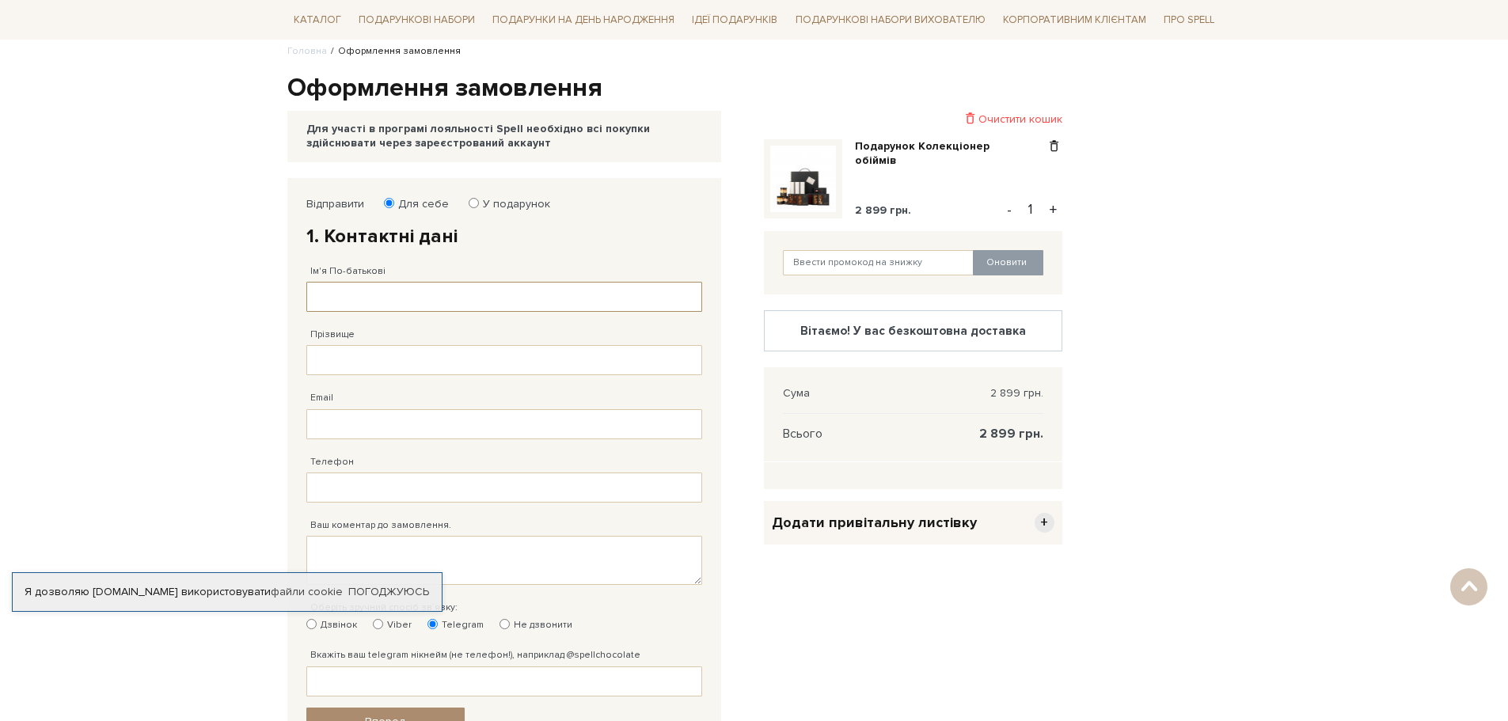
click at [419, 302] on input "Ім'я По-батькові" at bounding box center [504, 297] width 396 height 30
type input "S"
type input "ы"
type input "і"
type input "Іван Дмитрович"
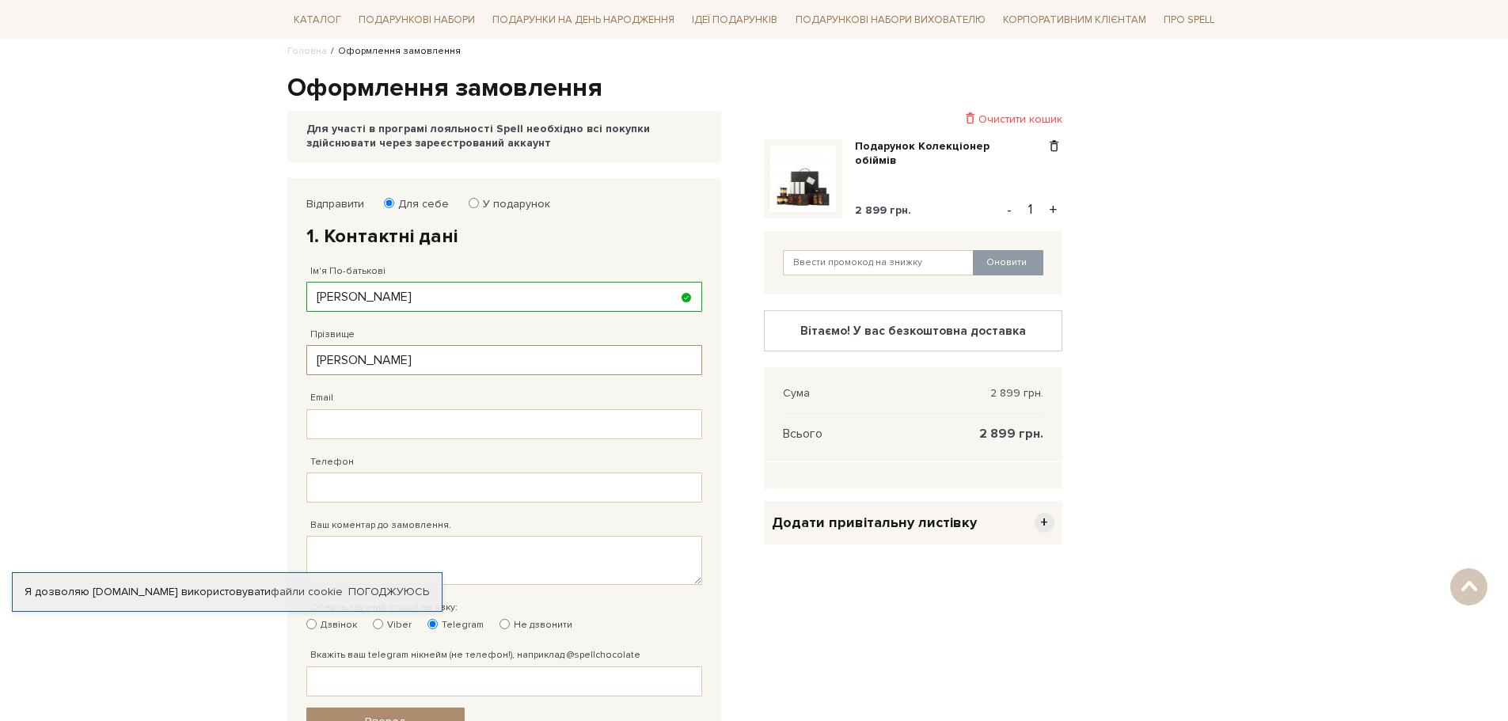
type input "Нежинський"
type input "ь"
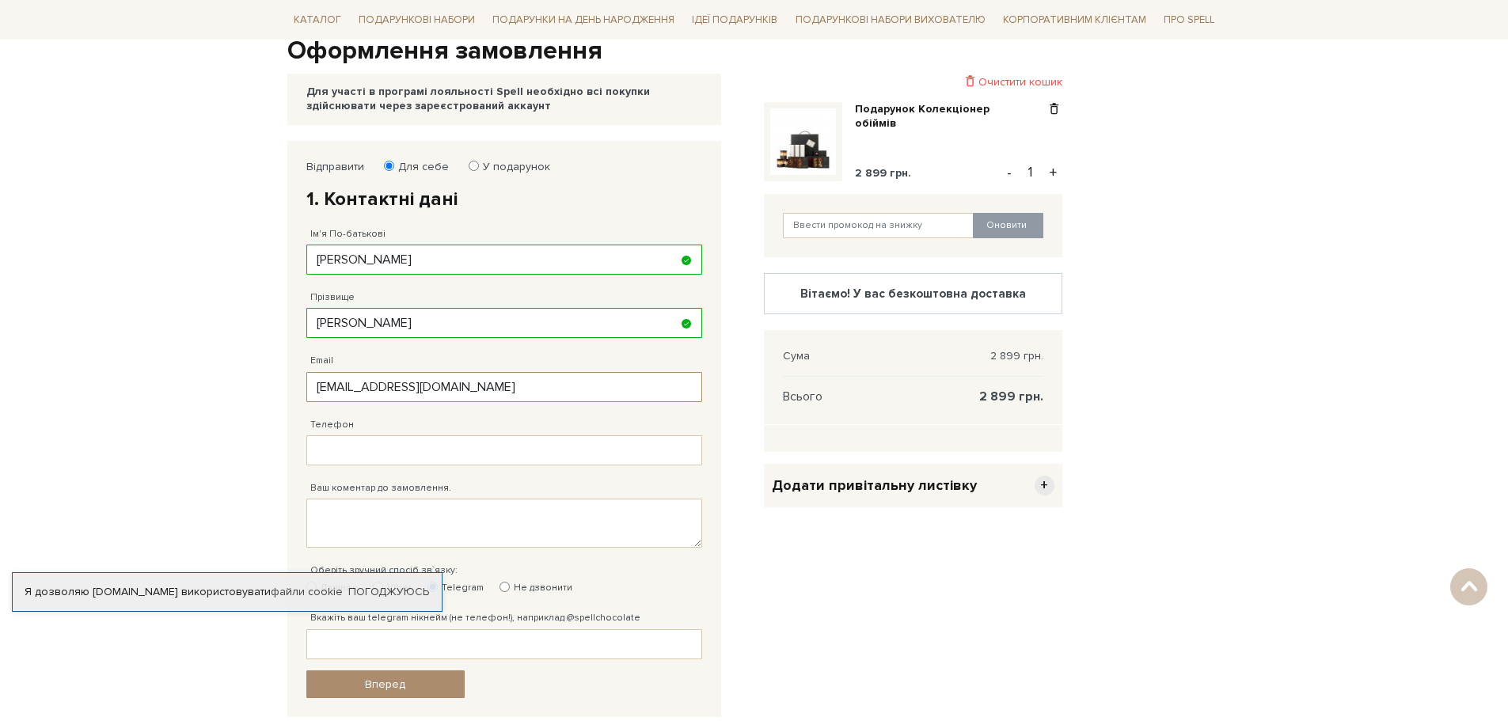
scroll to position [289, 0]
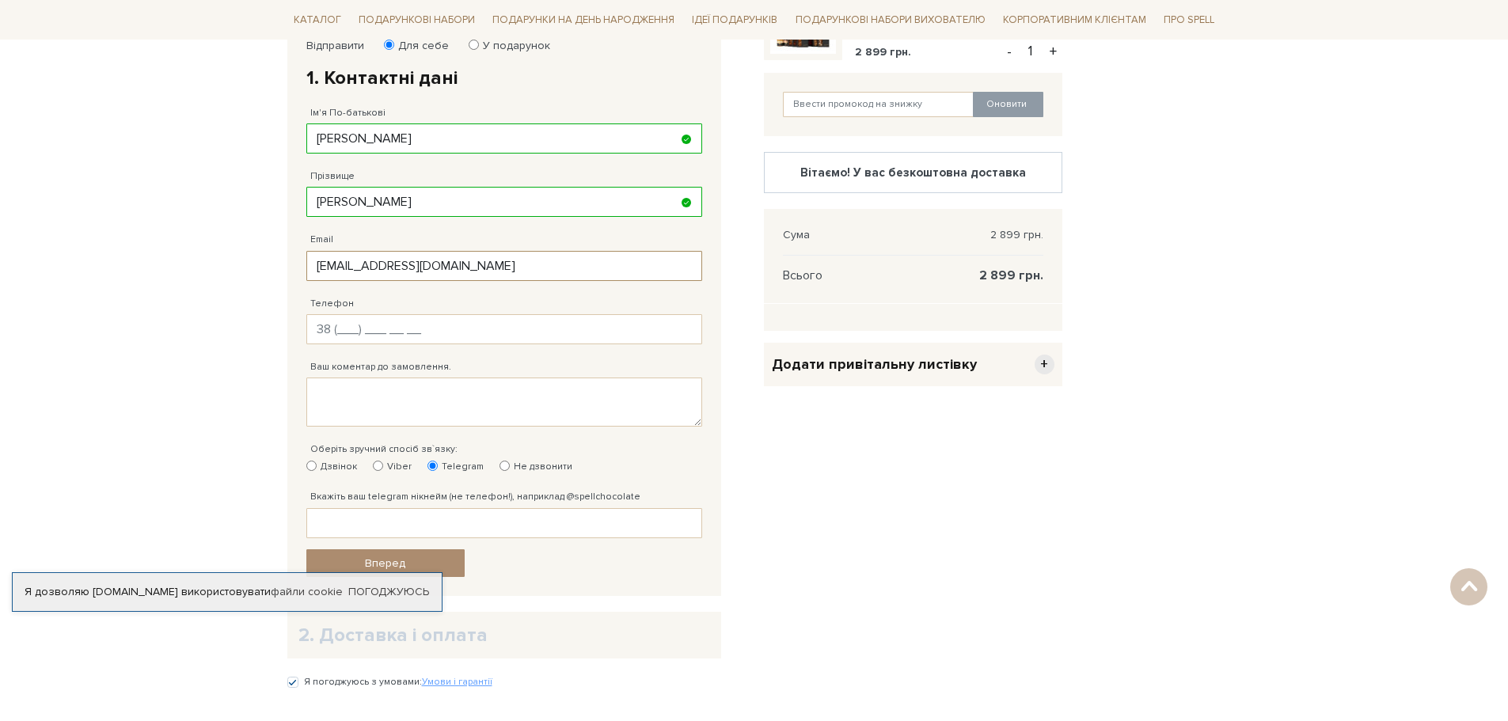
type input "meceasol@gmail.com"
click at [519, 332] on input "Телефон" at bounding box center [504, 329] width 396 height 30
type input "38 (096) 213 64 36"
click at [801, 511] on div "Очистити кошик Подарунок Колекціонер обіймів 2 899 грн. - 1 + Оновити Вітаємо! …" at bounding box center [912, 357] width 317 height 675
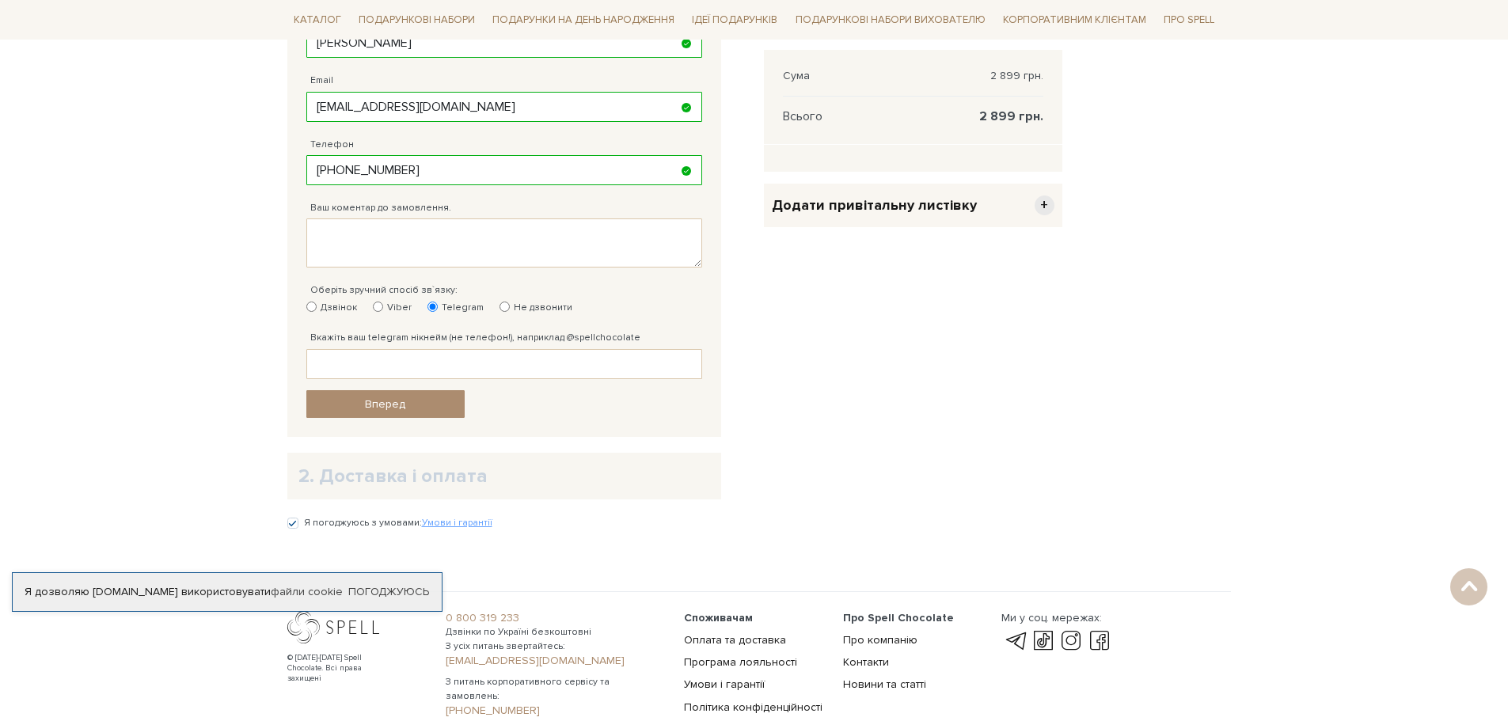
scroll to position [447, 0]
click at [336, 309] on label "Дзвінок" at bounding box center [331, 309] width 51 height 14
click at [317, 309] on input "Дзвінок" at bounding box center [311, 307] width 10 height 10
radio input "true"
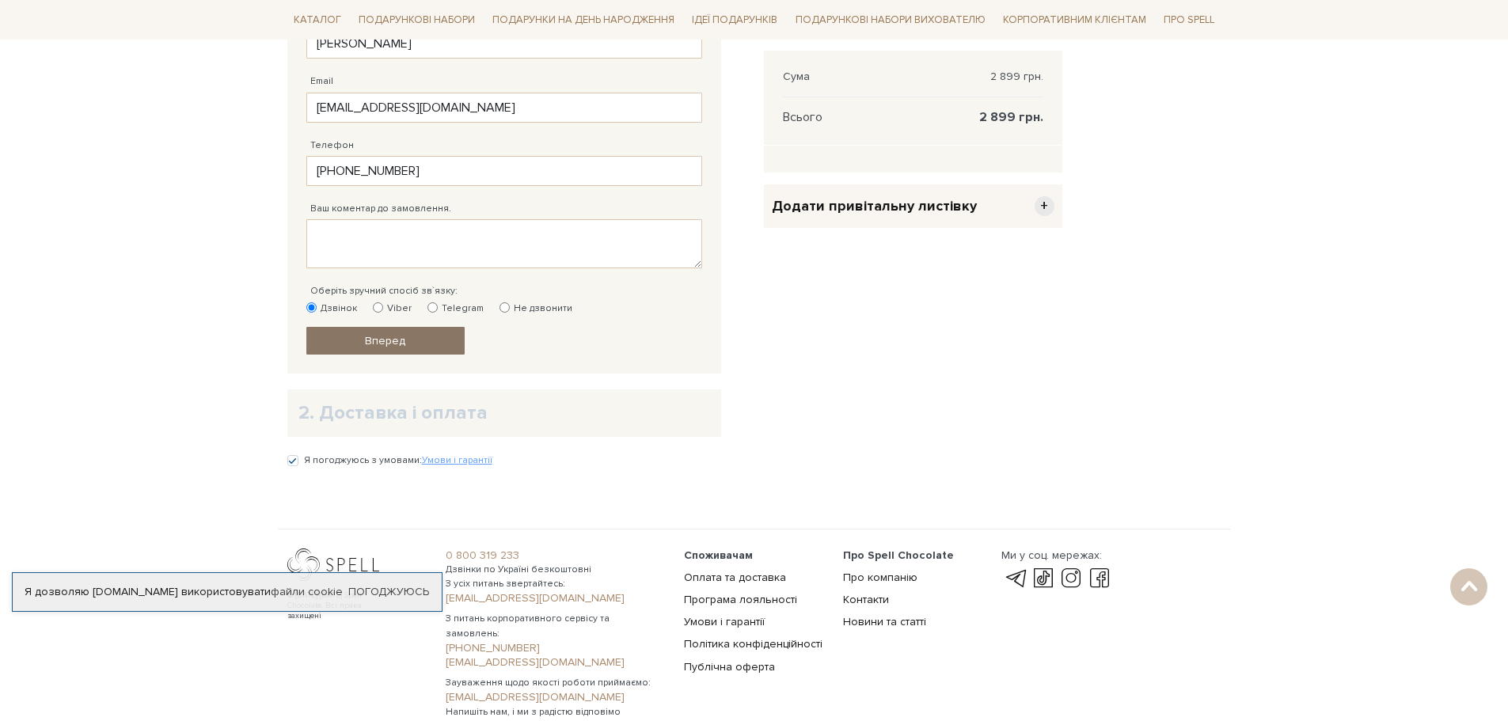
click at [346, 351] on link "Вперед" at bounding box center [385, 341] width 158 height 28
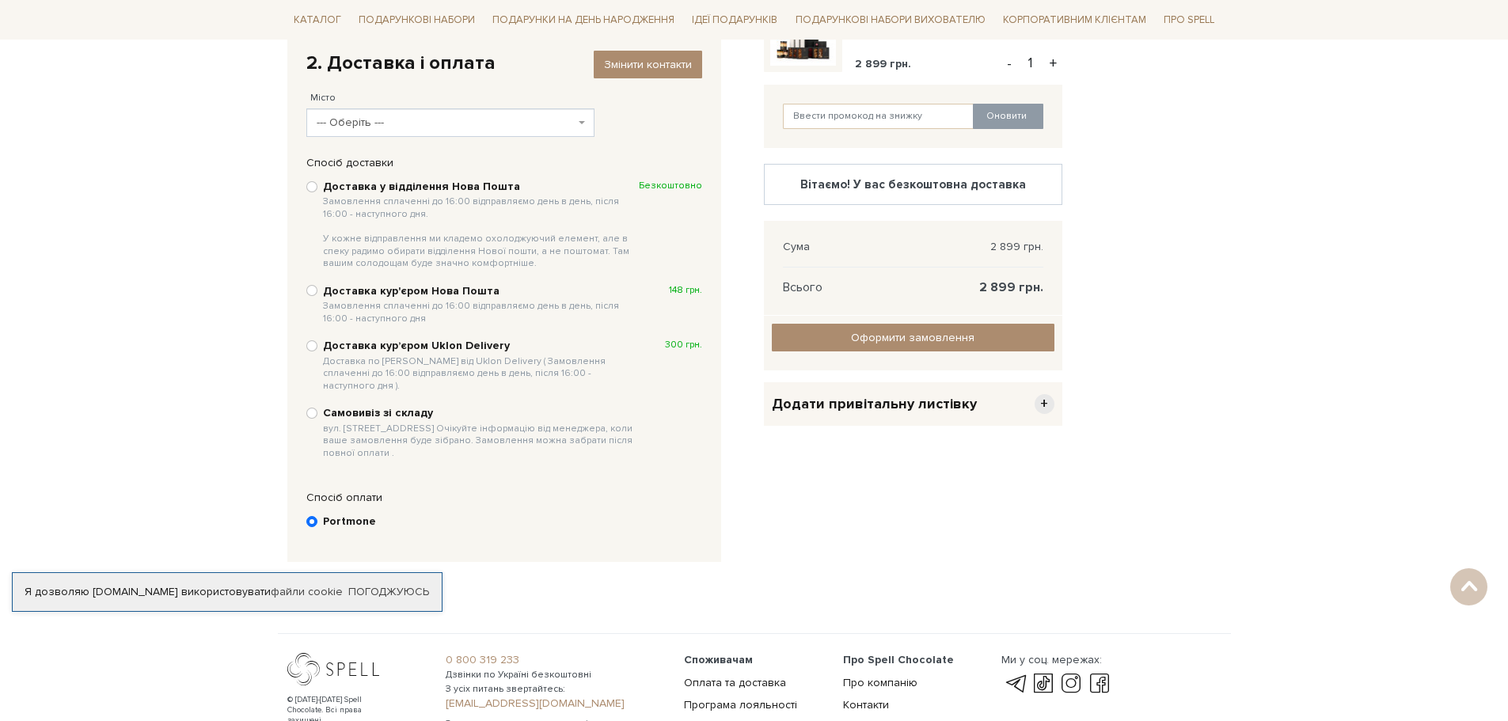
scroll to position [230, 0]
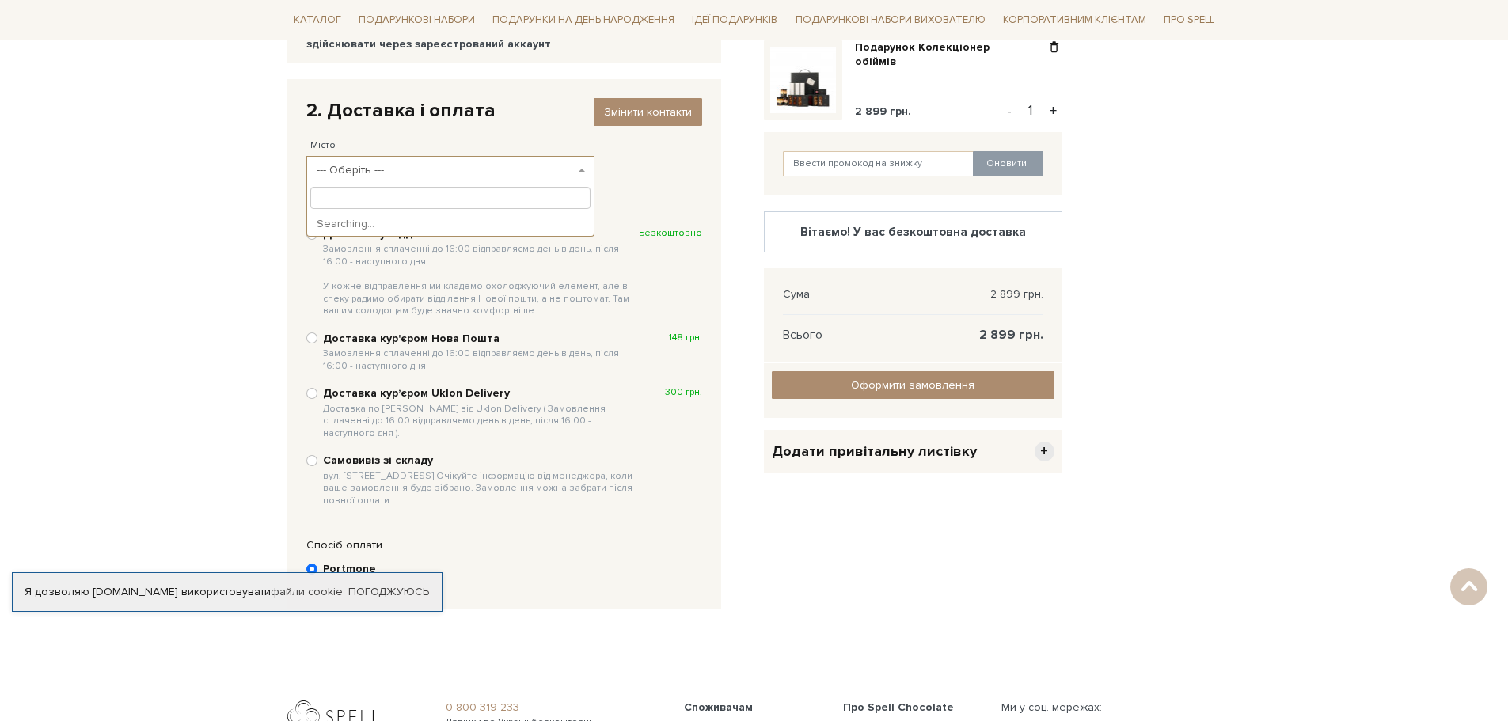
click at [480, 176] on span "--- Оберіть ---" at bounding box center [446, 170] width 259 height 16
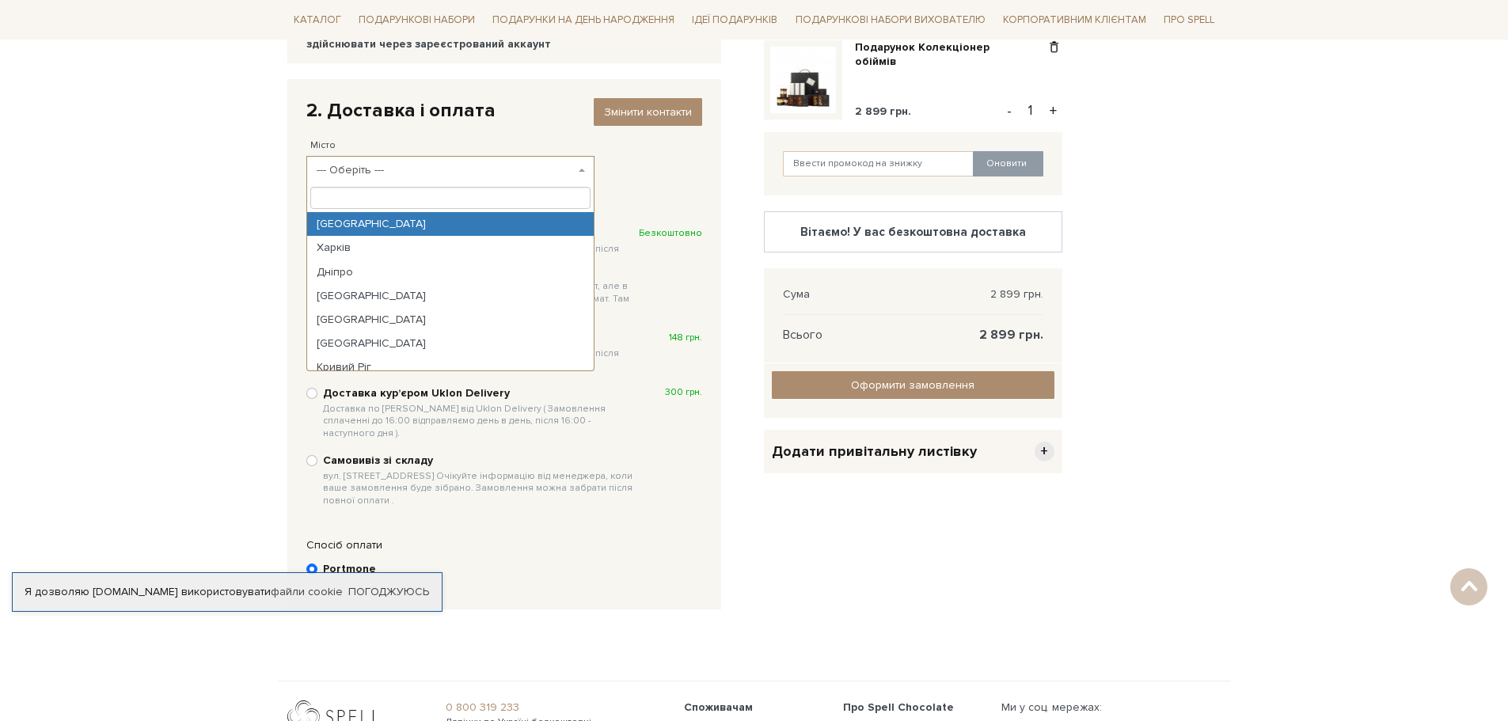
select select "Київ"
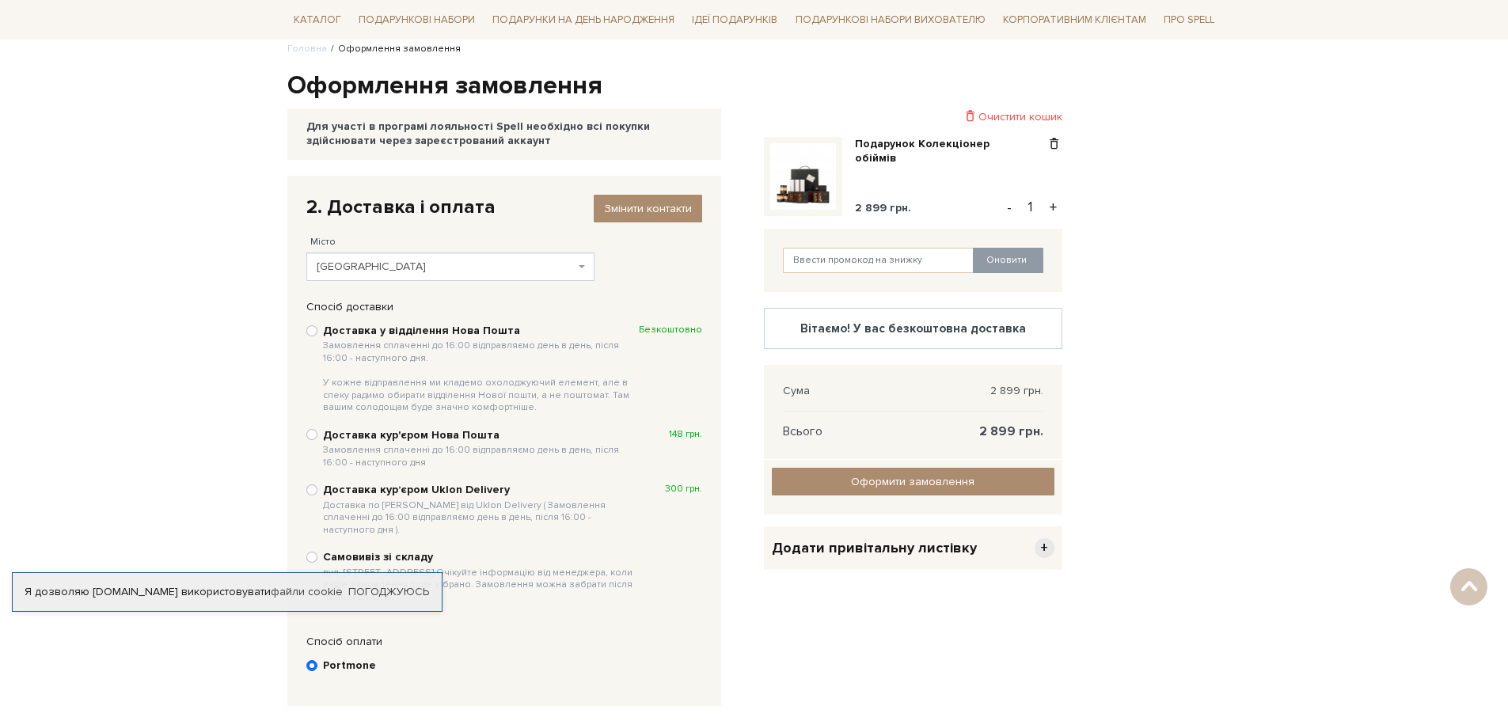
scroll to position [71, 0]
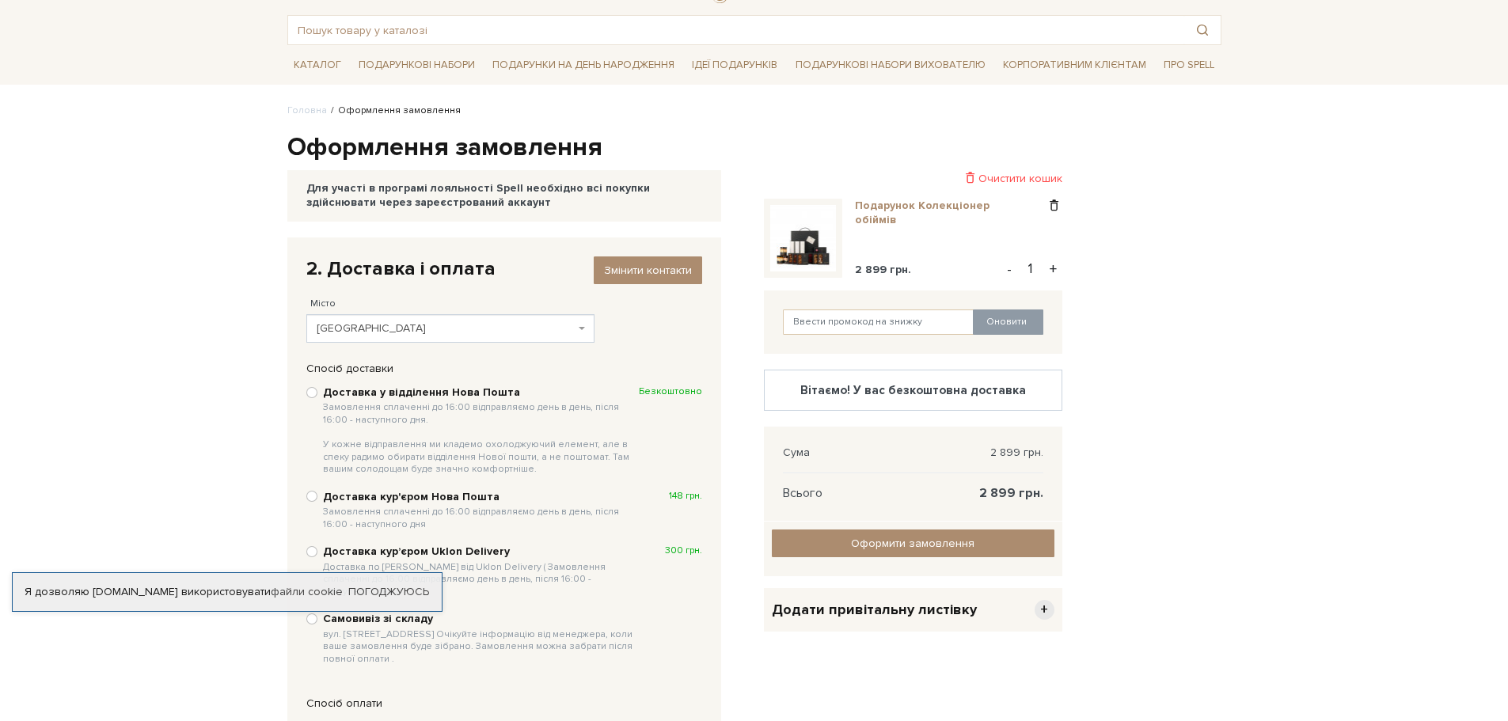
click at [951, 200] on link "Подарунок Колекціонер обіймів" at bounding box center [950, 213] width 191 height 29
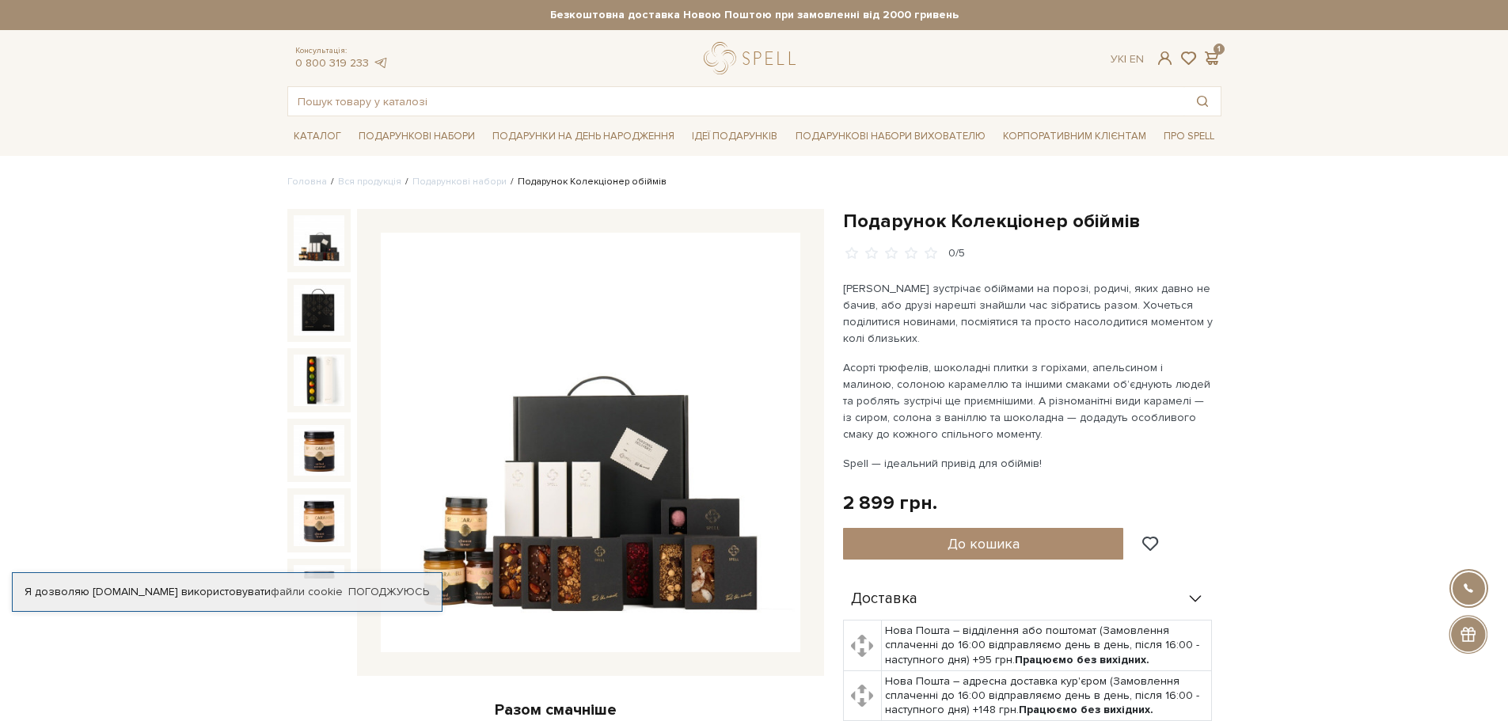
click at [1036, 292] on p "[PERSON_NAME] зустрічає обіймами на порозі, родичі, яких давно не бачив, або др…" at bounding box center [1028, 313] width 371 height 67
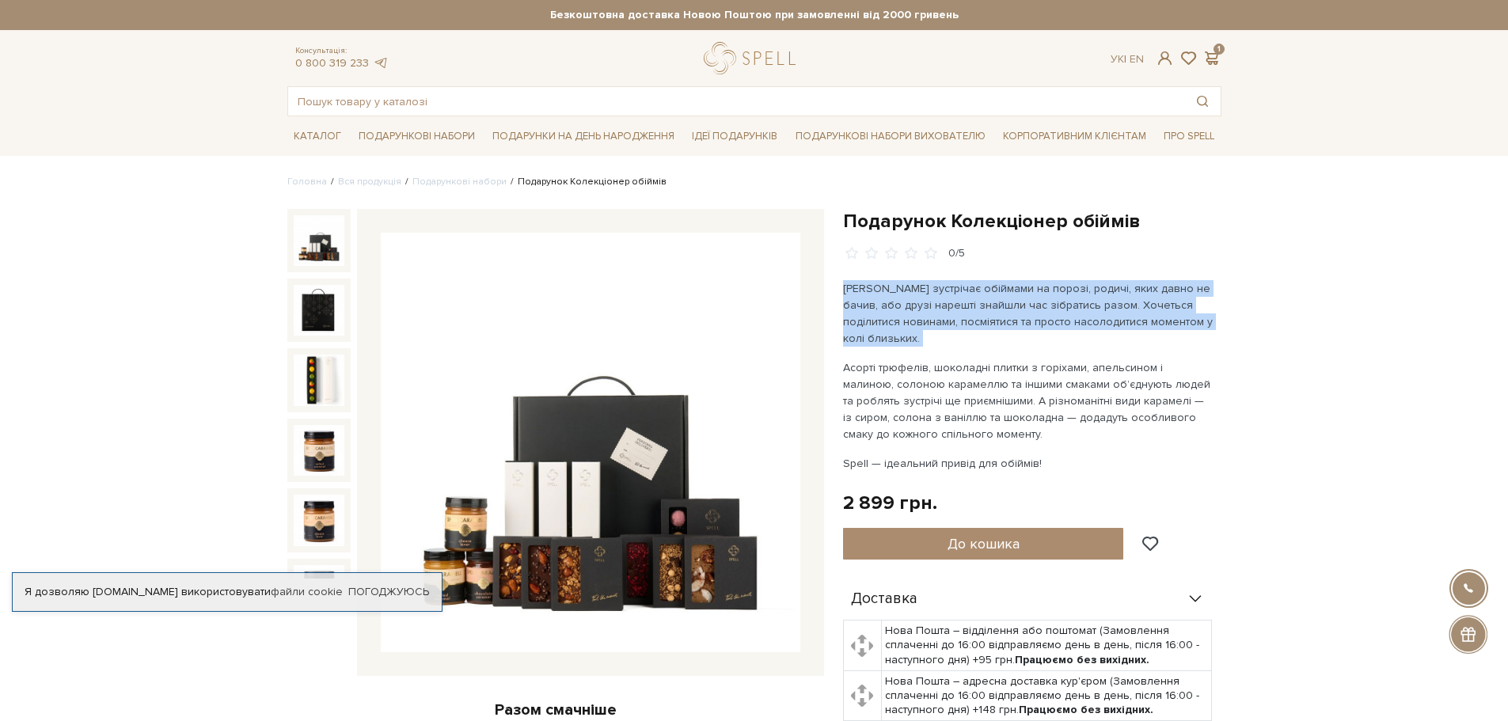
click at [1036, 292] on p "[PERSON_NAME] зустрічає обіймами на порозі, родичі, яких давно не бачив, або др…" at bounding box center [1028, 313] width 371 height 67
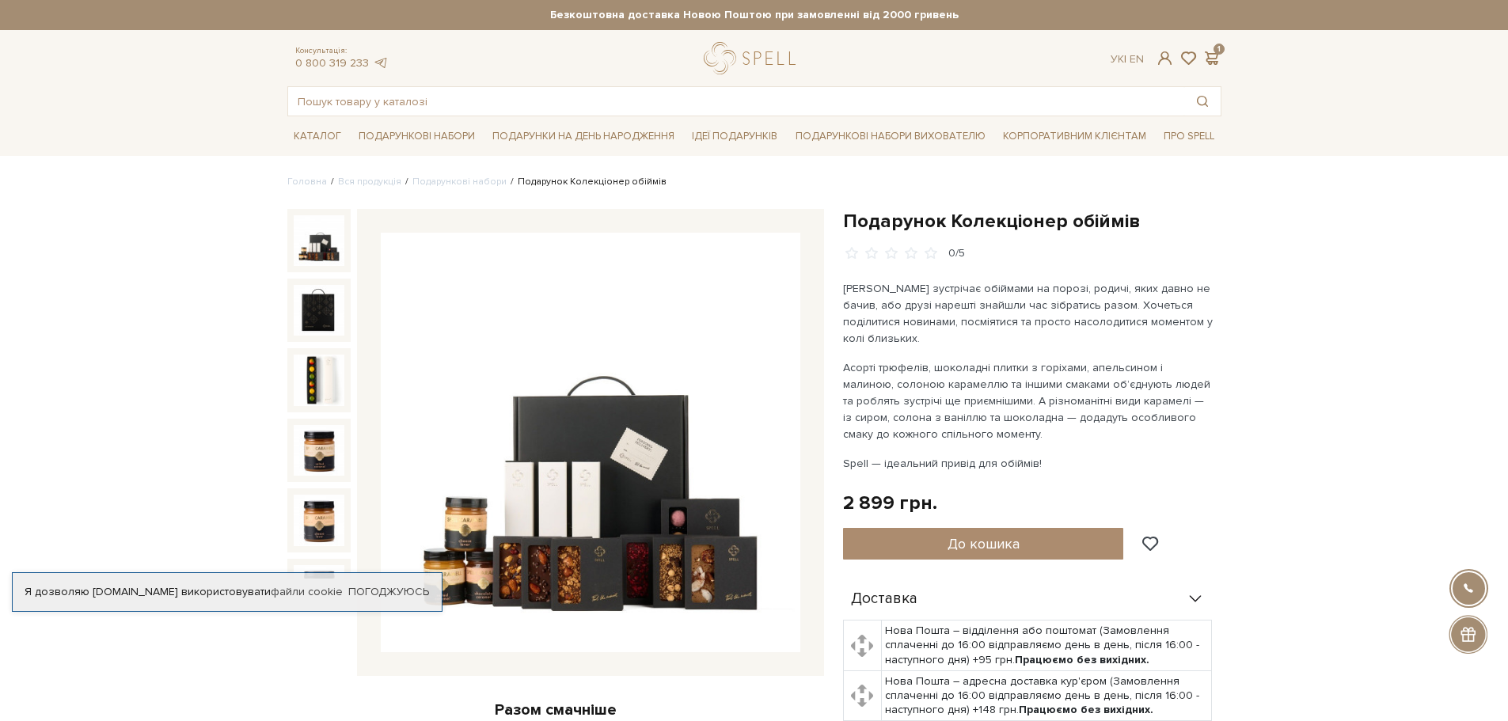
click at [1027, 395] on p "Асорті трюфелів, шоколадні плитки з горіхами, апельсином і малиною, солоною кар…" at bounding box center [1028, 400] width 371 height 83
click at [1026, 395] on p "Асорті трюфелів, шоколадні плитки з горіхами, апельсином і малиною, солоною кар…" at bounding box center [1028, 400] width 371 height 83
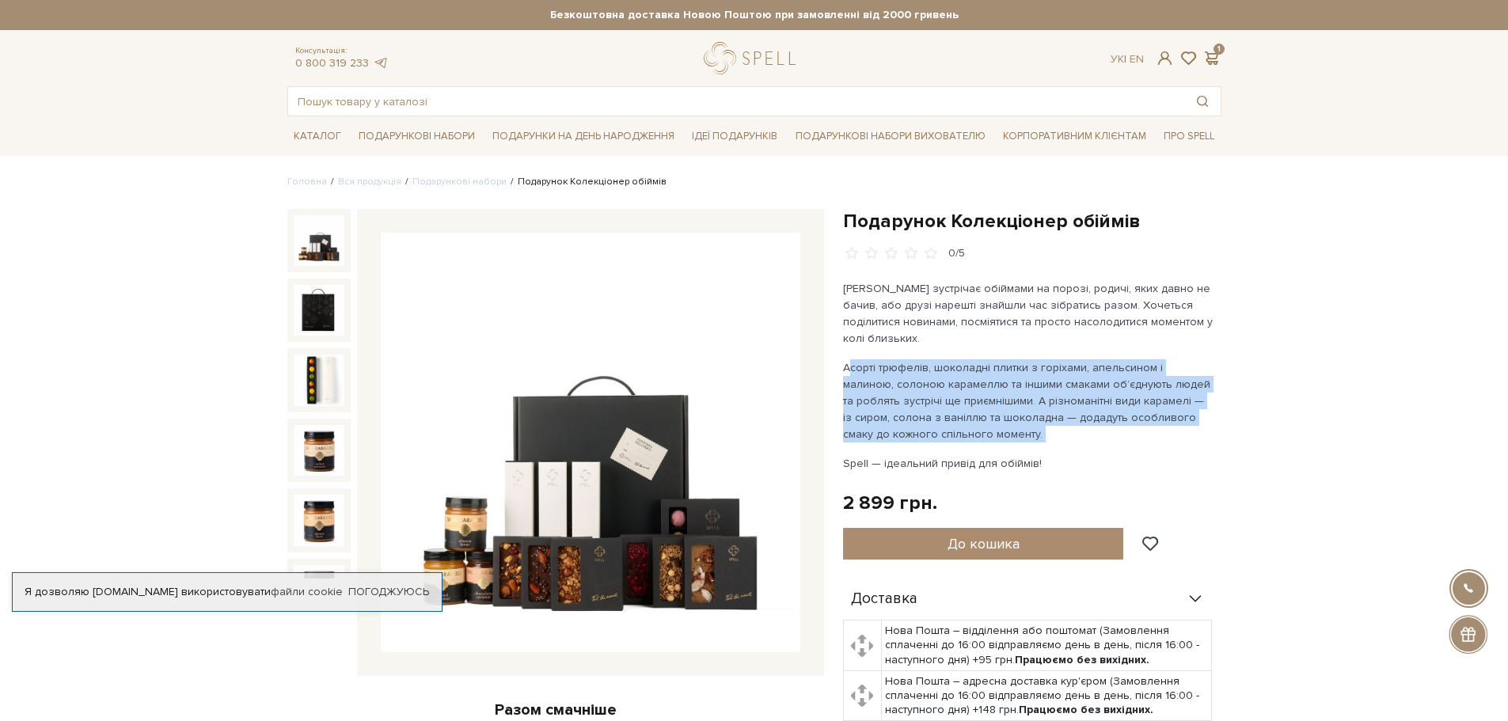
click at [1026, 395] on p "Асорті трюфелів, шоколадні плитки з горіхами, апельсином і малиною, солоною кар…" at bounding box center [1028, 400] width 371 height 83
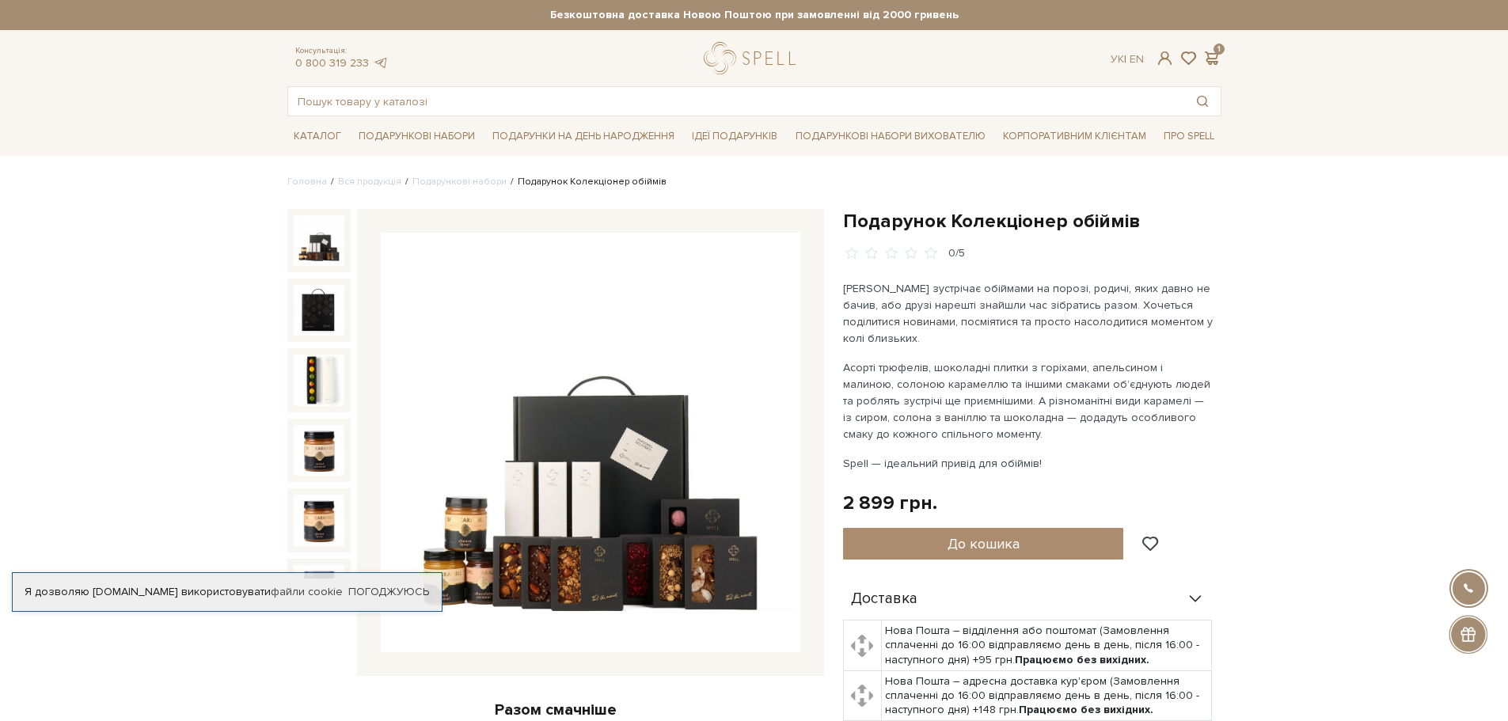
click at [1042, 318] on p "[PERSON_NAME] зустрічає обіймами на порозі, родичі, яких давно не бачив, або др…" at bounding box center [1028, 313] width 371 height 67
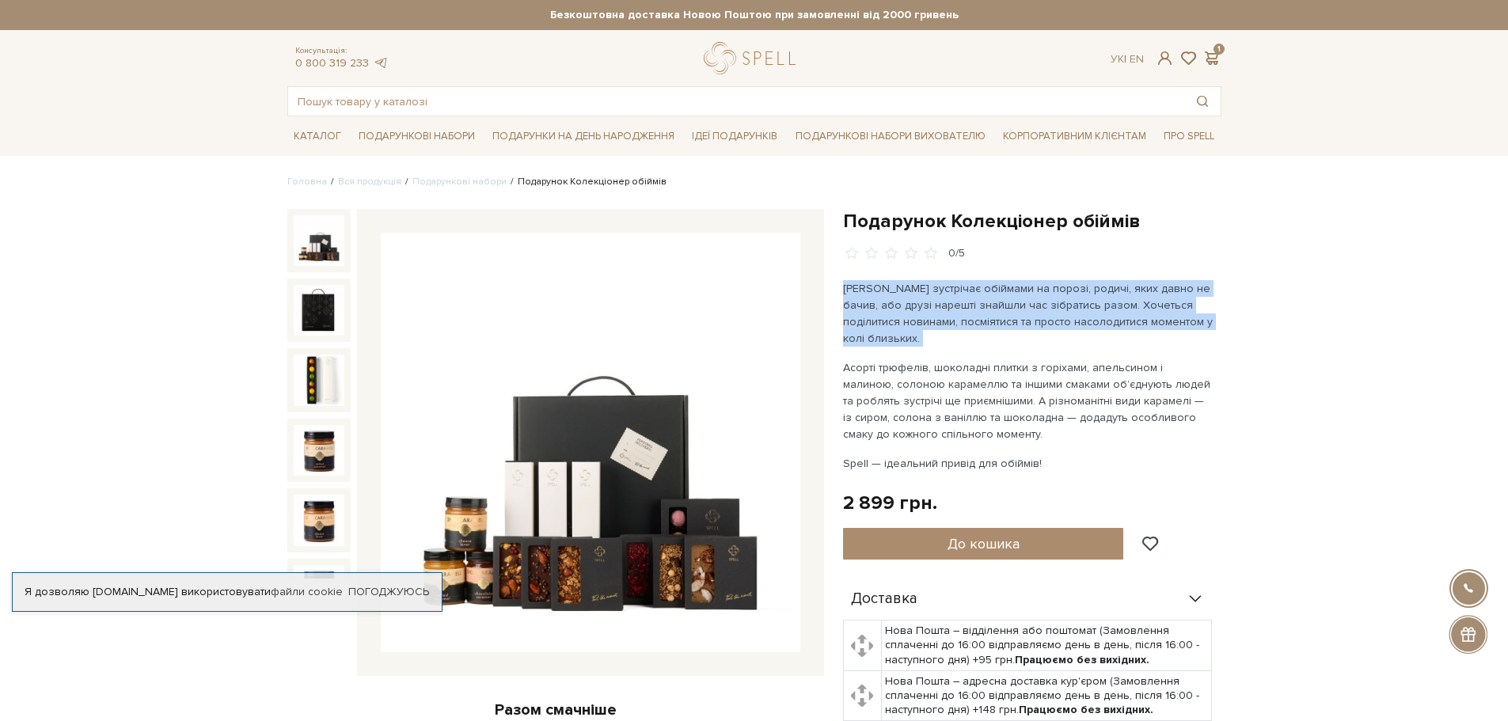
click at [1042, 318] on p "[PERSON_NAME] зустрічає обіймами на порозі, родичі, яких давно не бачив, або др…" at bounding box center [1028, 313] width 371 height 67
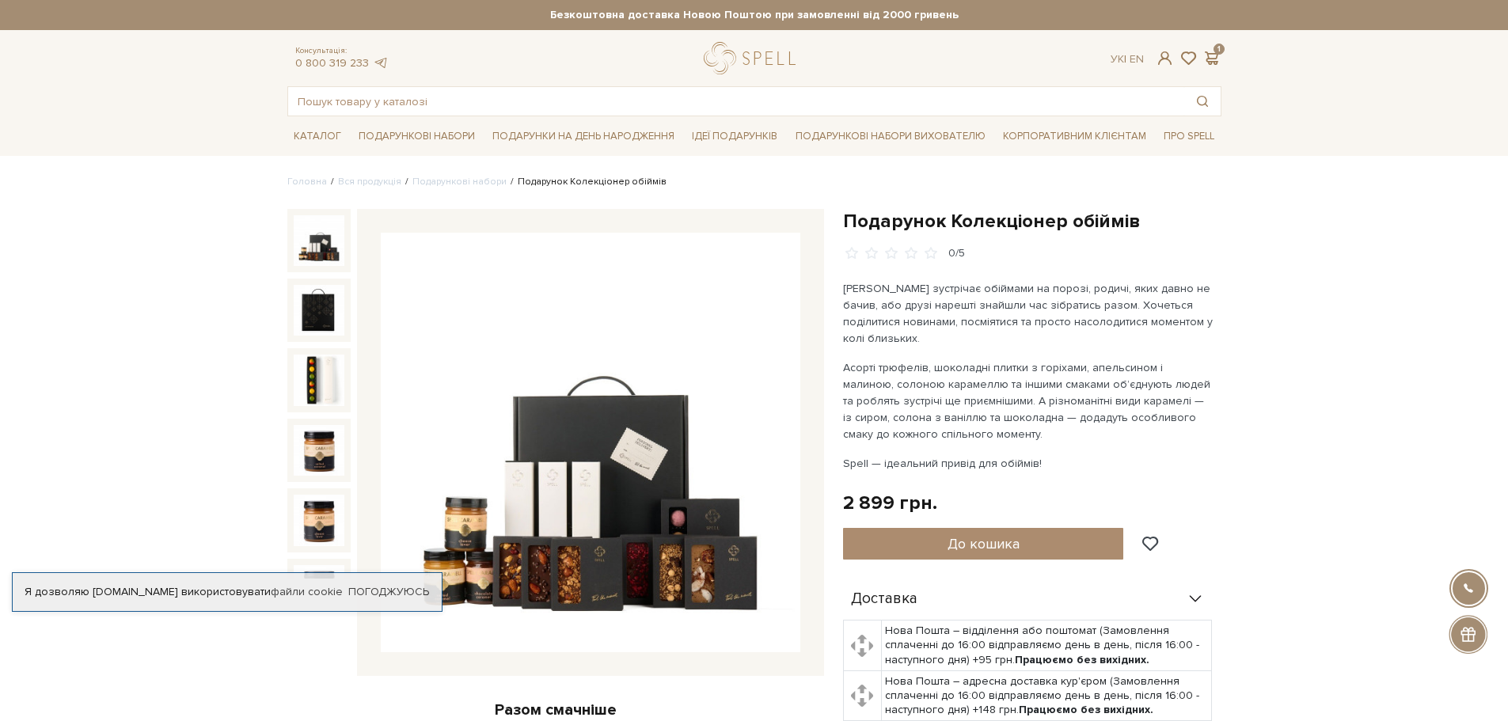
click at [1019, 401] on p "Асорті трюфелів, шоколадні плитки з горіхами, апельсином і малиною, солоною кар…" at bounding box center [1028, 400] width 371 height 83
click at [1017, 401] on p "Асорті трюфелів, шоколадні плитки з горіхами, апельсином і малиною, солоною кар…" at bounding box center [1028, 400] width 371 height 83
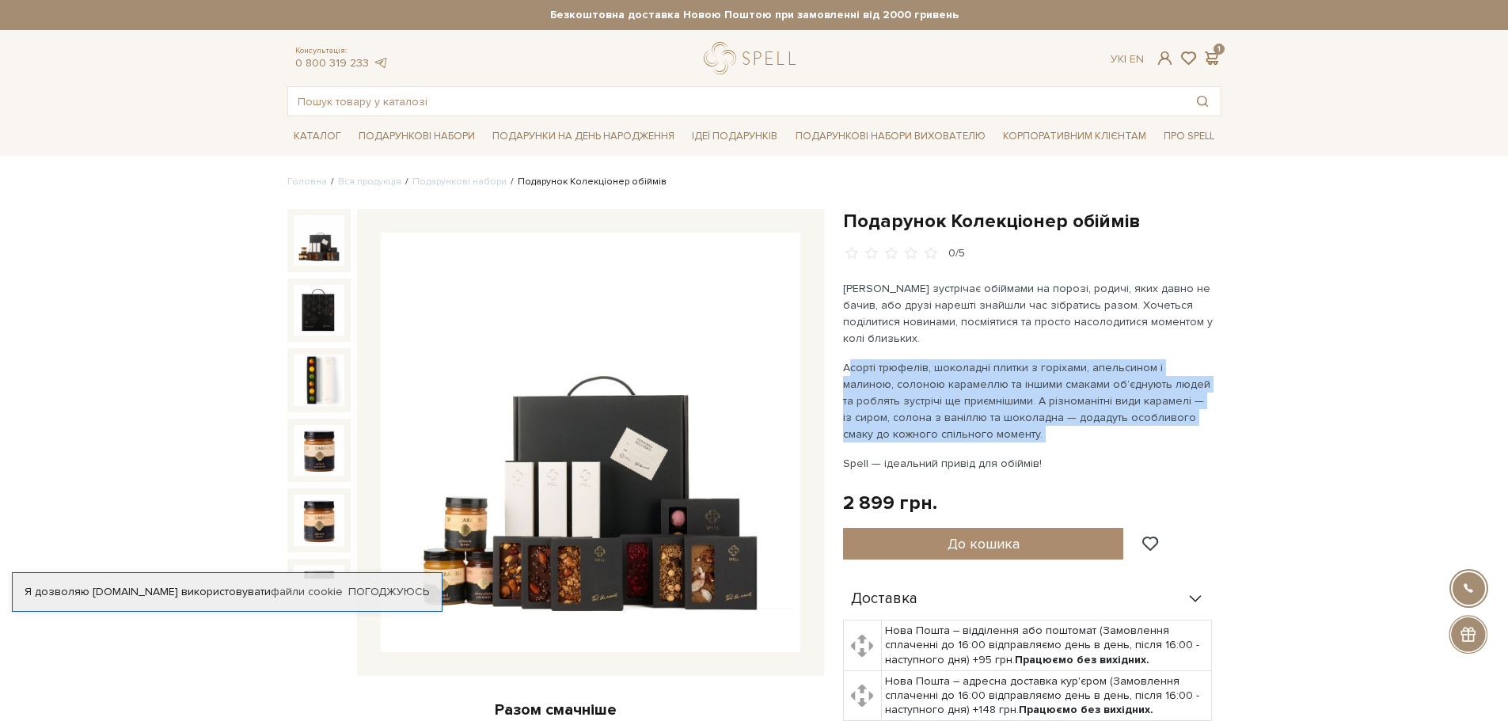
click at [1020, 401] on p "Асорті трюфелів, шоколадні плитки з горіхами, апельсином і малиною, солоною кар…" at bounding box center [1028, 400] width 371 height 83
click at [1161, 424] on p "Асорті трюфелів, шоколадні плитки з горіхами, апельсином і малиною, солоною кар…" at bounding box center [1028, 400] width 371 height 83
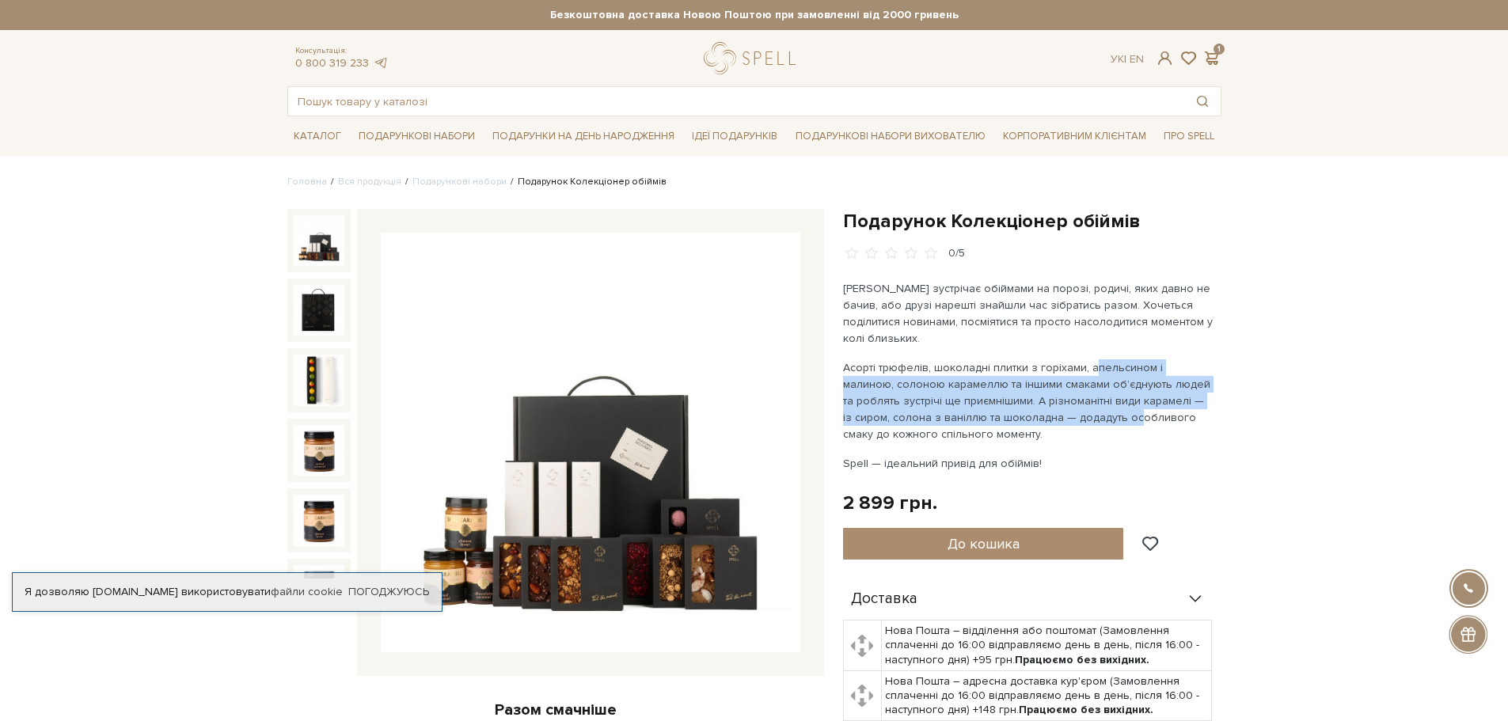
drag, startPoint x: 1085, startPoint y: 384, endPoint x: 1087, endPoint y: 375, distance: 9.0
click at [1087, 375] on p "Асорті трюфелів, шоколадні плитки з горіхами, апельсином і малиною, солоною кар…" at bounding box center [1028, 400] width 371 height 83
click at [1094, 412] on p "Асорті трюфелів, шоколадні плитки з горіхами, апельсином і малиною, солоною кар…" at bounding box center [1028, 400] width 371 height 83
click at [1093, 414] on p "Асорті трюфелів, шоколадні плитки з горіхами, апельсином і малиною, солоною кар…" at bounding box center [1028, 400] width 371 height 83
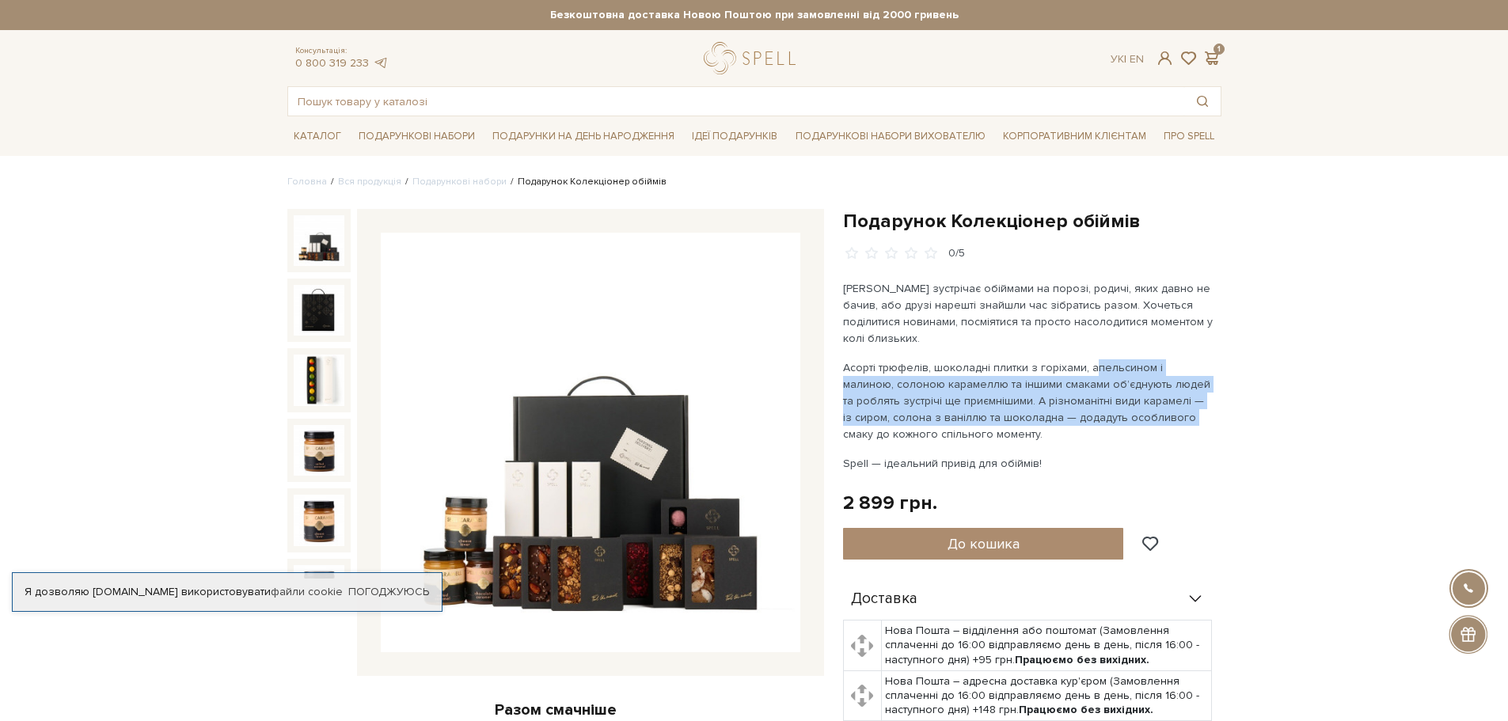
drag, startPoint x: 1066, startPoint y: 435, endPoint x: 1070, endPoint y: 360, distance: 74.5
click at [1070, 375] on p "Асорті трюфелів, шоколадні плитки з горіхами, апельсином і малиною, солоною кар…" at bounding box center [1028, 400] width 371 height 83
click at [1070, 360] on p "Асорті трюфелів, шоколадні плитки з горіхами, апельсином і малиною, солоною кар…" at bounding box center [1028, 400] width 371 height 83
drag, startPoint x: 1070, startPoint y: 376, endPoint x: 1075, endPoint y: 416, distance: 39.9
click at [1075, 414] on p "Асорті трюфелів, шоколадні плитки з горіхами, апельсином і малиною, солоною кар…" at bounding box center [1028, 400] width 371 height 83
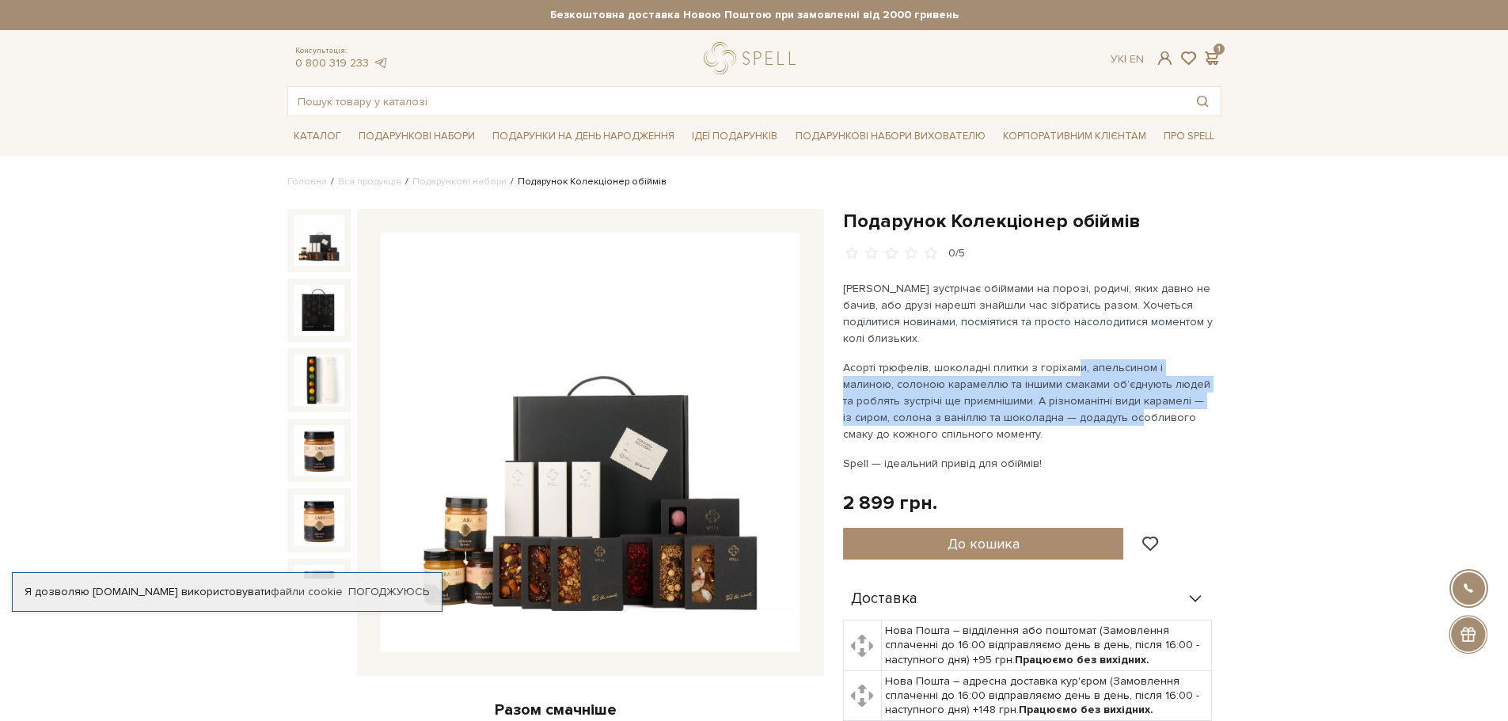
click at [1075, 420] on p "Асорті трюфелів, шоколадні плитки з горіхами, апельсином і малиною, солоною кар…" at bounding box center [1028, 400] width 371 height 83
drag, startPoint x: 1049, startPoint y: 389, endPoint x: 1055, endPoint y: 370, distance: 20.0
click at [1051, 380] on p "Асорті трюфелів, шоколадні плитки з горіхами, апельсином і малиною, солоною кар…" at bounding box center [1028, 400] width 371 height 83
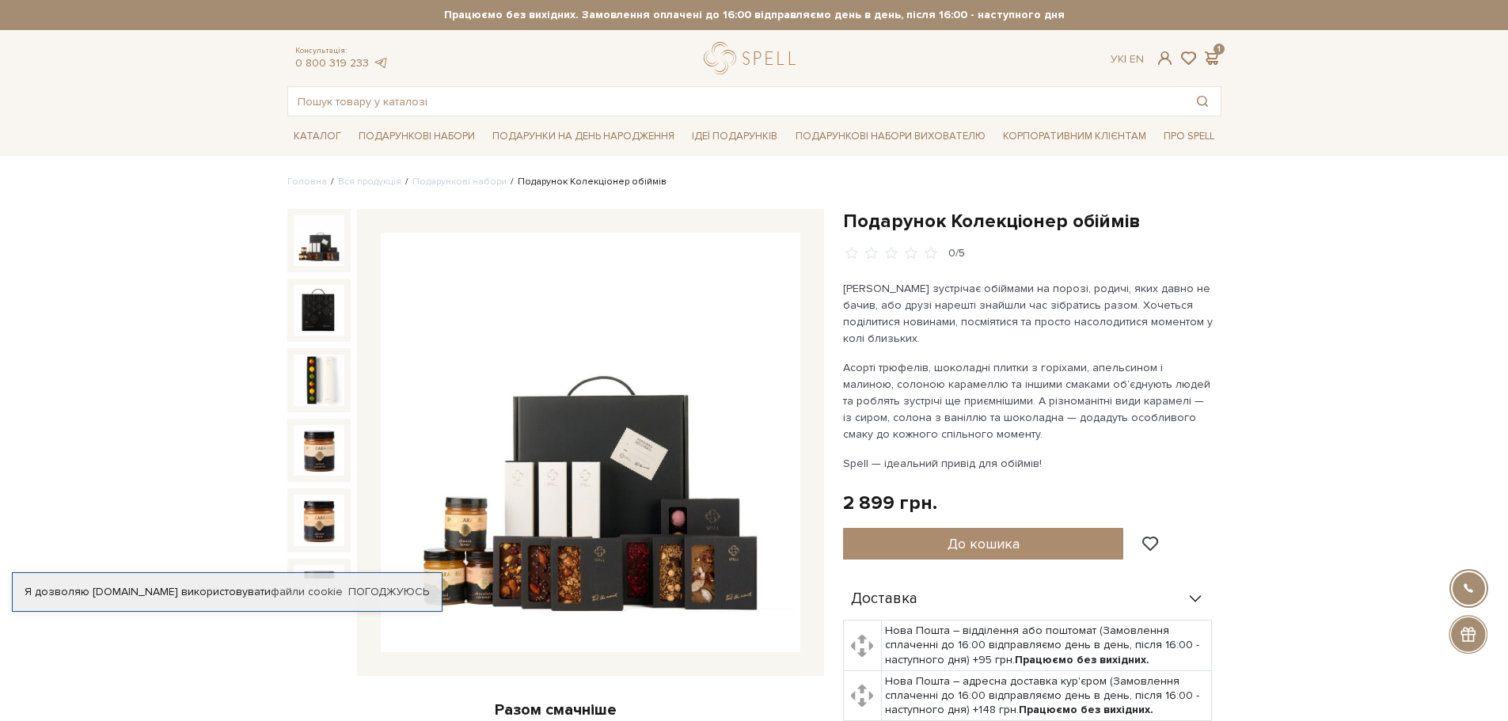
click at [1055, 370] on p "Асорті трюфелів, шоколадні плитки з горіхами, апельсином і малиною, солоною кар…" at bounding box center [1028, 400] width 371 height 83
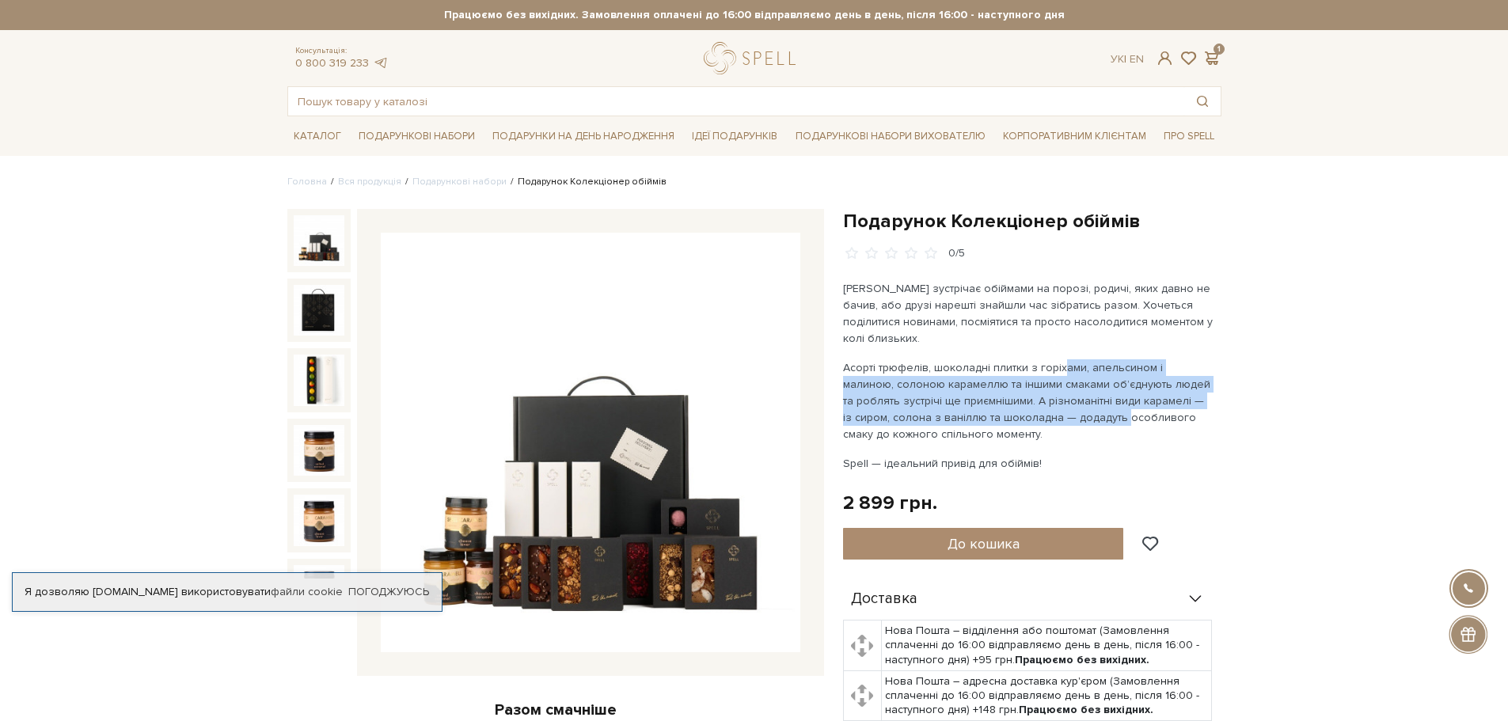
click at [1070, 428] on p "Асорті трюфелів, шоколадні плитки з горіхами, апельсином і малиною, солоною кар…" at bounding box center [1028, 400] width 371 height 83
click at [1058, 433] on p "Асорті трюфелів, шоколадні плитки з горіхами, апельсином і малиною, солоною кар…" at bounding box center [1028, 400] width 371 height 83
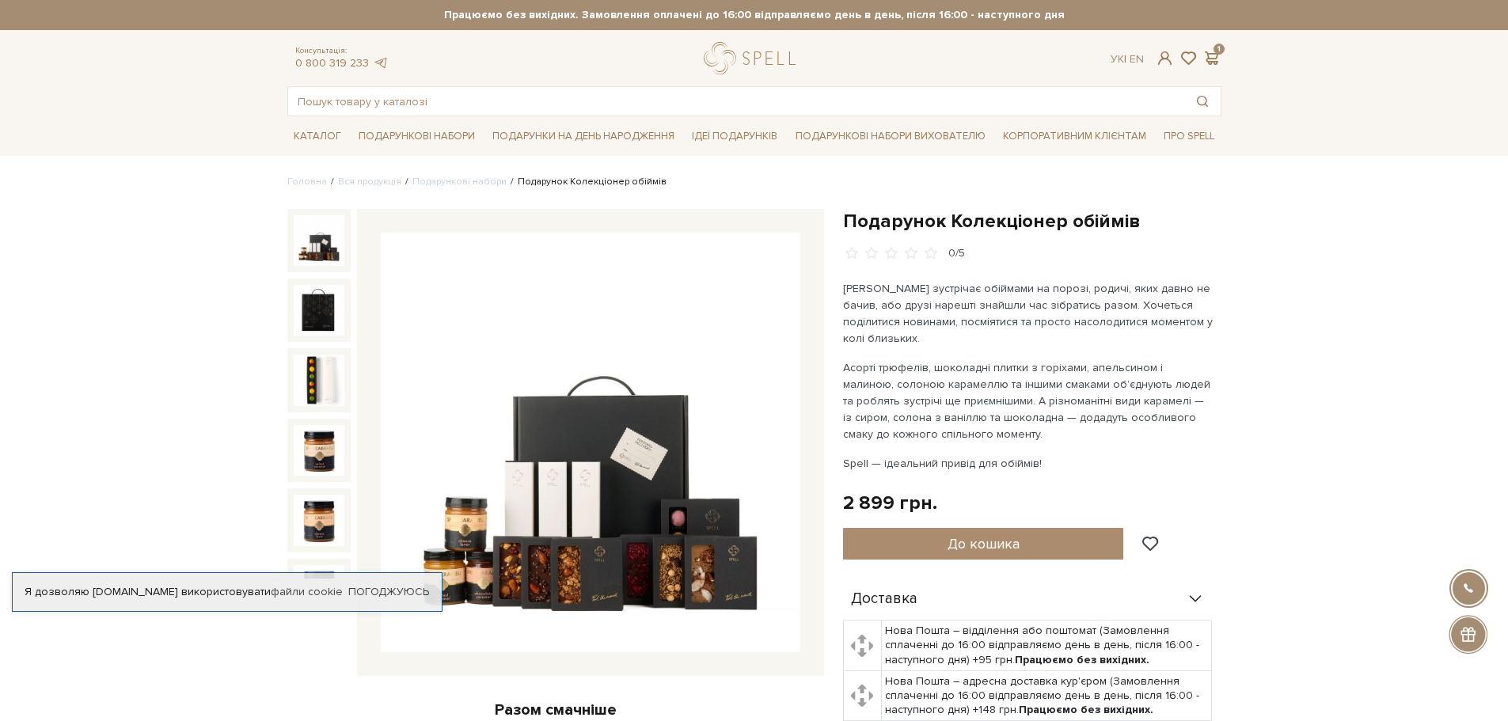
click at [1061, 387] on p "Асорті трюфелів, шоколадні плитки з горіхами, апельсином і малиною, солоною кар…" at bounding box center [1028, 400] width 371 height 83
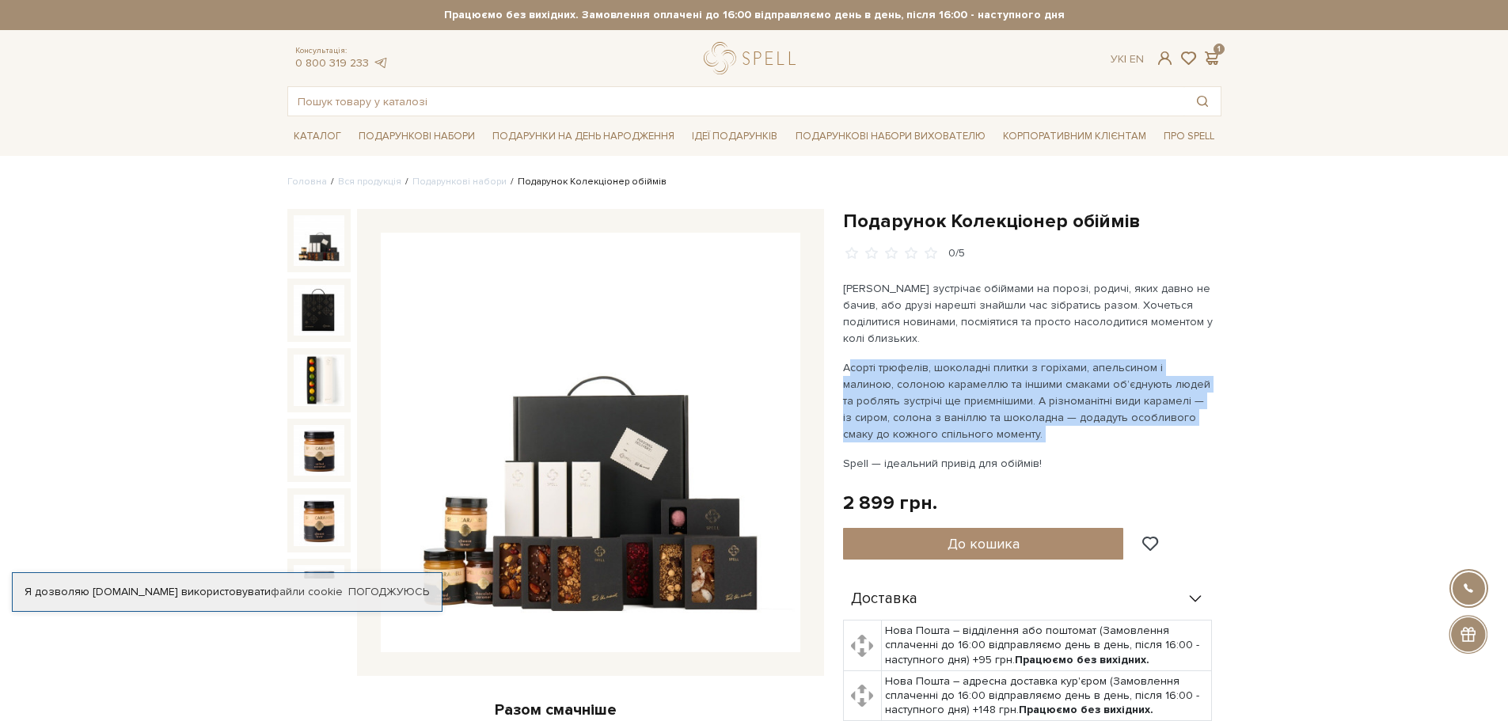
drag, startPoint x: 1061, startPoint y: 387, endPoint x: 1163, endPoint y: 401, distance: 103.1
click at [1062, 387] on p "Асорті трюфелів, шоколадні плитки з горіхами, апельсином і малиною, солоною кар…" at bounding box center [1028, 400] width 371 height 83
click at [1167, 401] on p "Асорті трюфелів, шоколадні плитки з горіхами, апельсином і малиною, солоною кар…" at bounding box center [1028, 400] width 371 height 83
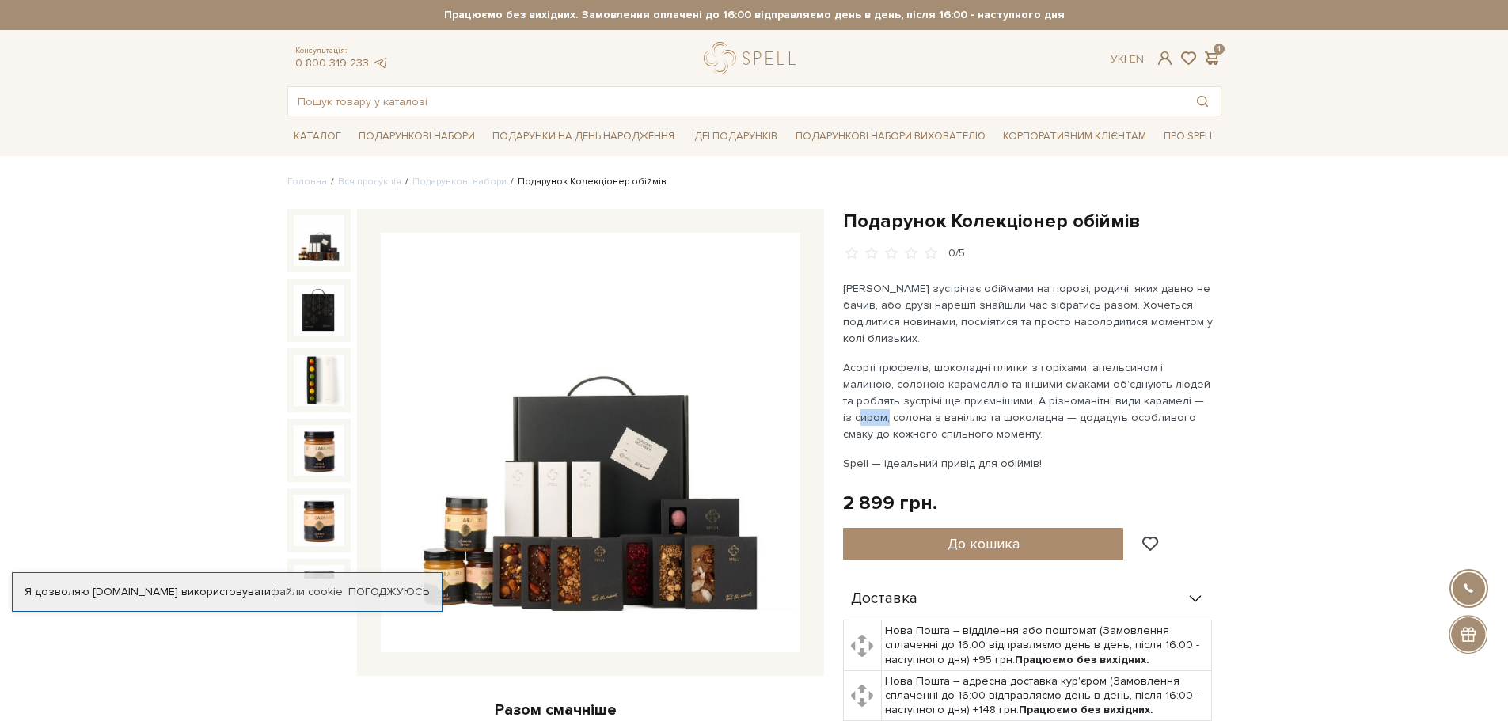
click at [1167, 401] on p "Асорті трюфелів, шоколадні плитки з горіхами, апельсином і малиною, солоною кар…" at bounding box center [1028, 400] width 371 height 83
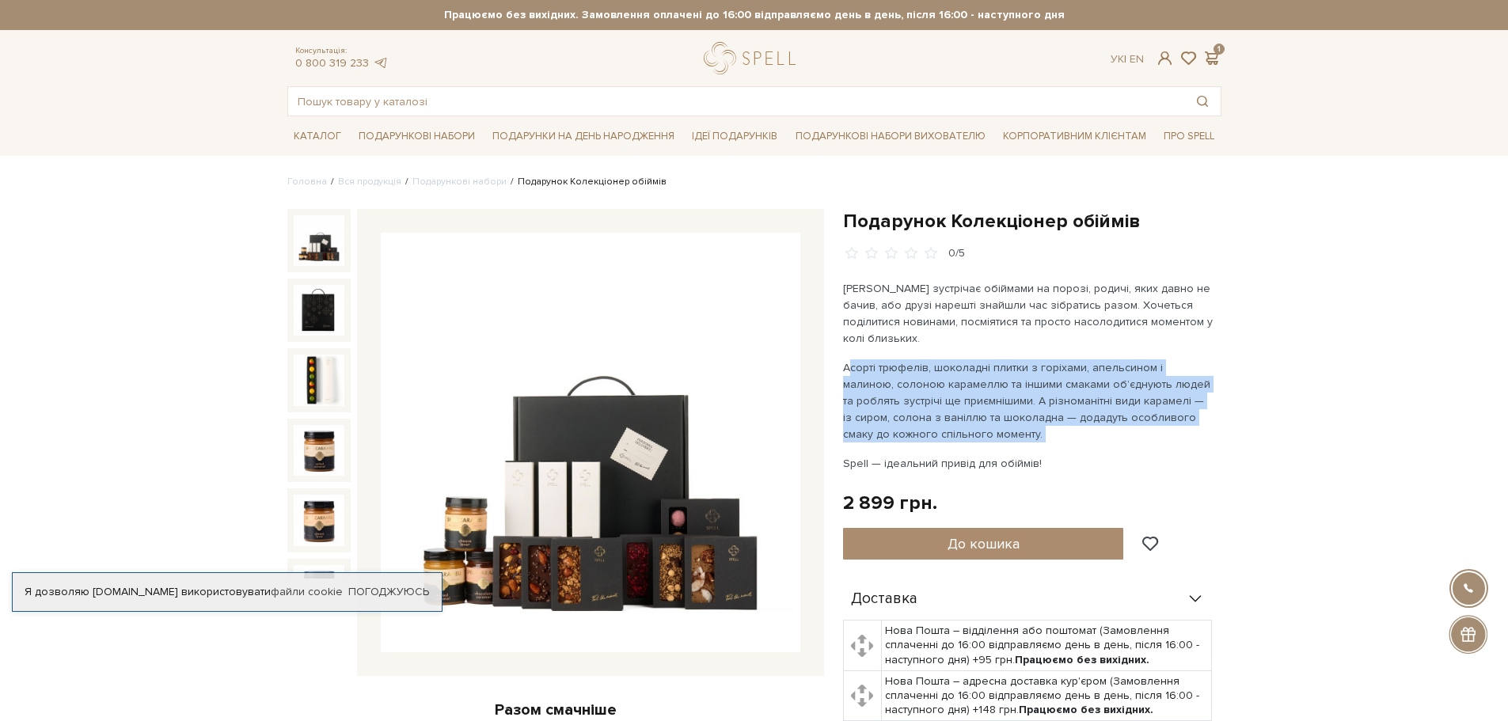
click at [1167, 401] on p "Асорті трюфелів, шоколадні плитки з горіхами, апельсином і малиною, солоною кар…" at bounding box center [1028, 400] width 371 height 83
click at [1055, 391] on p "Асорті трюфелів, шоколадні плитки з горіхами, апельсином і малиною, солоною кар…" at bounding box center [1028, 400] width 371 height 83
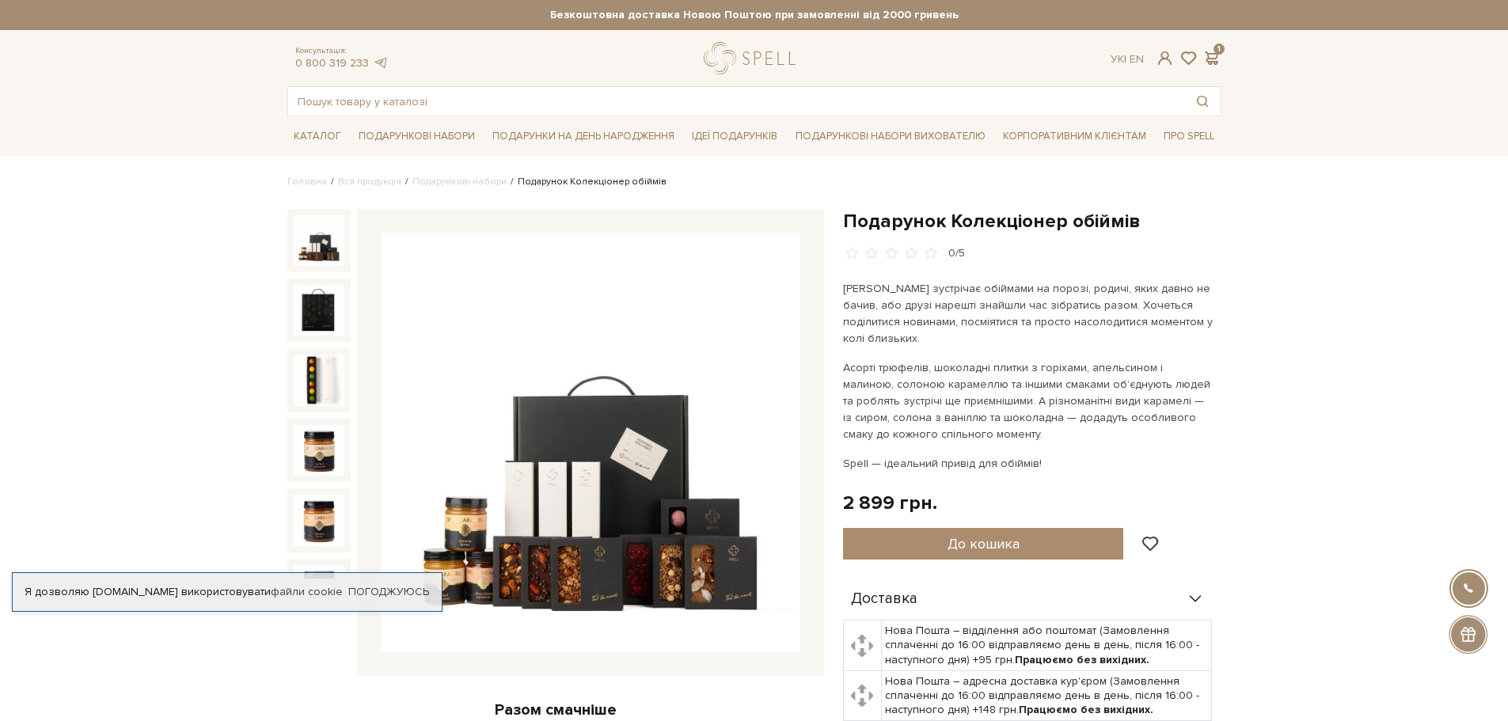
click at [1077, 387] on p "Асорті трюфелів, шоколадні плитки з горіхами, апельсином і малиною, солоною кар…" at bounding box center [1028, 400] width 371 height 83
click at [1077, 386] on p "Асорті трюфелів, шоколадні плитки з горіхами, апельсином і малиною, солоною кар…" at bounding box center [1028, 400] width 371 height 83
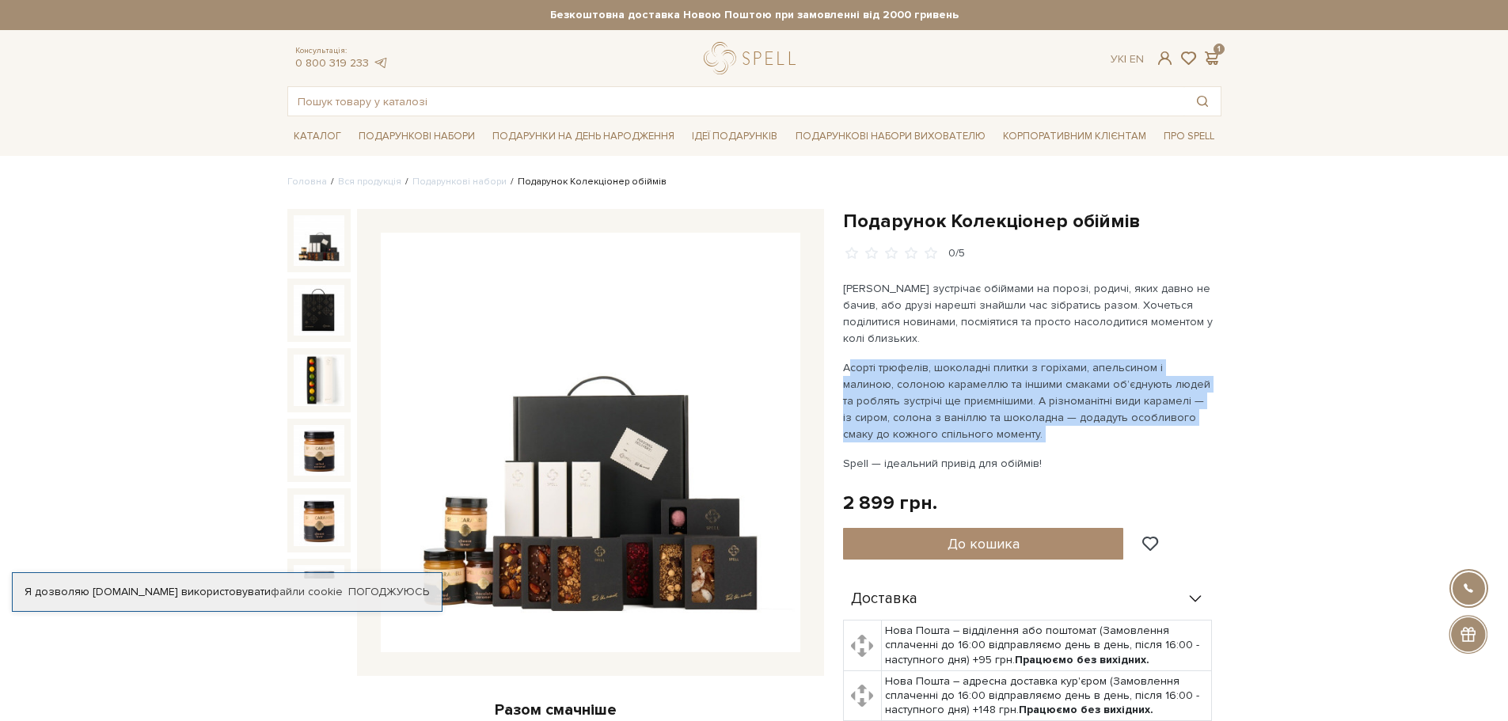
drag, startPoint x: 1077, startPoint y: 386, endPoint x: 1191, endPoint y: 402, distance: 115.1
click at [1077, 386] on p "Асорті трюфелів, шоколадні плитки з горіхами, апельсином і малиною, солоною кар…" at bounding box center [1028, 400] width 371 height 83
